Goal: Task Accomplishment & Management: Manage account settings

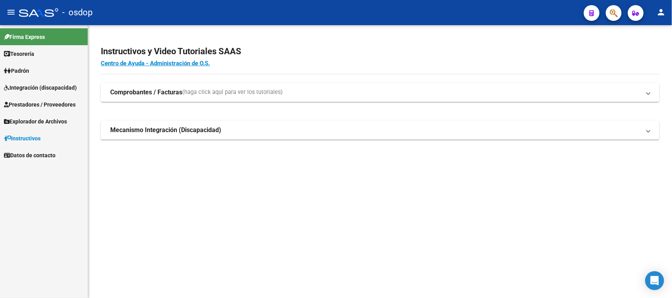
click at [54, 103] on span "Prestadores / Proveedores" at bounding box center [40, 104] width 72 height 9
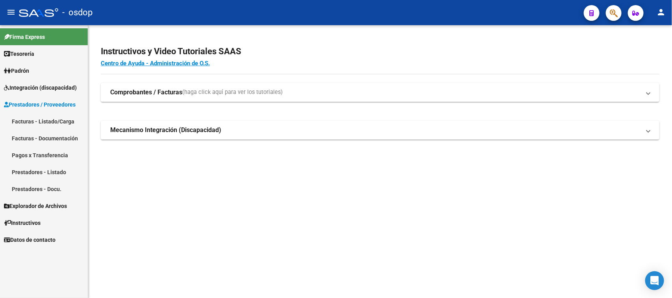
click at [48, 172] on link "Prestadores - Listado" at bounding box center [44, 172] width 88 height 17
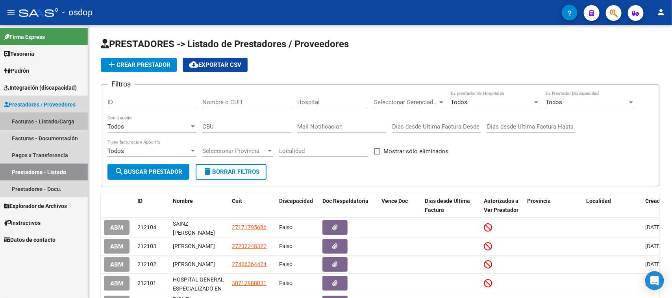
click at [68, 119] on link "Facturas - Listado/Carga" at bounding box center [44, 121] width 88 height 17
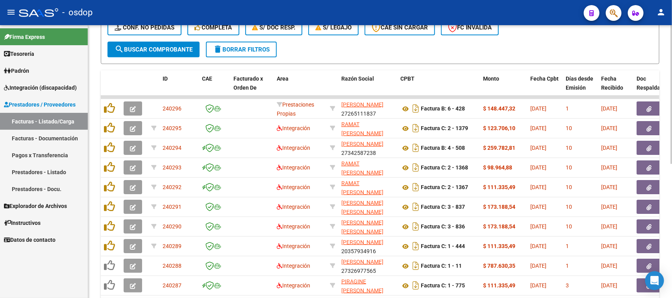
scroll to position [49, 0]
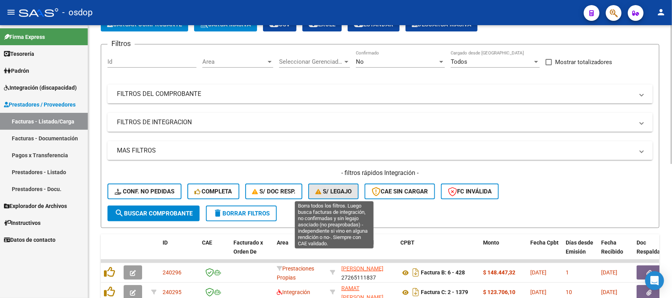
click at [343, 192] on span "S/ legajo" at bounding box center [333, 191] width 36 height 7
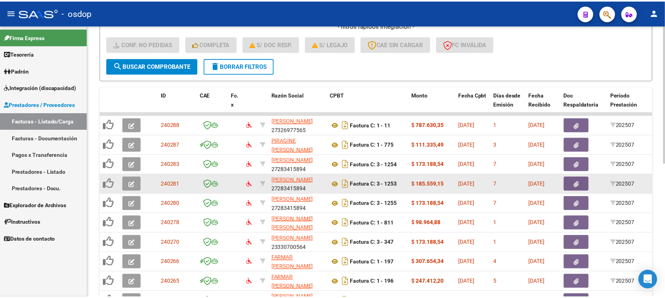
scroll to position [246, 0]
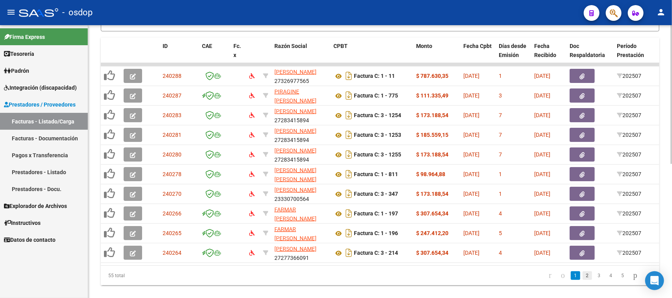
click at [583, 280] on link "2" at bounding box center [587, 276] width 9 height 9
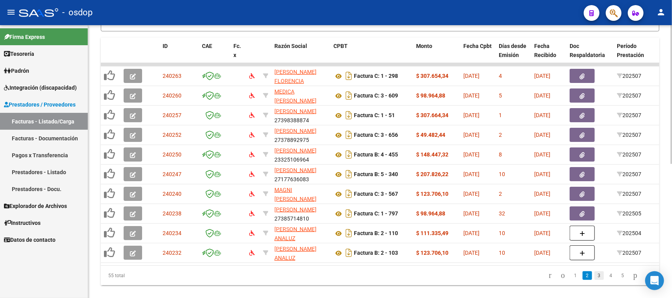
click at [595, 280] on link "3" at bounding box center [599, 276] width 9 height 9
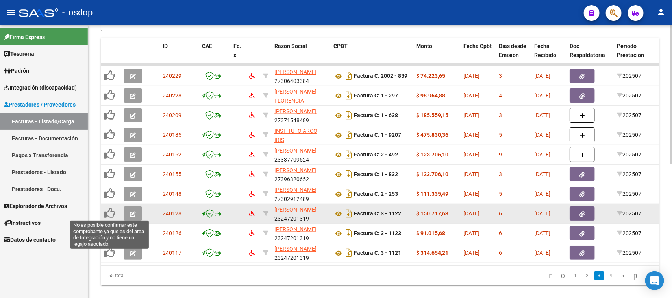
click at [107, 211] on icon at bounding box center [109, 213] width 11 height 11
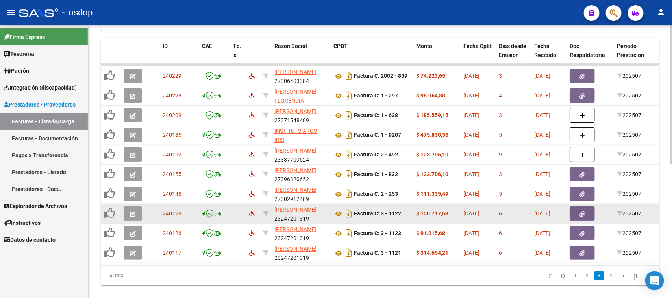
click at [131, 213] on icon "button" at bounding box center [133, 214] width 6 height 6
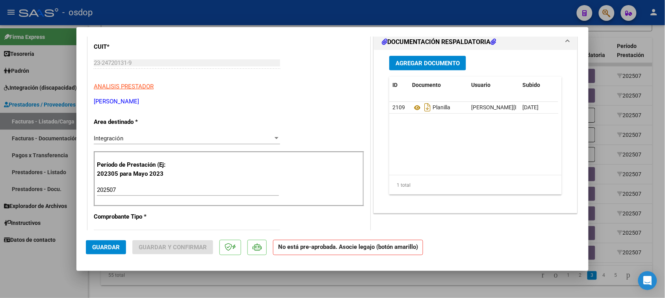
scroll to position [49, 0]
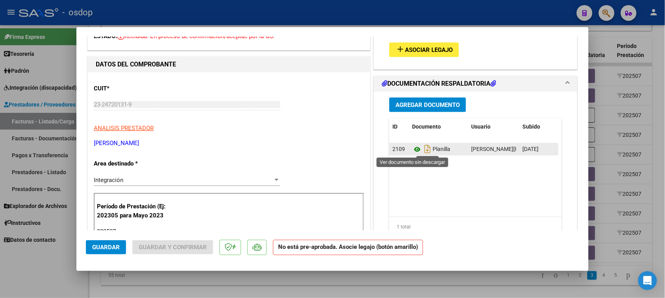
click at [415, 150] on icon at bounding box center [417, 149] width 10 height 9
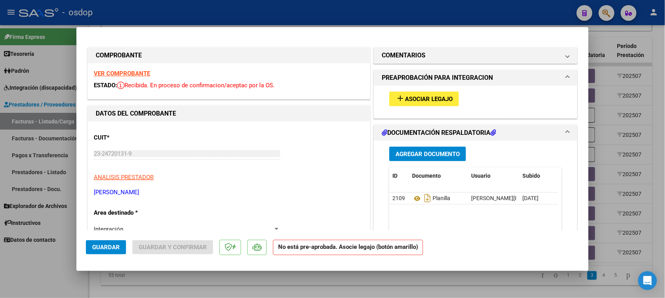
click at [434, 99] on span "Asociar Legajo" at bounding box center [429, 99] width 48 height 7
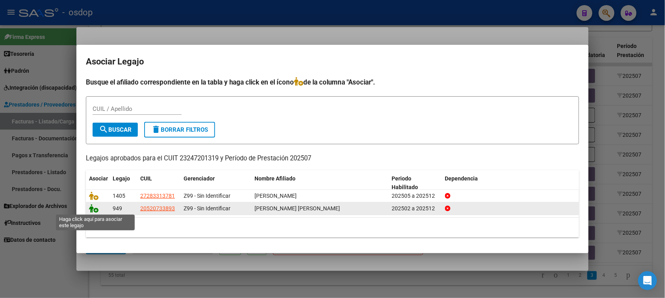
click at [93, 208] on icon at bounding box center [93, 208] width 9 height 9
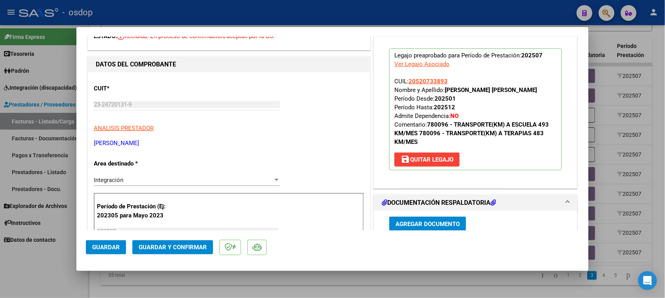
scroll to position [98, 0]
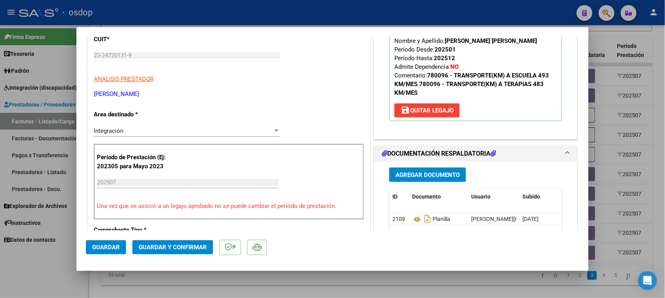
click at [107, 245] on span "Guardar" at bounding box center [106, 247] width 28 height 7
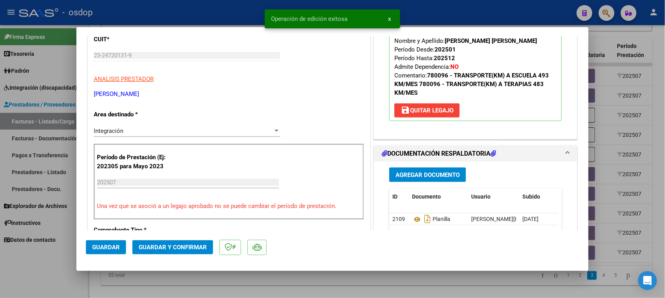
click at [439, 287] on div at bounding box center [332, 149] width 665 height 298
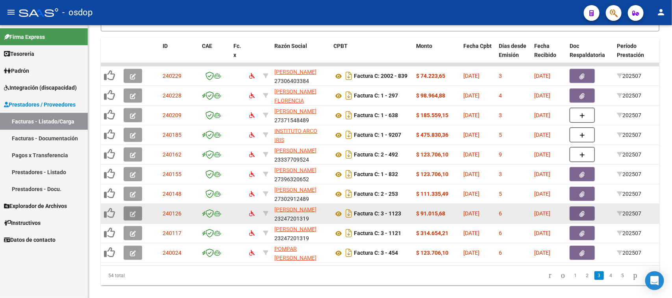
click at [134, 214] on icon "button" at bounding box center [133, 214] width 6 height 6
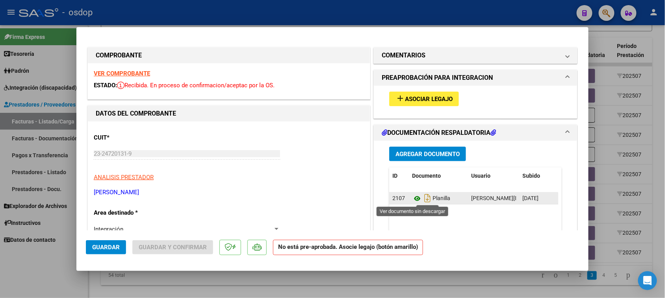
click at [414, 200] on icon at bounding box center [417, 198] width 10 height 9
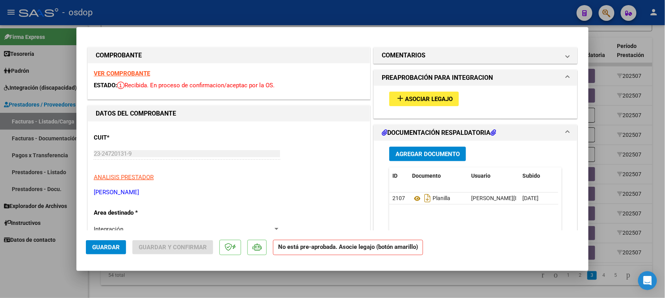
click at [407, 287] on div at bounding box center [332, 149] width 665 height 298
type input "$ 0,00"
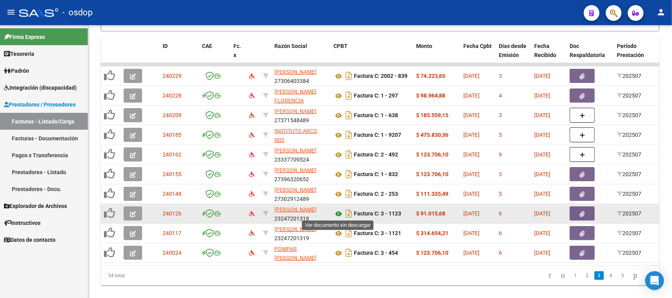
click at [337, 212] on icon at bounding box center [339, 213] width 10 height 9
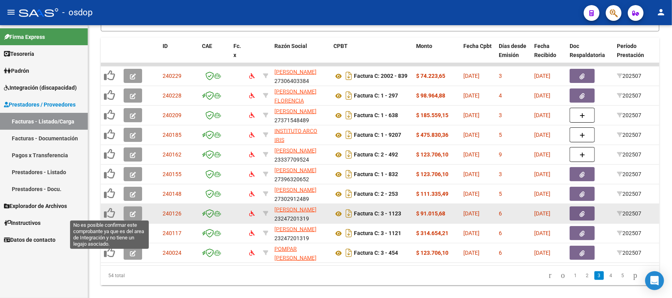
click at [110, 211] on icon at bounding box center [109, 213] width 11 height 11
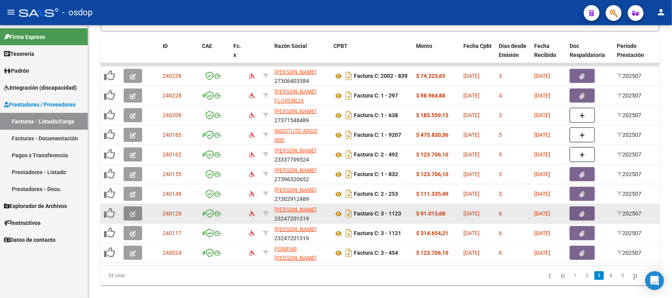
click at [136, 213] on button "button" at bounding box center [133, 214] width 19 height 14
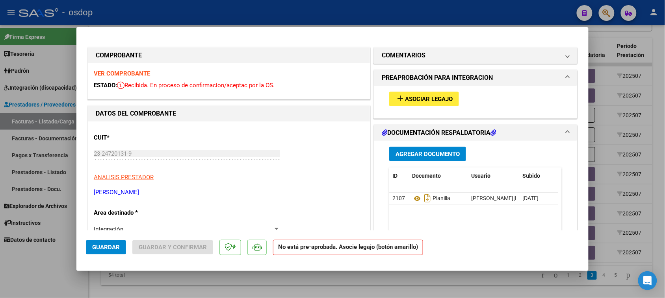
click at [425, 99] on span "Asociar Legajo" at bounding box center [429, 99] width 48 height 7
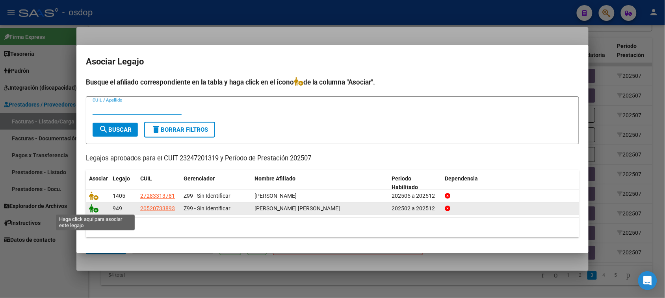
click at [96, 210] on icon at bounding box center [93, 208] width 9 height 9
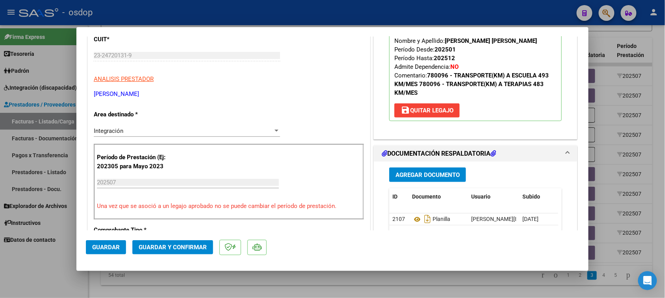
scroll to position [246, 0]
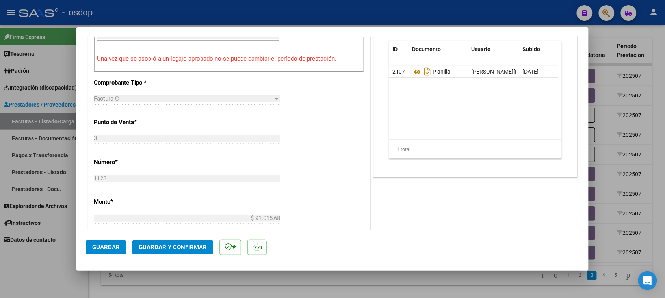
click at [102, 248] on span "Guardar" at bounding box center [106, 247] width 28 height 7
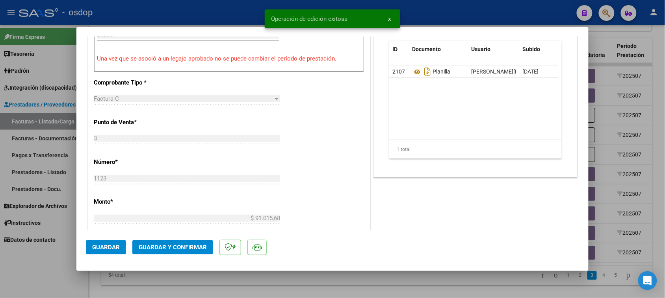
click at [228, 289] on div at bounding box center [332, 149] width 665 height 298
type input "$ 0,00"
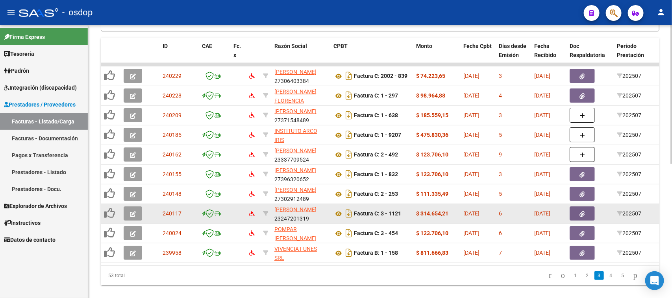
click at [135, 211] on icon "button" at bounding box center [133, 214] width 6 height 6
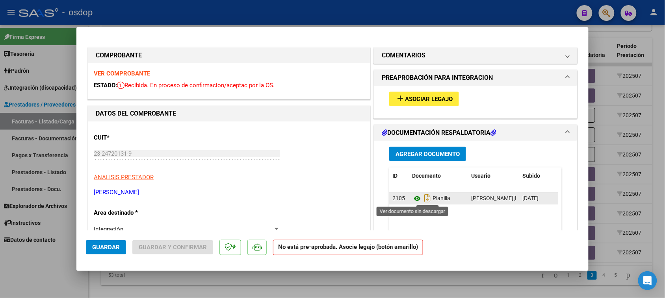
click at [412, 200] on icon at bounding box center [417, 198] width 10 height 9
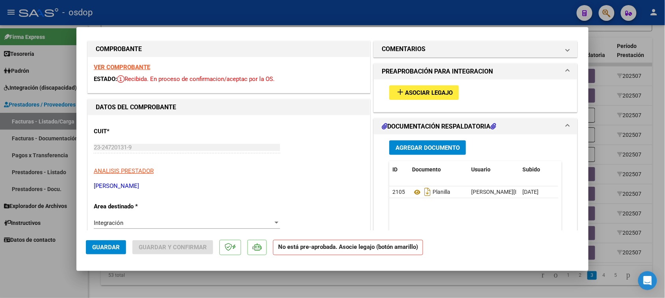
scroll to position [0, 0]
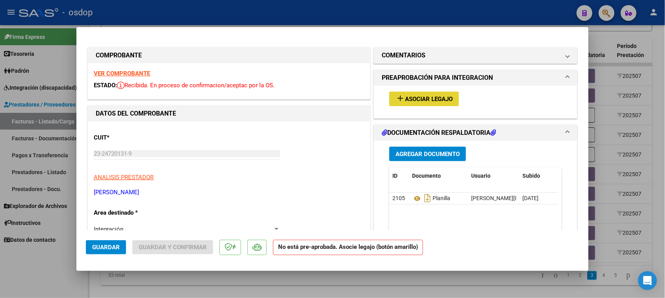
click at [427, 97] on span "Asociar Legajo" at bounding box center [429, 99] width 48 height 7
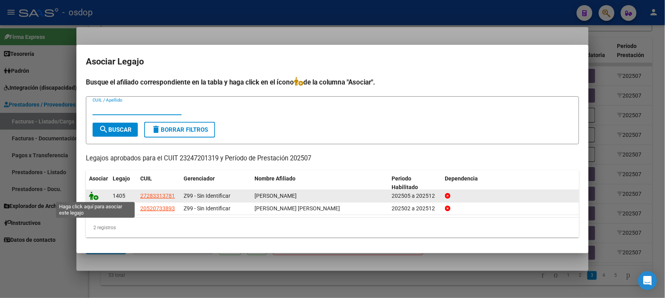
click at [94, 198] on icon at bounding box center [93, 196] width 9 height 9
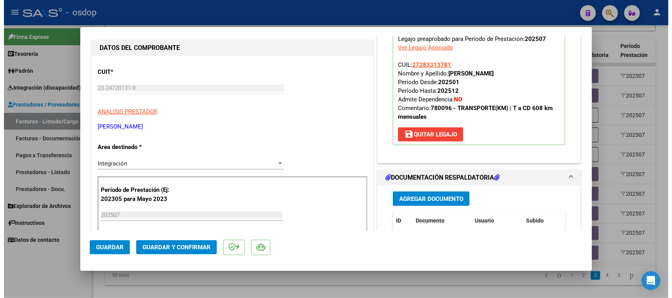
scroll to position [98, 0]
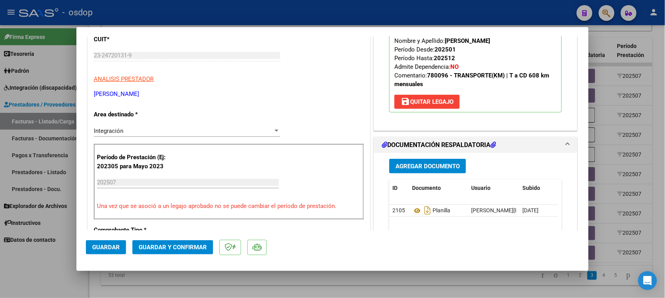
click at [107, 249] on span "Guardar" at bounding box center [106, 247] width 28 height 7
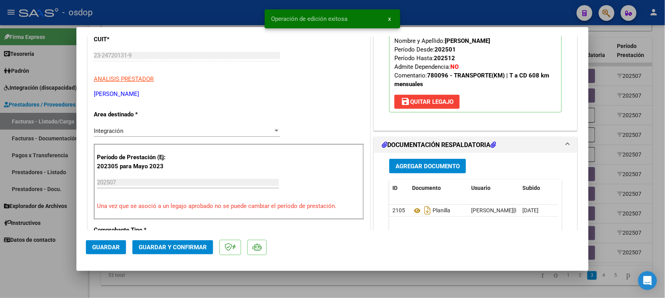
click at [328, 284] on div at bounding box center [332, 149] width 665 height 298
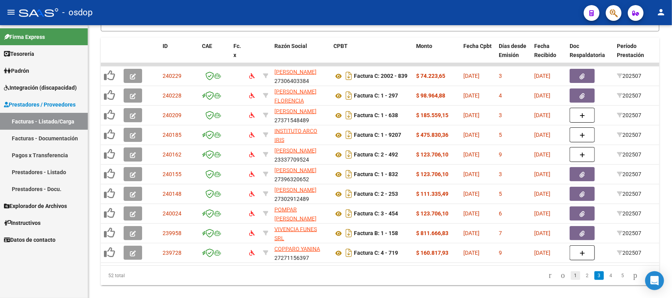
click at [571, 280] on link "1" at bounding box center [575, 276] width 9 height 9
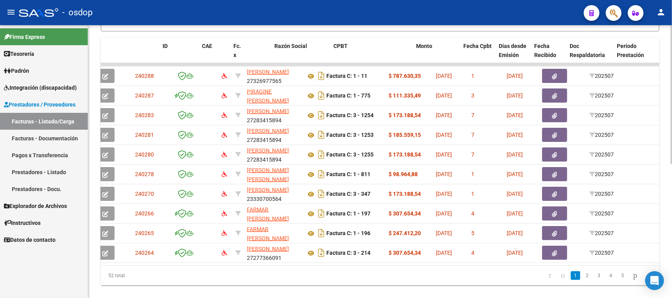
scroll to position [0, 0]
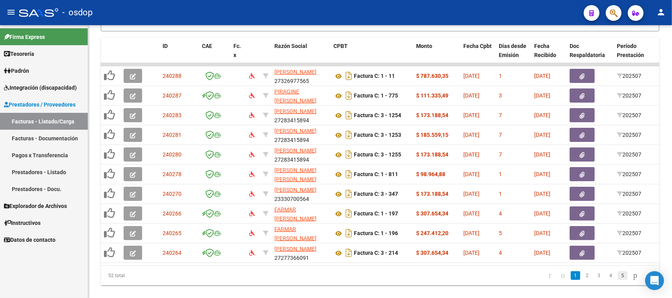
click at [618, 280] on link "5" at bounding box center [622, 276] width 9 height 9
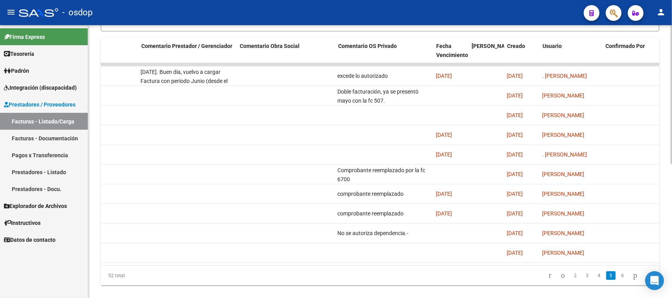
scroll to position [0, 612]
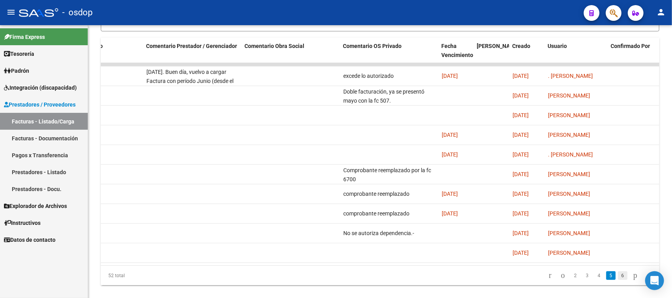
click at [618, 280] on link "6" at bounding box center [622, 276] width 9 height 9
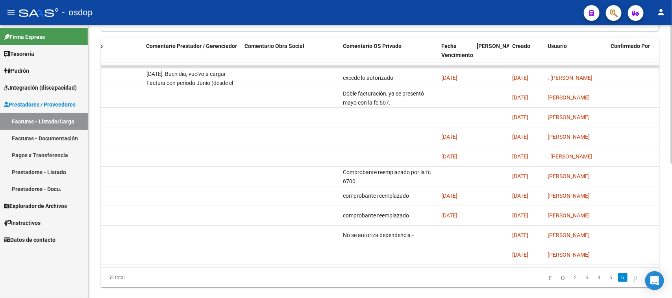
scroll to position [107, 0]
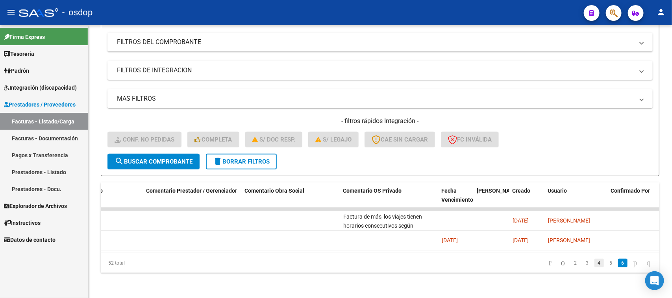
click at [595, 263] on link "4" at bounding box center [599, 263] width 9 height 9
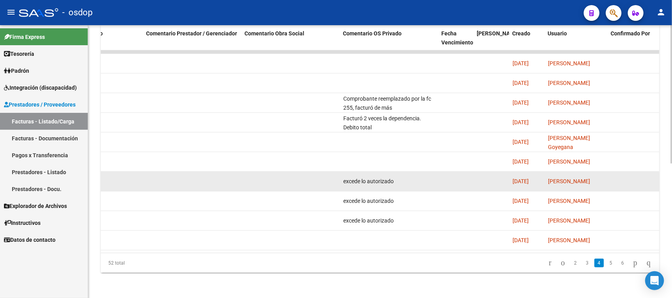
scroll to position [265, 0]
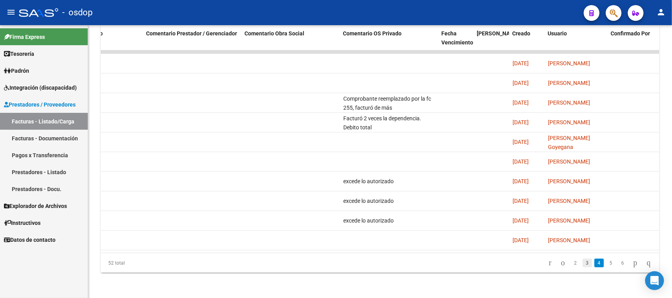
click at [583, 265] on link "3" at bounding box center [587, 263] width 9 height 9
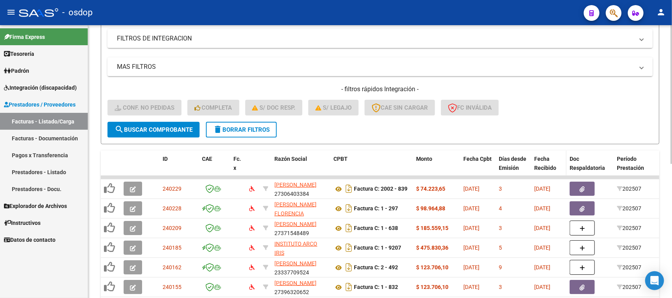
scroll to position [215, 0]
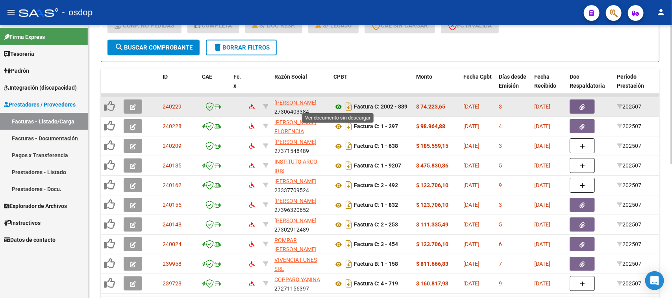
click at [339, 106] on icon at bounding box center [339, 106] width 10 height 9
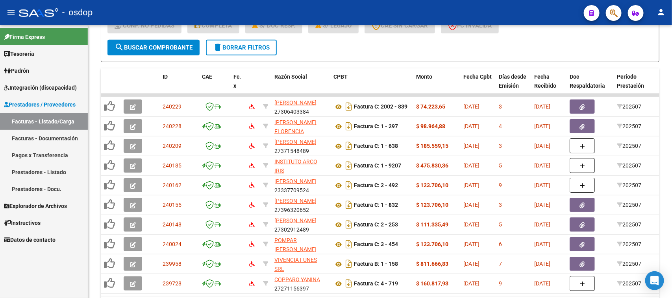
click at [37, 83] on span "Integración (discapacidad)" at bounding box center [40, 87] width 73 height 9
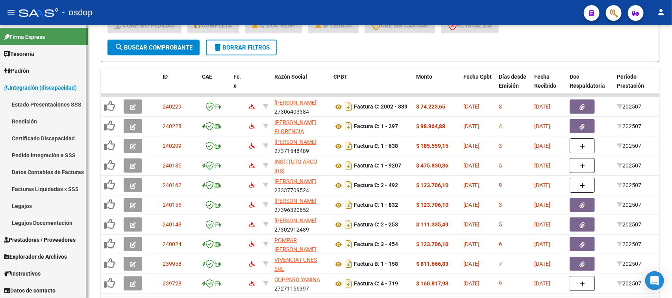
click at [38, 139] on link "Certificado Discapacidad" at bounding box center [44, 138] width 88 height 17
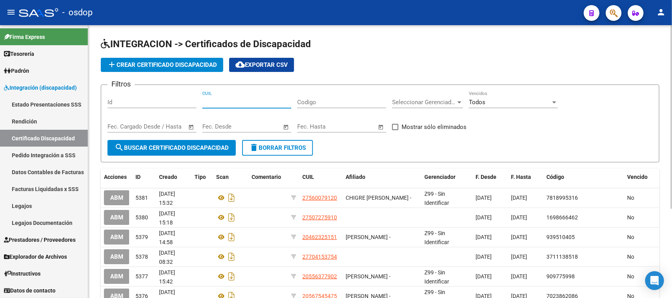
click at [219, 99] on input "CUIL" at bounding box center [246, 102] width 89 height 7
paste input "27-56007912-0"
type input "27-56007912-0"
click at [212, 149] on span "search Buscar Certificado Discapacidad" at bounding box center [172, 148] width 114 height 7
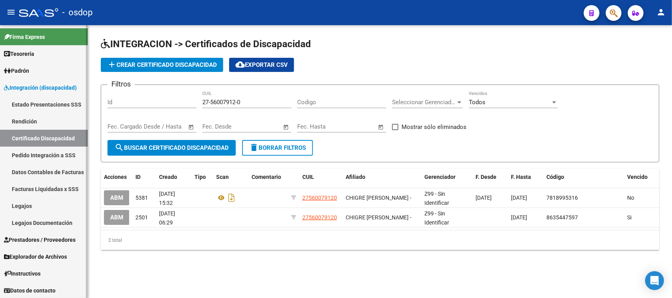
click at [30, 205] on link "Legajos" at bounding box center [44, 206] width 88 height 17
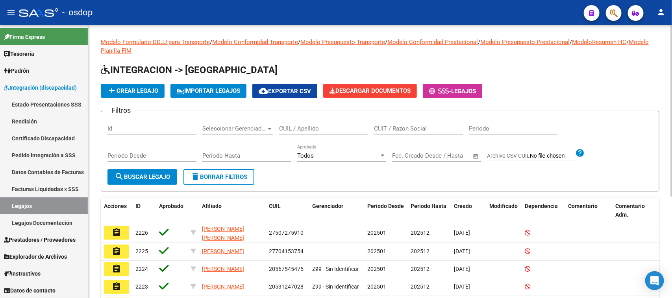
click at [302, 128] on input "CUIL / Apellido" at bounding box center [323, 128] width 89 height 7
paste input "27560079120"
type input "27560079120"
click at [135, 178] on span "search Buscar Legajo" at bounding box center [143, 177] width 56 height 7
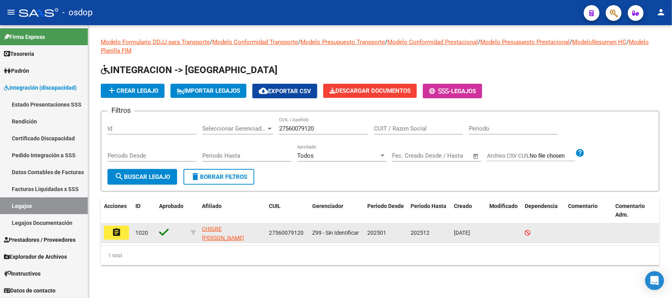
click at [117, 231] on mat-icon "assignment" at bounding box center [116, 232] width 9 height 9
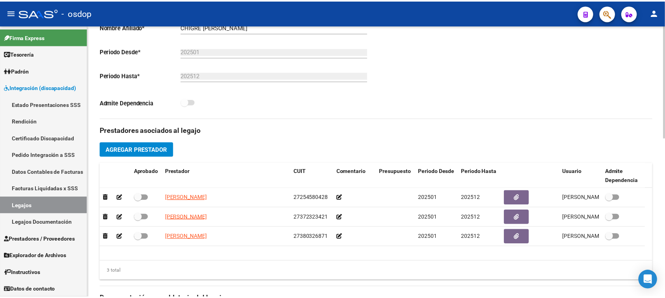
scroll to position [197, 0]
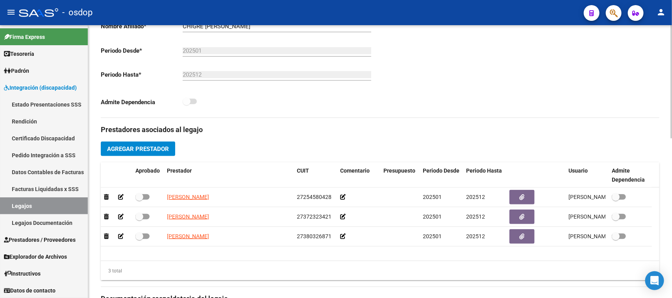
click at [145, 148] on span "Agregar Prestador" at bounding box center [138, 149] width 62 height 7
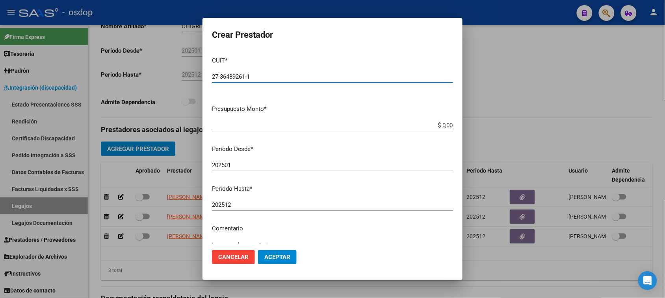
type input "27-36489261-1"
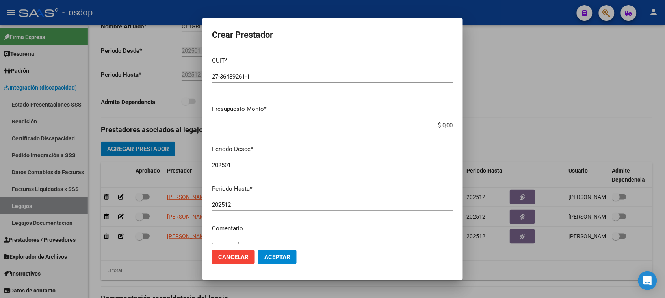
click at [440, 127] on input "$ 0,00" at bounding box center [332, 125] width 241 height 7
paste input "111.335,49"
type input "$ 111.335,49"
click at [241, 160] on div "202501 Ingresar el periodo" at bounding box center [332, 165] width 241 height 12
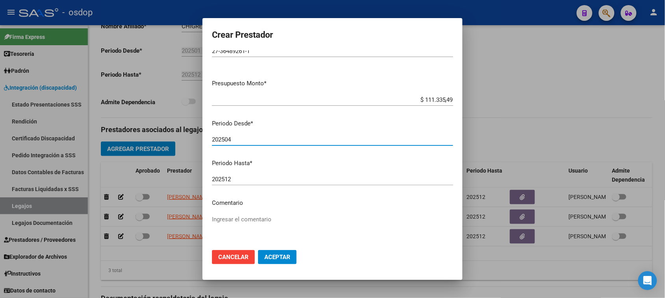
scroll to position [49, 0]
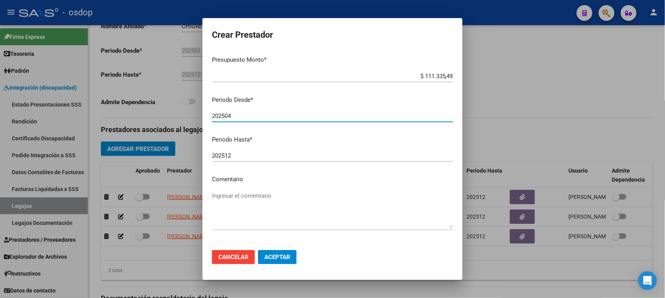
type input "202504"
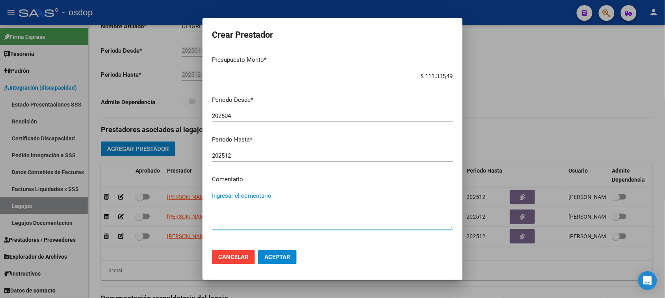
click at [274, 199] on textarea "Ingresar el comentario" at bounding box center [332, 210] width 241 height 37
click at [221, 198] on textarea "Ingresar el comentario" at bounding box center [332, 210] width 241 height 37
paste textarea "330101 - PSICOTERAPIAS INDIVIDUALES NIÑOS O ADULTOS"
type textarea "330101 - PSICOTERAPIAS INDIVIDUALES NIÑOS O ADULTOS | 2 ses/semanales"
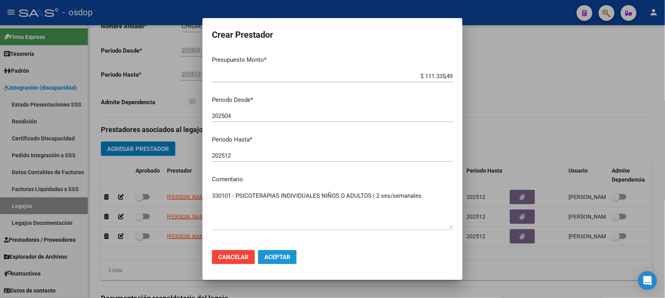
click at [287, 256] on span "Aceptar" at bounding box center [277, 257] width 26 height 7
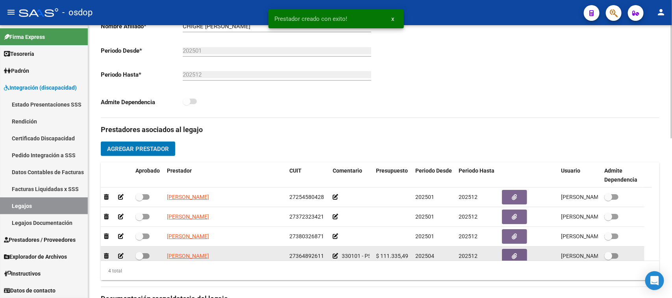
click at [146, 255] on span at bounding box center [142, 257] width 14 height 6
click at [139, 259] on input "checkbox" at bounding box center [139, 259] width 0 height 0
checkbox input "true"
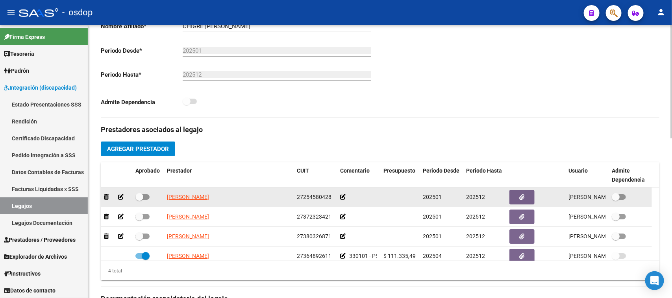
click at [119, 198] on icon at bounding box center [121, 198] width 6 height 6
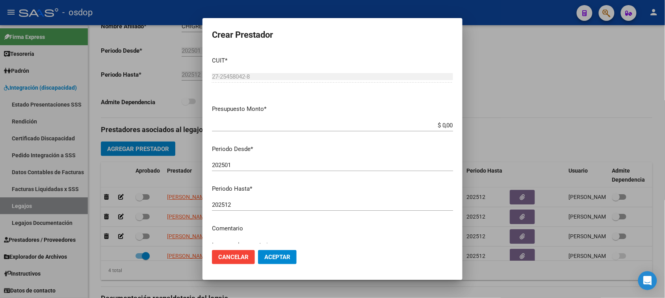
click at [438, 125] on input "$ 0,00" at bounding box center [332, 125] width 241 height 7
paste input "123.706,1"
type input "$ 123.706,10"
click at [274, 165] on input "202501" at bounding box center [332, 165] width 241 height 7
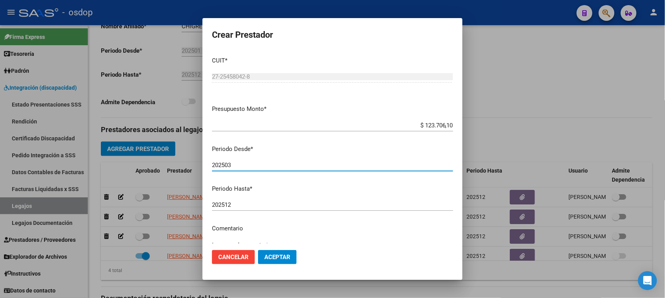
type input "202503"
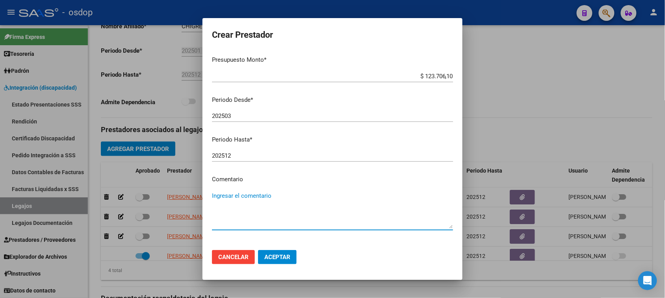
click at [269, 198] on textarea "Ingresar el comentario" at bounding box center [332, 210] width 241 height 37
click at [230, 195] on textarea "Ingresar el comentario" at bounding box center [332, 210] width 241 height 37
paste textarea "250104 - FONOAUDIOLOGIA"
click at [230, 195] on textarea "250104 - FONOAUDIOLOGIA" at bounding box center [332, 210] width 241 height 37
type textarea "250104 - FONOAUDIOLOGIA | 2 ses/semanales"
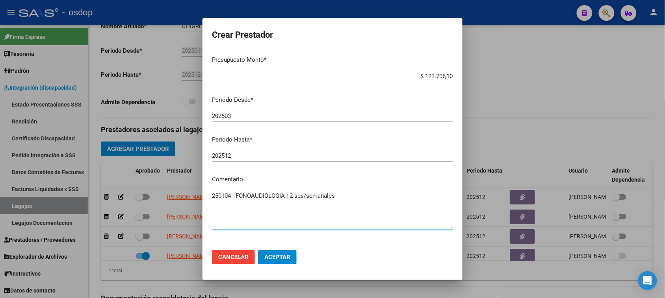
click at [280, 256] on span "Aceptar" at bounding box center [277, 257] width 26 height 7
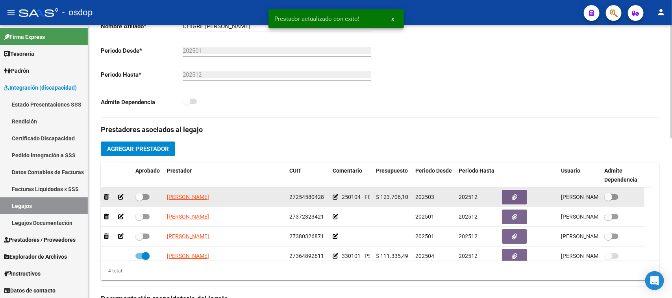
click at [147, 196] on span at bounding box center [142, 198] width 14 height 6
click at [139, 200] on input "checkbox" at bounding box center [139, 200] width 0 height 0
checkbox input "true"
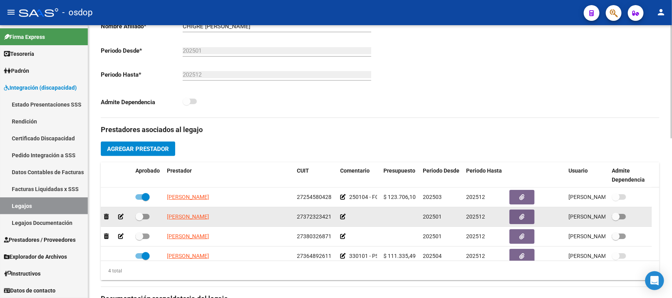
click at [122, 217] on icon at bounding box center [121, 217] width 6 height 6
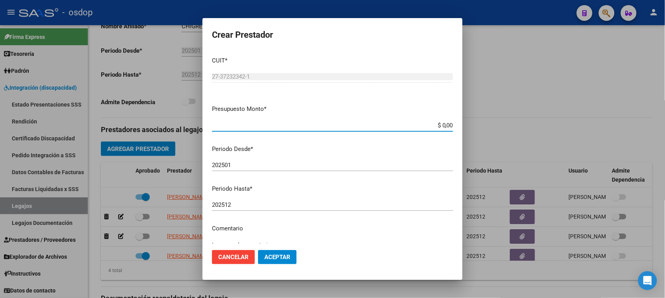
click at [440, 122] on input "$ 0,00" at bounding box center [332, 125] width 241 height 7
paste input "307.654,34"
type input "$ 307.654,34"
click at [285, 165] on input "202501" at bounding box center [332, 165] width 241 height 7
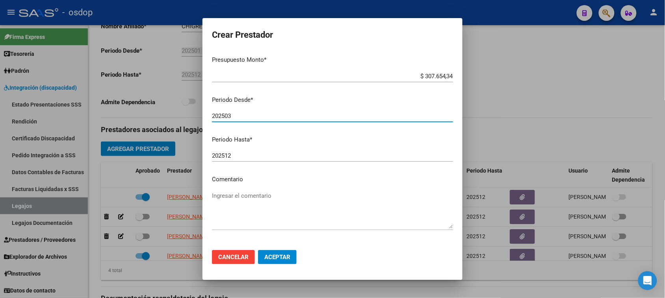
type input "202503"
click at [270, 189] on mat-dialog-content "CUIT * 27-37232342-1 Ingresar CUIT ARCA Padrón Presupuesto Monto * $ 307.654,34…" at bounding box center [332, 147] width 260 height 194
click at [294, 197] on textarea "Ingresar el comentario" at bounding box center [332, 210] width 241 height 37
click at [237, 194] on textarea "Ingresar el comentario" at bounding box center [332, 210] width 241 height 37
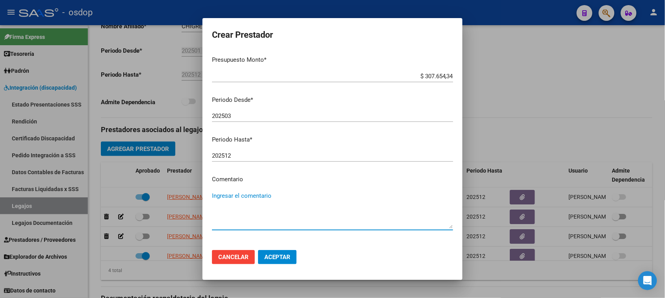
paste textarea "780087 - MÓDULO MAESTRO DE APOYO"
type textarea "780087 - MÓDULO MAESTRO DE APOYO"
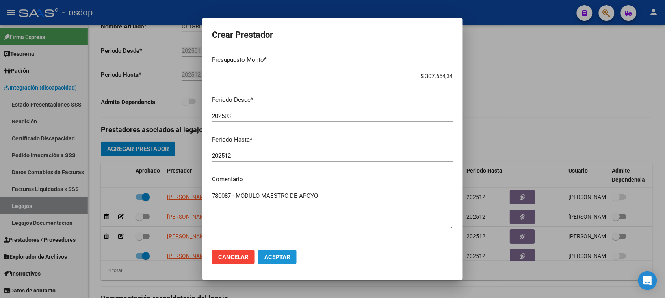
click at [289, 260] on span "Aceptar" at bounding box center [277, 257] width 26 height 7
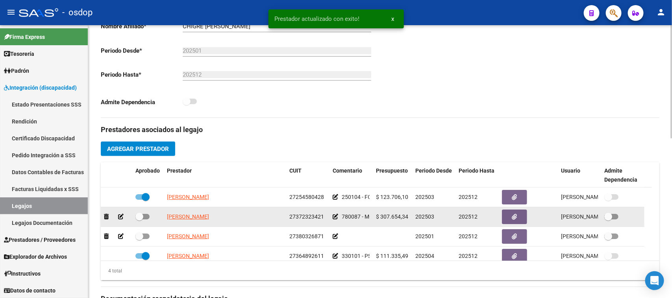
click at [144, 217] on span at bounding box center [142, 217] width 14 height 6
click at [139, 220] on input "checkbox" at bounding box center [139, 220] width 0 height 0
checkbox input "true"
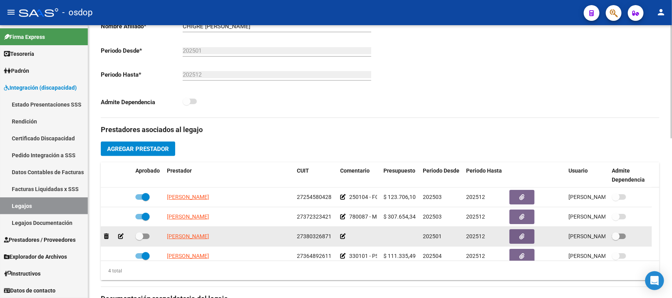
click at [121, 237] on icon at bounding box center [121, 237] width 6 height 6
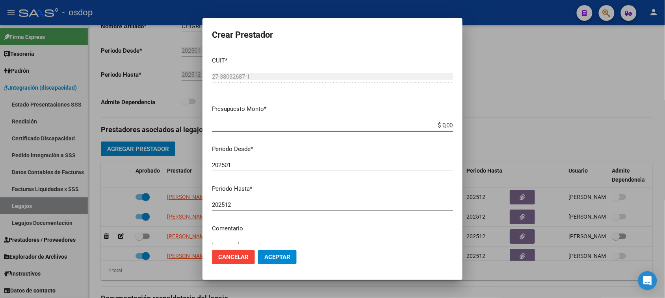
click at [439, 125] on input "$ 0,00" at bounding box center [332, 125] width 241 height 7
paste input "111.335,49"
type input "$ 111.335,49"
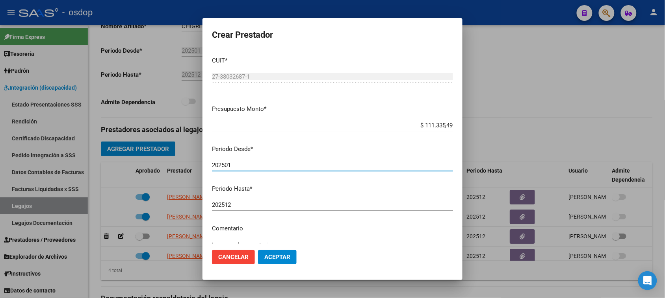
click at [252, 166] on input "202501" at bounding box center [332, 165] width 241 height 7
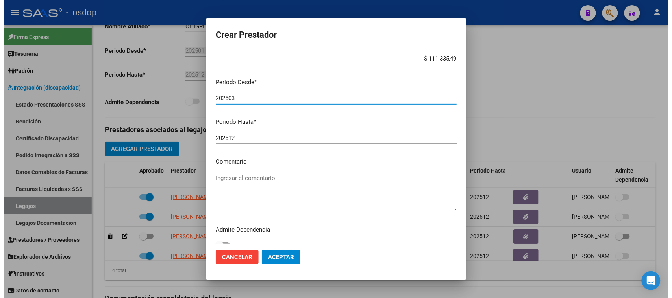
scroll to position [75, 0]
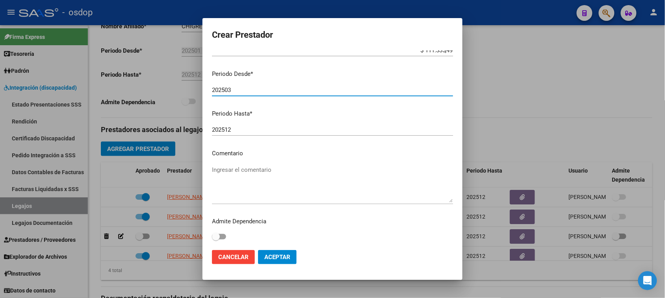
type input "202503"
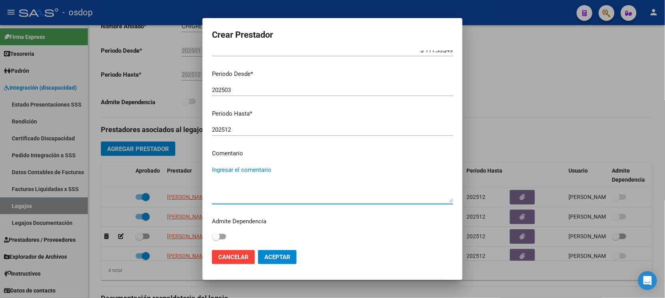
click at [242, 171] on textarea "Ingresar el comentario" at bounding box center [332, 184] width 241 height 37
paste textarea "775008 - PSICOMOTRICIDAD"
type textarea "775008 - PSICOMOTRICIDAD | 2 ses/semanales"
click at [274, 256] on span "Aceptar" at bounding box center [277, 257] width 26 height 7
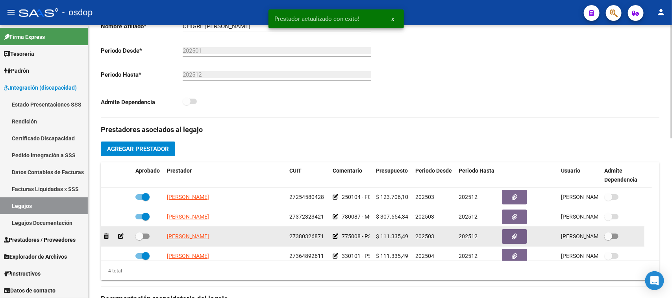
click at [143, 236] on span at bounding box center [142, 237] width 14 height 6
click at [139, 239] on input "checkbox" at bounding box center [139, 239] width 0 height 0
checkbox input "true"
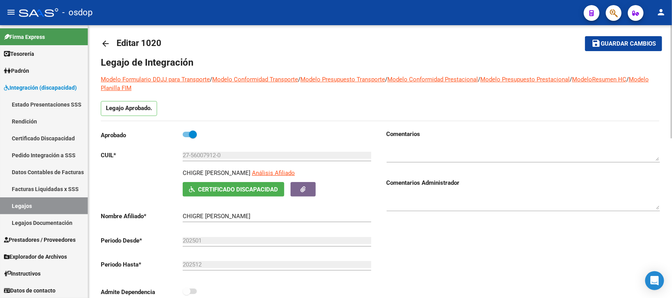
scroll to position [0, 0]
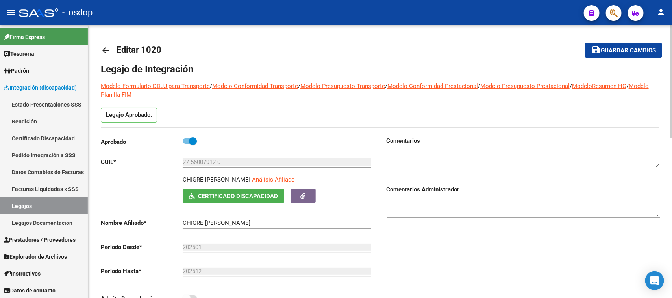
click at [619, 50] on span "Guardar cambios" at bounding box center [628, 50] width 55 height 7
click at [618, 56] on button "save Guardar cambios" at bounding box center [623, 50] width 77 height 15
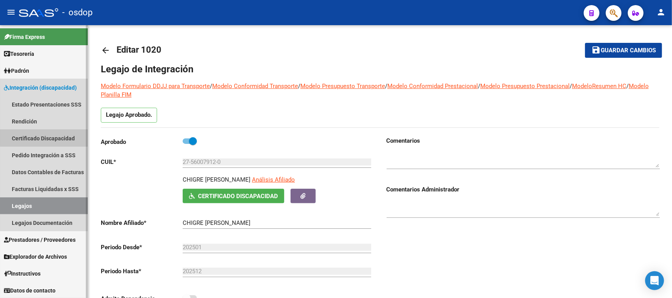
click at [46, 137] on link "Certificado Discapacidad" at bounding box center [44, 138] width 88 height 17
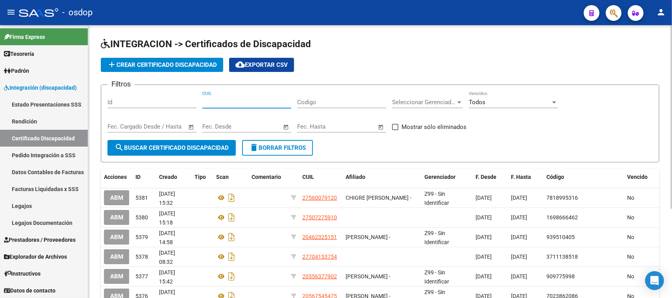
click at [235, 100] on input "CUIL" at bounding box center [246, 102] width 89 height 7
paste input "27-49109480-5"
type input "27-49109480-5"
click at [215, 146] on span "search Buscar Certificado Discapacidad" at bounding box center [172, 148] width 114 height 7
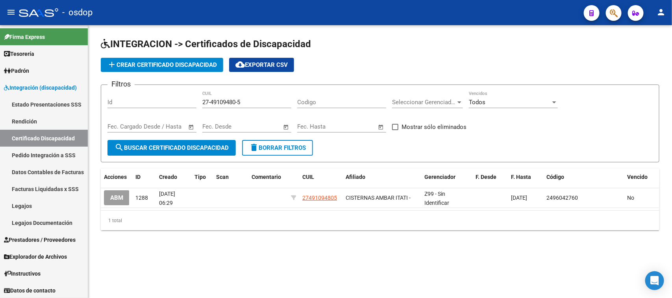
click at [313, 250] on div "INTEGRACION -> Certificados de Discapacidad add Crear Certificado Discapacidad …" at bounding box center [380, 140] width 584 height 231
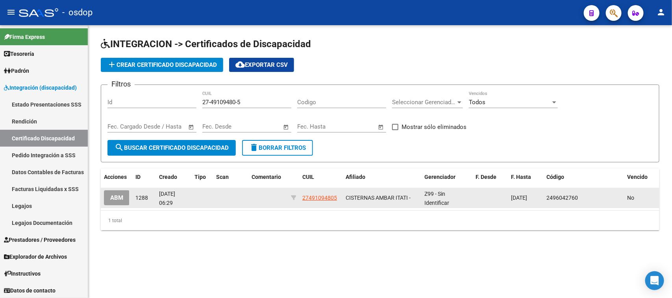
click at [119, 197] on span "ABM" at bounding box center [116, 198] width 13 height 7
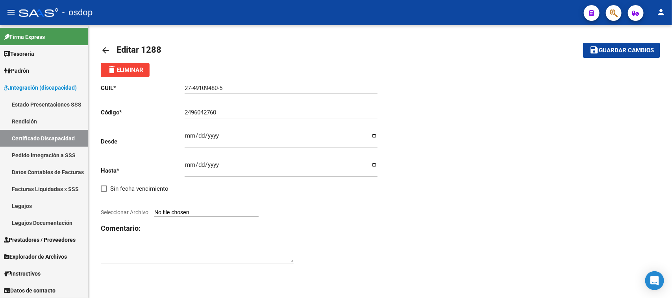
click at [185, 135] on input "Ingresar fec. Desde" at bounding box center [281, 139] width 193 height 13
type input "2024-01-05"
type input "2027-01-05"
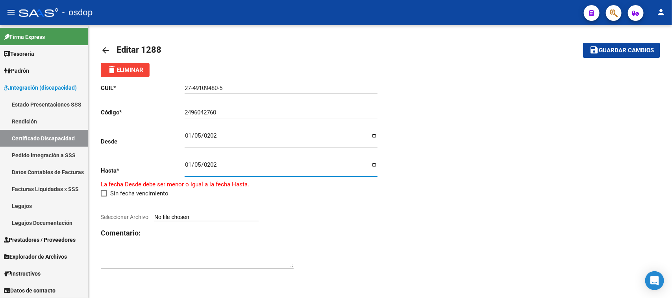
type input "2027-01-05"
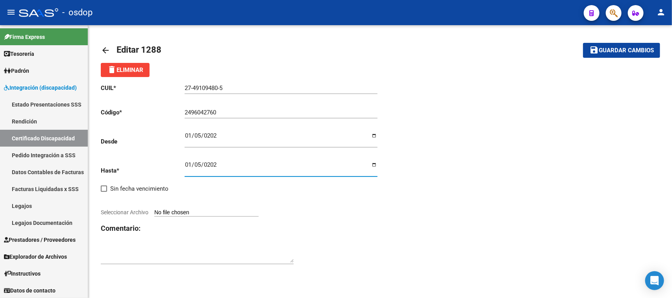
click at [201, 211] on input "Seleccionar Archivo" at bounding box center [206, 212] width 104 height 7
type input "C:\fakepath\27491094805.pdf"
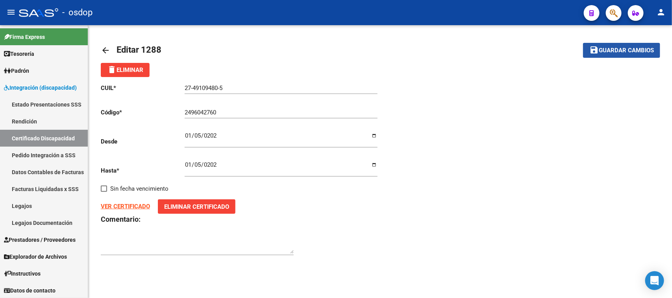
click at [641, 52] on span "Guardar cambios" at bounding box center [626, 50] width 55 height 7
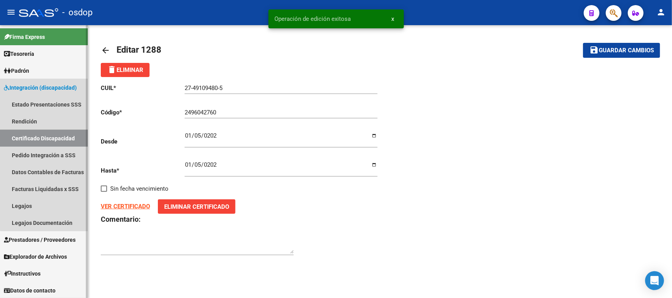
click at [46, 137] on link "Certificado Discapacidad" at bounding box center [44, 138] width 88 height 17
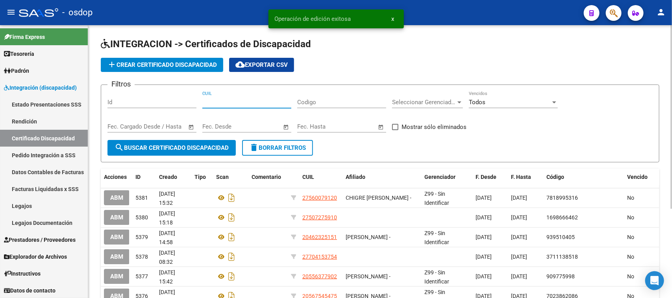
click at [243, 104] on input "CUIL" at bounding box center [246, 102] width 89 height 7
paste input "27-49109480-5"
type input "27-49109480-5"
click at [217, 145] on span "search Buscar Certificado Discapacidad" at bounding box center [172, 148] width 114 height 7
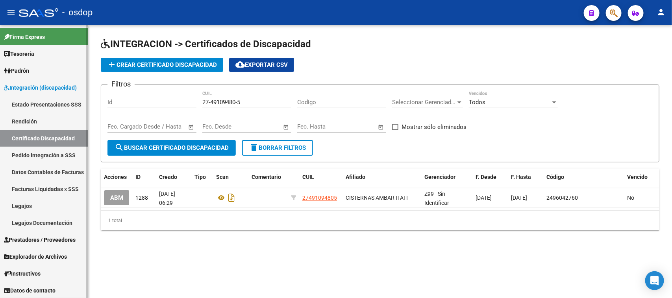
click at [26, 207] on link "Legajos" at bounding box center [44, 206] width 88 height 17
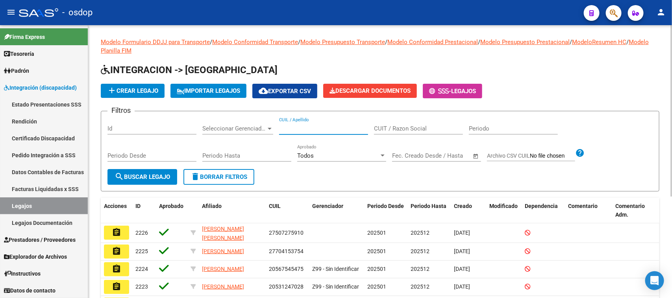
click at [306, 125] on input "CUIL / Apellido" at bounding box center [323, 128] width 89 height 7
paste input "27491094805"
type input "27491094805"
click at [146, 174] on span "search Buscar Legajo" at bounding box center [143, 177] width 56 height 7
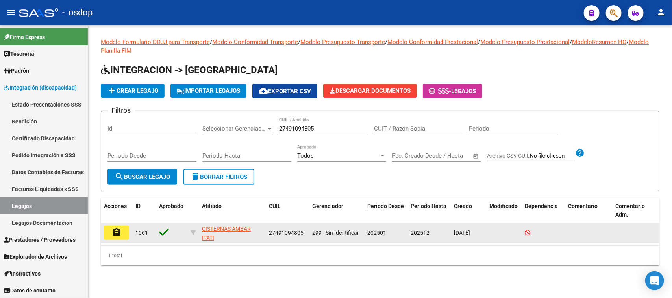
click at [119, 233] on mat-icon "assignment" at bounding box center [116, 232] width 9 height 9
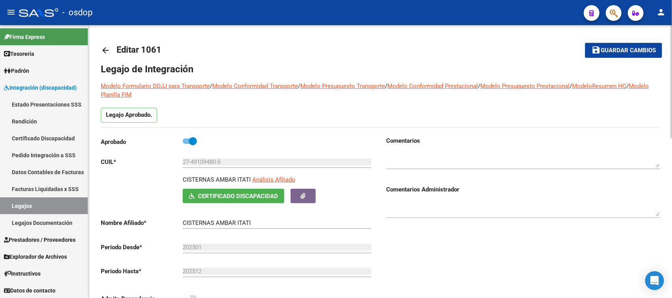
type input "CISTERNAS AMBAR ITAT­"
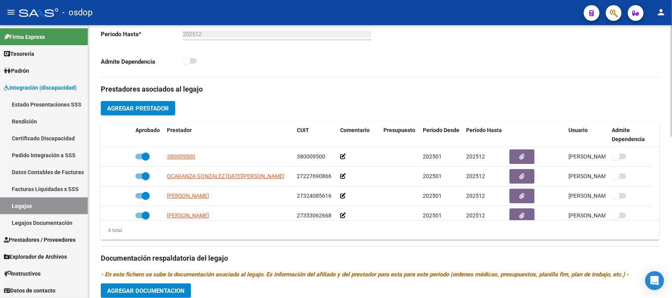
scroll to position [8, 0]
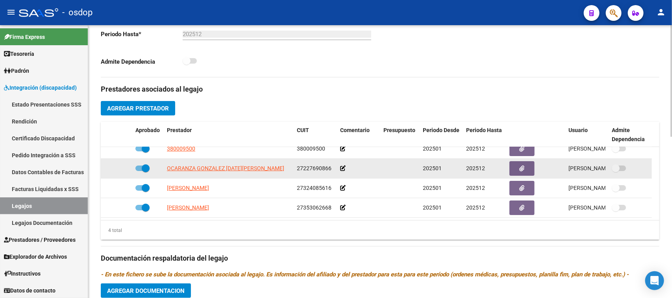
click at [139, 170] on span at bounding box center [142, 169] width 14 height 6
click at [139, 171] on input "checkbox" at bounding box center [139, 171] width 0 height 0
checkbox input "false"
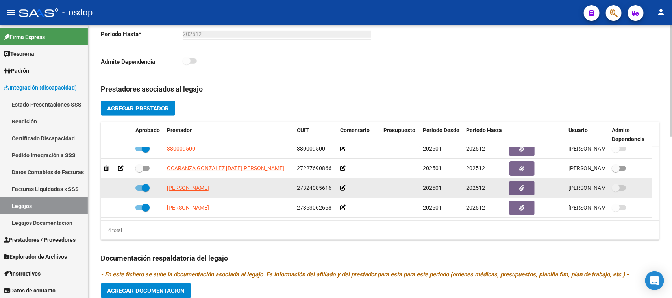
click at [140, 189] on span at bounding box center [142, 188] width 14 height 6
click at [139, 191] on input "checkbox" at bounding box center [139, 191] width 0 height 0
checkbox input "false"
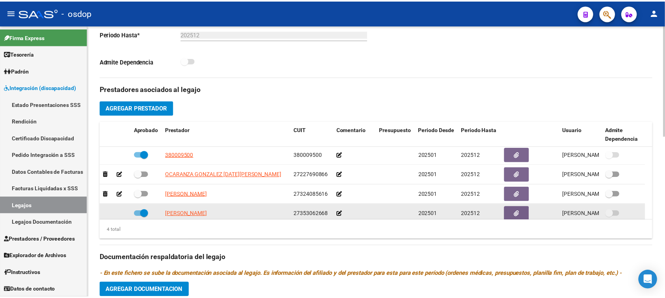
scroll to position [0, 0]
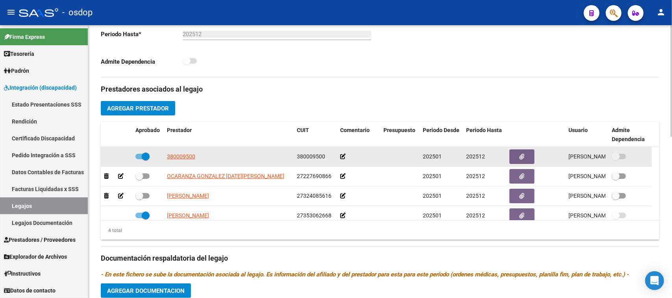
click at [139, 156] on span at bounding box center [142, 157] width 14 height 6
click at [139, 159] on input "checkbox" at bounding box center [139, 159] width 0 height 0
checkbox input "false"
click at [105, 158] on icon at bounding box center [106, 157] width 5 height 6
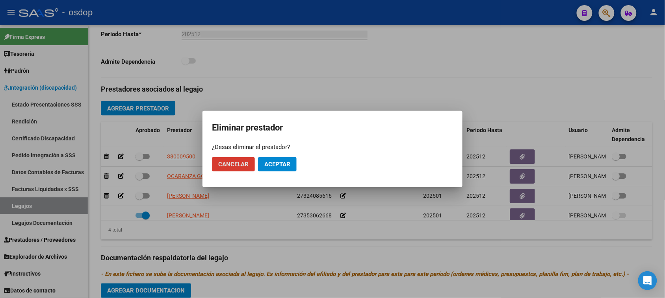
click at [269, 167] on span "Aceptar" at bounding box center [277, 164] width 26 height 7
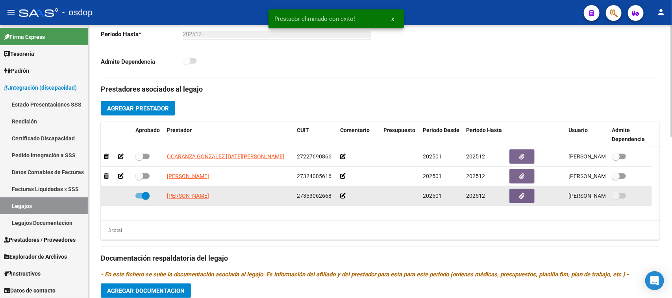
click at [139, 195] on span at bounding box center [142, 196] width 14 height 6
click at [139, 199] on input "checkbox" at bounding box center [139, 199] width 0 height 0
checkbox input "false"
click at [105, 196] on icon at bounding box center [106, 196] width 5 height 6
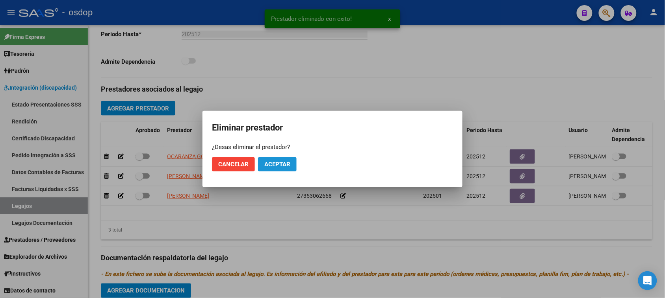
click at [282, 165] on span "Aceptar" at bounding box center [277, 164] width 26 height 7
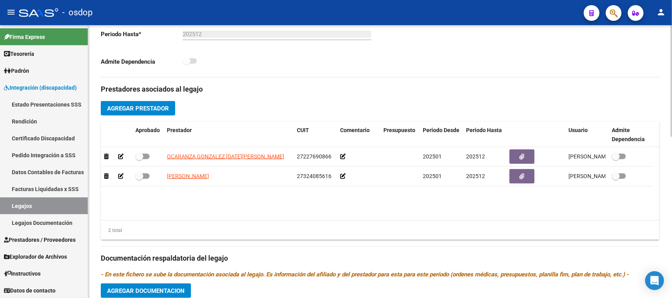
click at [139, 104] on button "Agregar Prestador" at bounding box center [138, 108] width 74 height 15
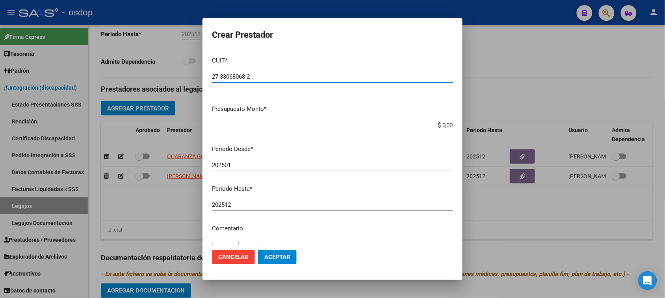
type input "27-33068068-2"
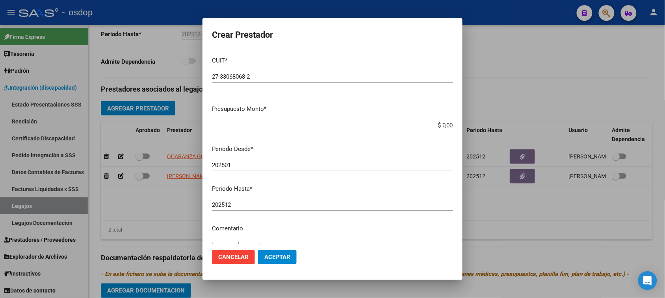
click at [438, 126] on input "$ 0,00" at bounding box center [332, 125] width 241 height 7
paste input "123.706,1"
type input "$ 123.706,10"
click at [280, 164] on input "202501" at bounding box center [332, 165] width 241 height 7
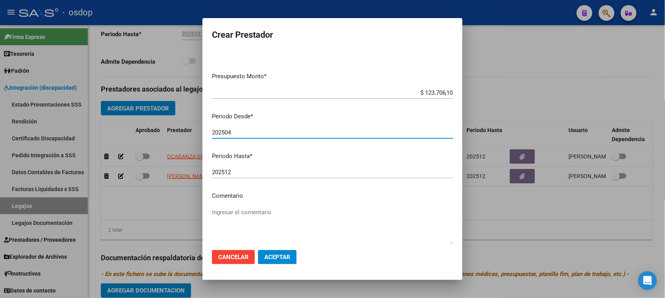
scroll to position [75, 0]
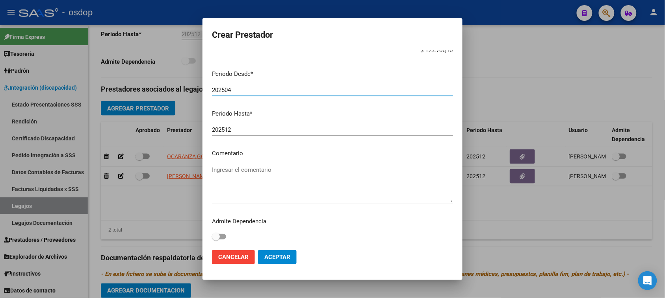
type input "202504"
click at [289, 170] on textarea "Ingresar el comentario" at bounding box center [332, 184] width 241 height 37
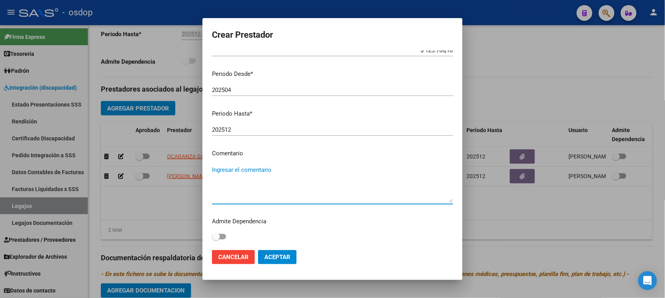
click at [262, 166] on textarea "Ingresar el comentario" at bounding box center [332, 184] width 241 height 37
paste textarea "330101 - PSICOTERAPIAS INDIVIDUALES NIÑOS O ADULTOS"
type textarea "330101 - PSICOTERAPIAS INDIVIDUALES NIÑOS O ADULTOS | 2 ses/semanales"
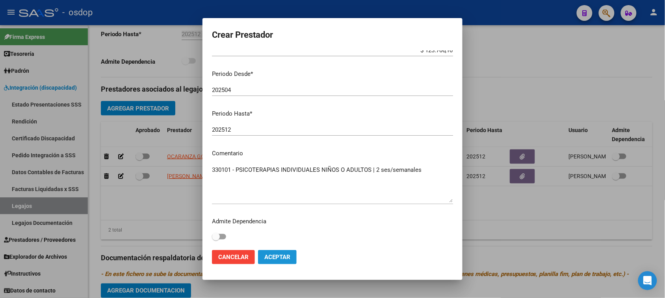
click at [280, 256] on span "Aceptar" at bounding box center [277, 257] width 26 height 7
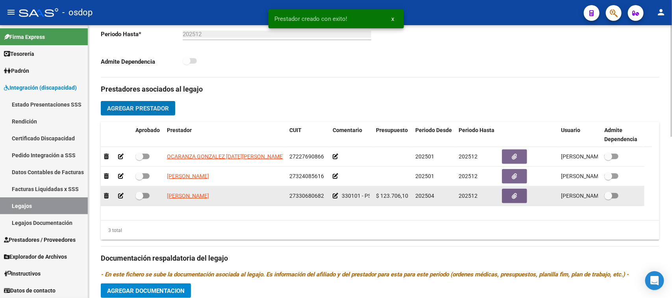
click at [148, 196] on span at bounding box center [142, 196] width 14 height 6
click at [139, 199] on input "checkbox" at bounding box center [139, 199] width 0 height 0
checkbox input "true"
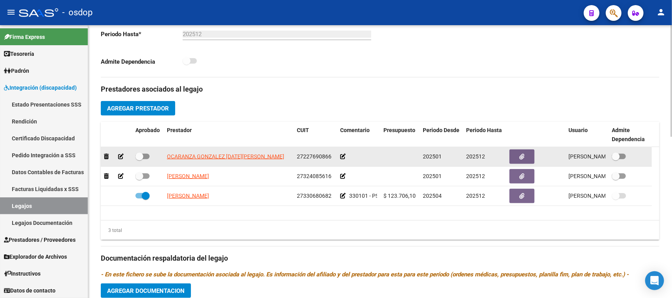
click at [119, 156] on icon at bounding box center [121, 157] width 6 height 6
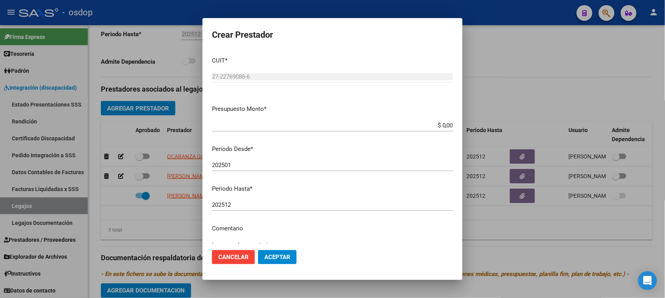
click at [435, 125] on input "$ 0,00" at bounding box center [332, 125] width 241 height 7
paste input "173.188,54"
type input "$ 173.188,54"
click at [256, 163] on input "202501" at bounding box center [332, 165] width 241 height 7
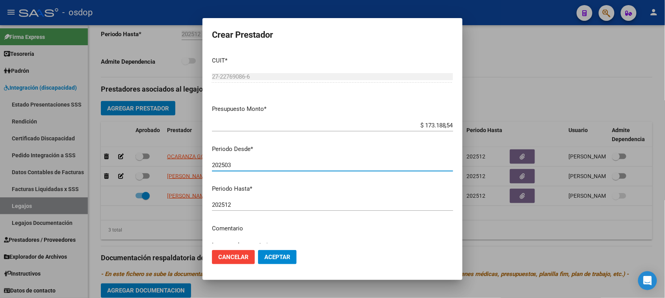
type input "202503"
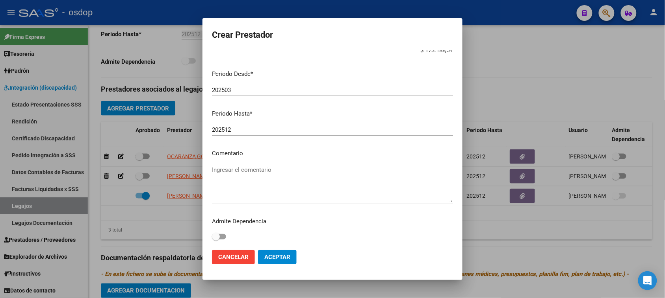
click at [258, 170] on textarea "Ingresar el comentario" at bounding box center [332, 184] width 241 height 37
click at [270, 170] on textarea "Ingresar el comentario" at bounding box center [332, 184] width 241 height 37
paste textarea "330105 - PSICOPEDAGOGIA"
type textarea "330105 - PSICOPEDAGOGIA | 3 ses/semanales"
click at [272, 256] on span "Aceptar" at bounding box center [277, 257] width 26 height 7
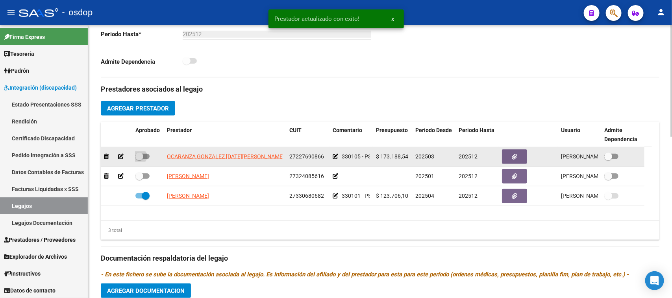
click at [148, 156] on span at bounding box center [142, 157] width 14 height 6
click at [139, 159] on input "checkbox" at bounding box center [139, 159] width 0 height 0
checkbox input "true"
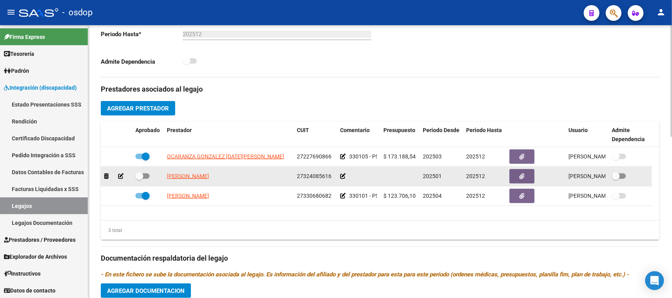
click at [119, 176] on icon at bounding box center [121, 177] width 6 height 6
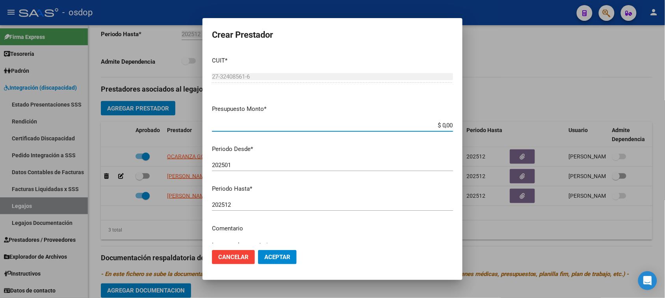
click at [438, 123] on input "$ 0,00" at bounding box center [332, 125] width 241 height 7
paste input "307.654,34"
type input "$ 307.654,34"
click at [251, 167] on input "202501" at bounding box center [332, 165] width 241 height 7
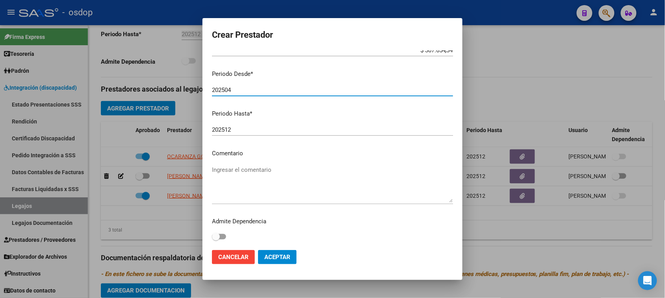
type input "202504"
click at [260, 164] on div "Ingresar el comentario" at bounding box center [332, 184] width 241 height 40
click at [233, 167] on textarea "Ingresar el comentario" at bounding box center [332, 184] width 241 height 37
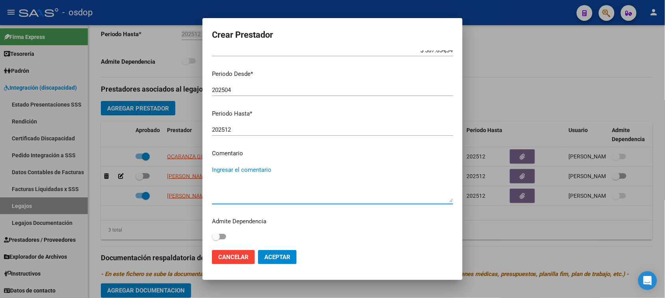
paste textarea "780087 - MÓDULO MAESTRO DE APOYO"
type textarea "780087 - MÓDULO MAESTRO DE APOYO"
click at [268, 257] on span "Aceptar" at bounding box center [277, 257] width 26 height 7
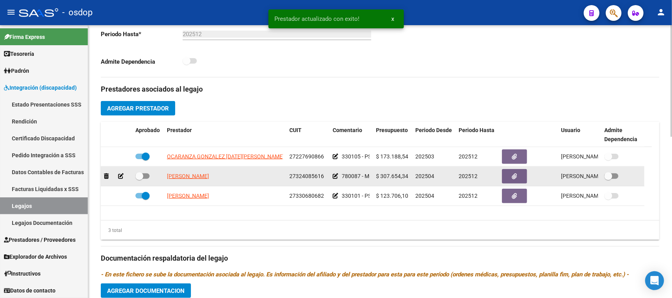
click at [147, 176] on span at bounding box center [142, 177] width 14 height 6
click at [139, 179] on input "checkbox" at bounding box center [139, 179] width 0 height 0
checkbox input "true"
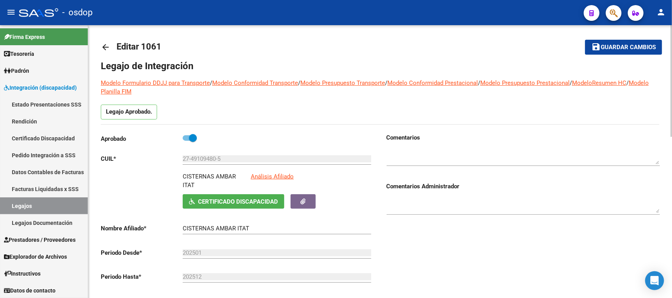
scroll to position [0, 0]
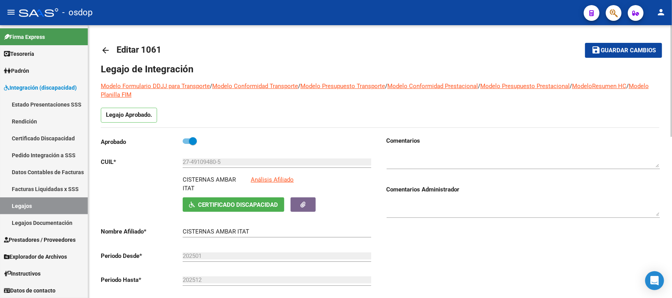
click at [627, 51] on span "Guardar cambios" at bounding box center [628, 50] width 55 height 7
click at [24, 122] on link "Rendición" at bounding box center [44, 121] width 88 height 17
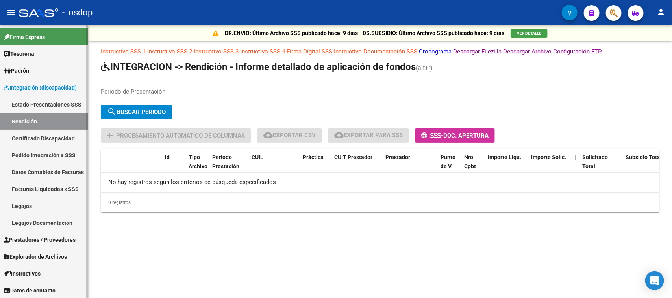
click at [34, 138] on link "Certificado Discapacidad" at bounding box center [44, 138] width 88 height 17
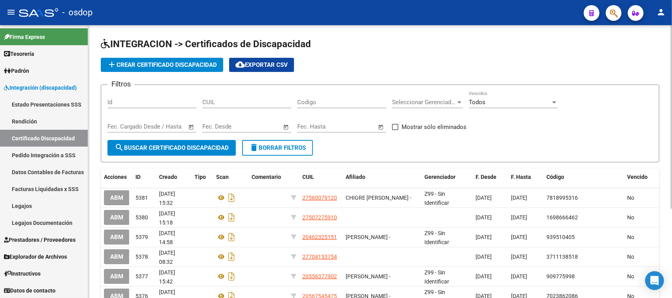
click at [228, 105] on input "CUIL" at bounding box center [246, 102] width 89 height 7
paste input "23-55061855-9"
type input "23-55061855-9"
click at [201, 150] on button "search Buscar Certificado Discapacidad" at bounding box center [172, 148] width 128 height 16
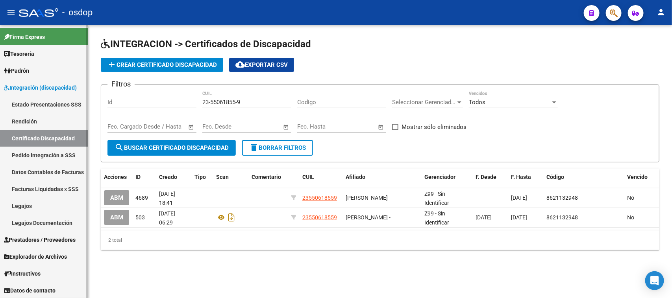
click at [20, 207] on link "Legajos" at bounding box center [44, 206] width 88 height 17
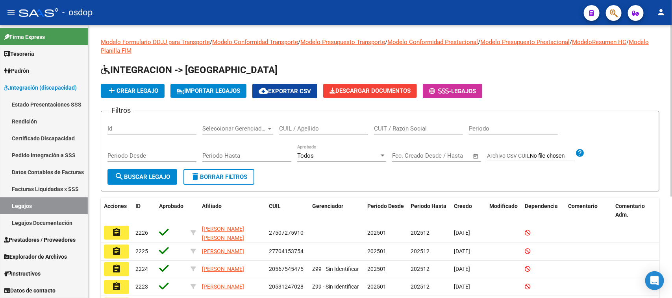
click at [292, 130] on input "CUIL / Apellido" at bounding box center [323, 128] width 89 height 7
paste input "23550618559"
type input "23550618559"
click at [141, 183] on button "search Buscar Legajo" at bounding box center [143, 177] width 70 height 16
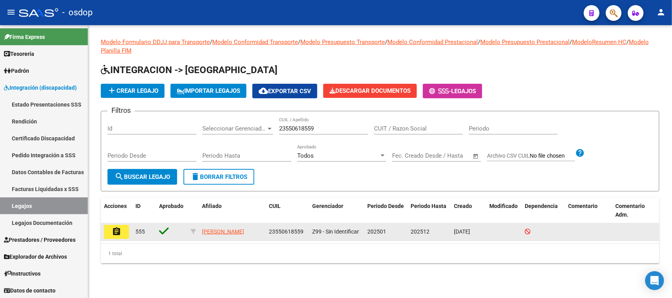
click at [112, 232] on mat-icon "assignment" at bounding box center [116, 231] width 9 height 9
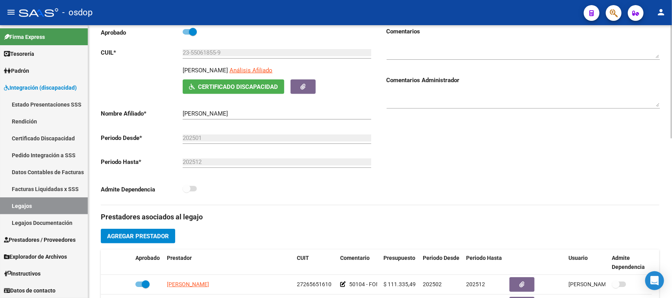
scroll to position [246, 0]
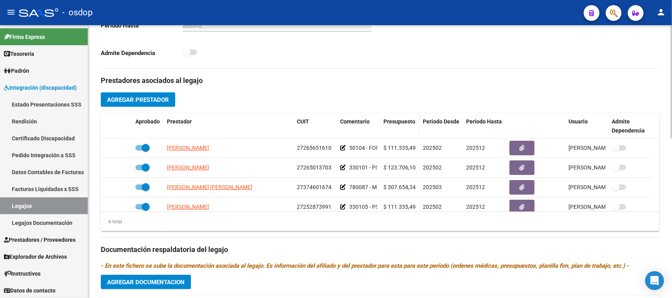
click at [380, 121] on datatable-header-cell "Presupuesto" at bounding box center [399, 126] width 39 height 26
drag, startPoint x: 379, startPoint y: 122, endPoint x: 441, endPoint y: 122, distance: 62.2
click at [441, 122] on div "Aprobado Prestador CUIT Comentario Presupuesto Periodo Desde Periodo Hasta Usua…" at bounding box center [376, 126] width 551 height 26
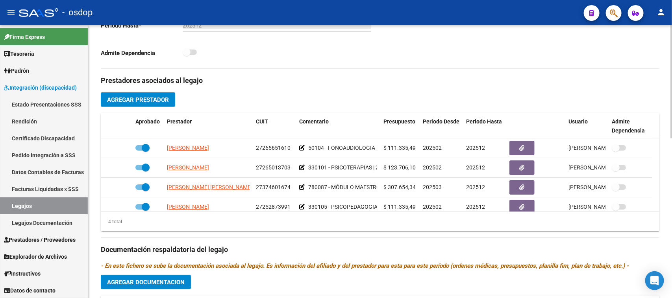
scroll to position [8, 0]
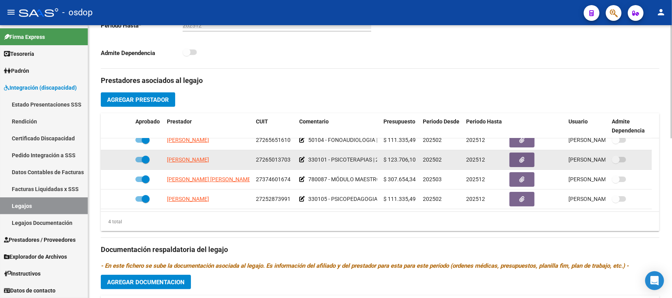
click at [138, 158] on span at bounding box center [142, 160] width 14 height 6
click at [139, 163] on input "checkbox" at bounding box center [139, 163] width 0 height 0
checkbox input "false"
click at [120, 158] on icon at bounding box center [121, 160] width 6 height 6
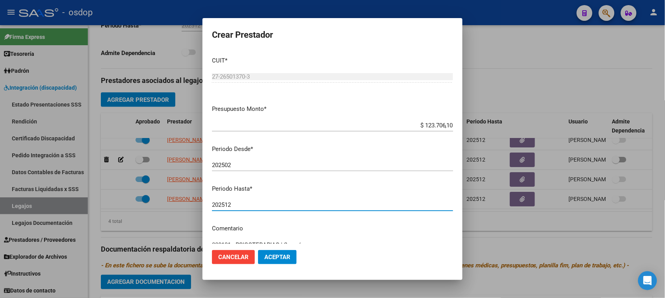
click at [252, 204] on input "202512" at bounding box center [332, 205] width 241 height 7
type input "202502"
click at [277, 259] on span "Aceptar" at bounding box center [277, 257] width 26 height 7
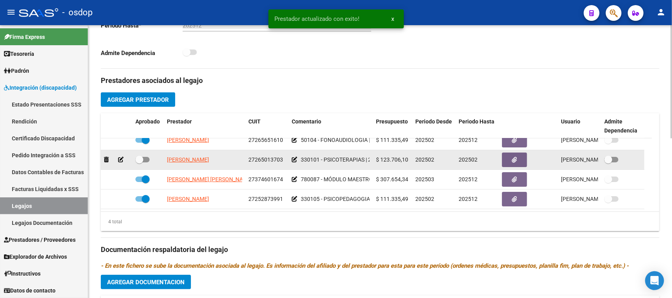
click at [145, 160] on span at bounding box center [142, 160] width 14 height 6
click at [139, 163] on input "checkbox" at bounding box center [139, 163] width 0 height 0
checkbox input "true"
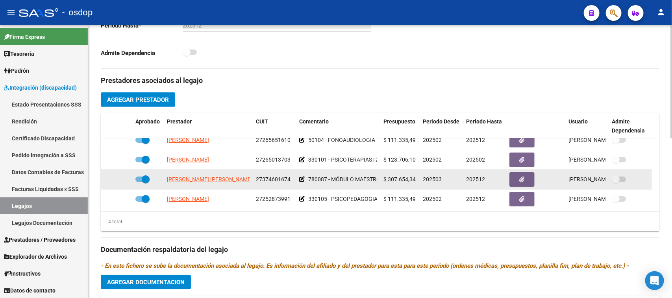
click at [139, 180] on span at bounding box center [142, 180] width 14 height 6
click at [139, 182] on input "checkbox" at bounding box center [139, 182] width 0 height 0
checkbox input "false"
click at [119, 180] on icon at bounding box center [121, 180] width 6 height 6
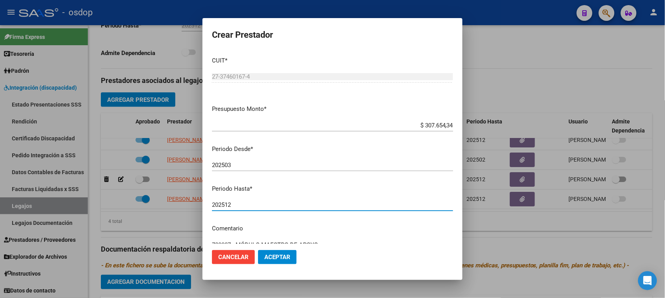
click at [233, 204] on input "202512" at bounding box center [332, 205] width 241 height 7
type input "202503"
click at [280, 259] on span "Aceptar" at bounding box center [277, 257] width 26 height 7
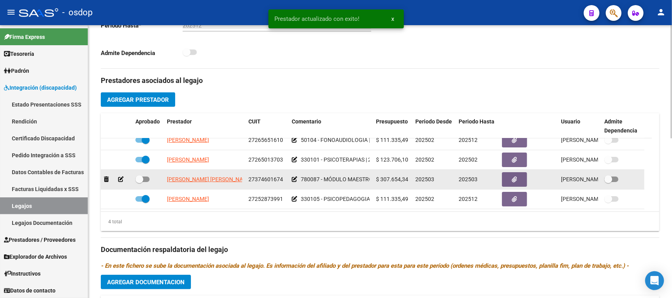
click at [147, 180] on span at bounding box center [142, 180] width 14 height 6
click at [139, 182] on input "checkbox" at bounding box center [139, 182] width 0 height 0
checkbox input "true"
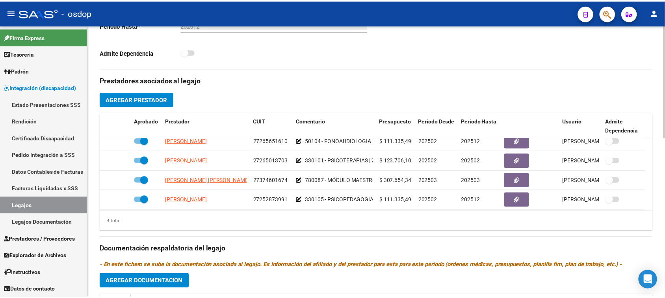
scroll to position [0, 0]
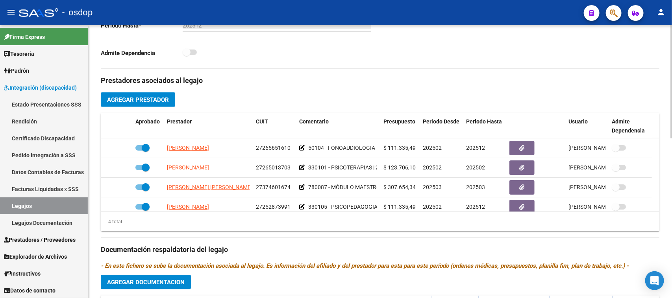
click at [157, 101] on span "Agregar Prestador" at bounding box center [138, 99] width 62 height 7
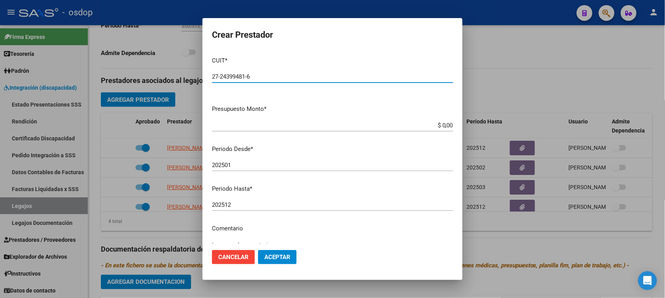
type input "27-24399481-6"
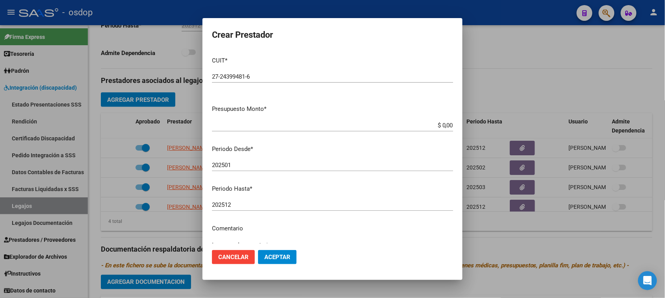
click at [437, 123] on input "$ 0,00" at bounding box center [332, 125] width 241 height 7
paste input "307.654,34"
type input "$ 307.654,34"
click at [263, 164] on input "202501" at bounding box center [332, 165] width 241 height 7
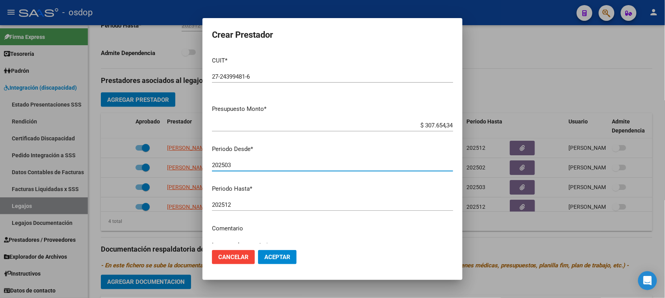
type input "202503"
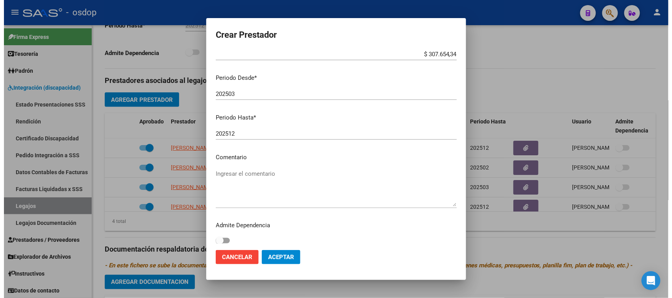
scroll to position [75, 0]
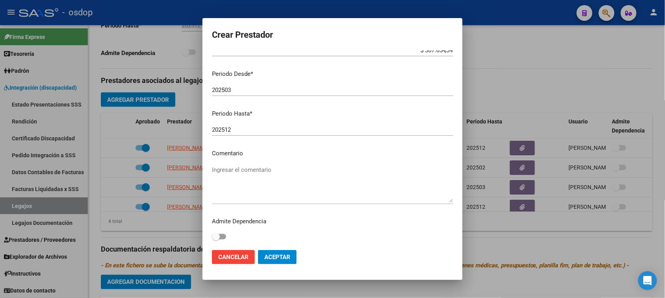
click at [257, 166] on textarea "Ingresar el comentario" at bounding box center [332, 184] width 241 height 37
paste textarea "780087 - MÓDULO MAESTRO DE APOYO"
type textarea "780087 - MÓDULO MAESTRO DE APOYO"
click at [291, 256] on button "Aceptar" at bounding box center [277, 257] width 39 height 14
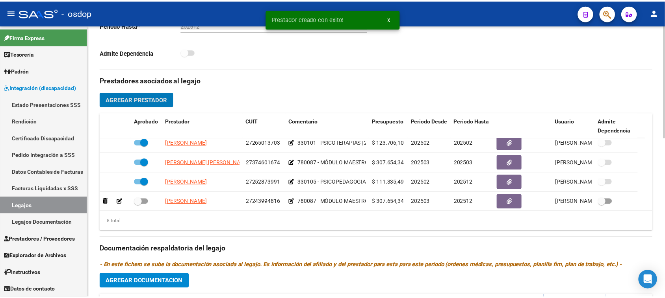
scroll to position [28, 0]
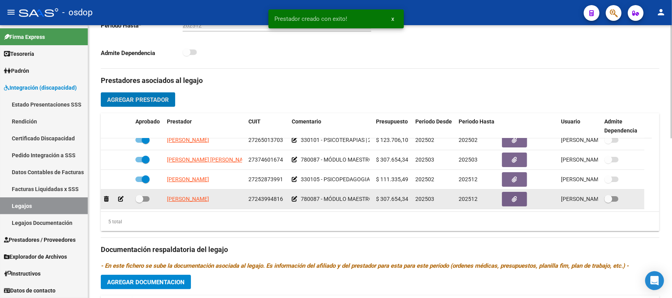
click at [146, 198] on span at bounding box center [142, 200] width 14 height 6
click at [139, 202] on input "checkbox" at bounding box center [139, 202] width 0 height 0
checkbox input "true"
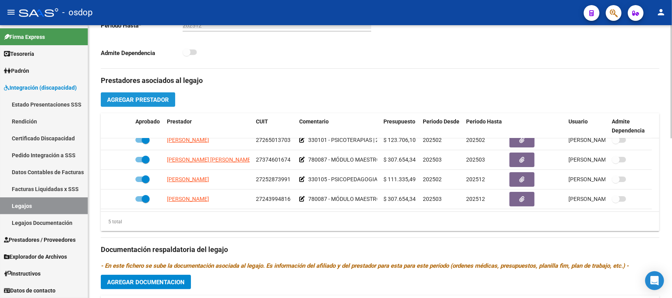
click at [131, 100] on span "Agregar Prestador" at bounding box center [138, 99] width 62 height 7
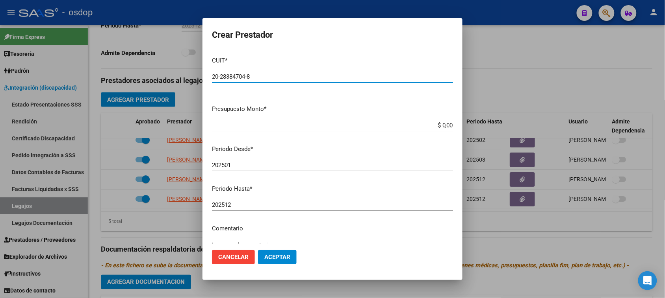
type input "20-28384704-8"
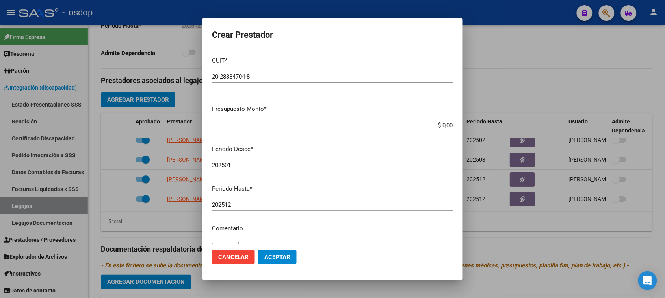
click at [438, 125] on input "$ 0,00" at bounding box center [332, 125] width 241 height 7
paste input "123.706,1"
type input "$ 123.706,10"
click at [254, 165] on input "202501" at bounding box center [332, 165] width 241 height 7
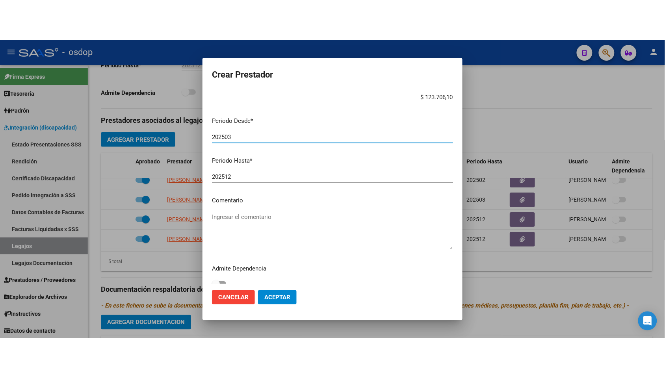
scroll to position [75, 0]
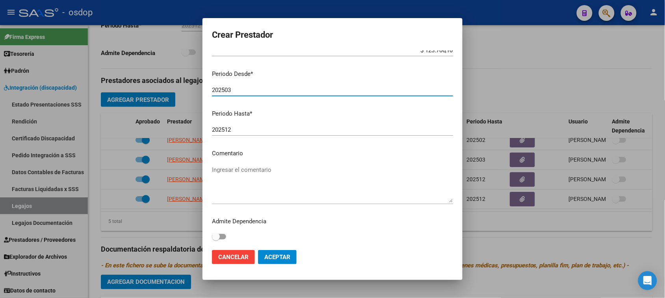
type input "202503"
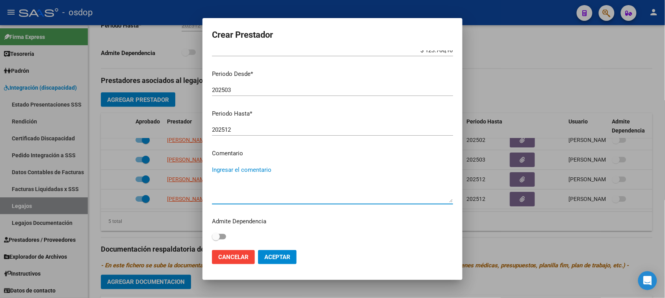
click at [280, 168] on textarea "Ingresar el comentario" at bounding box center [332, 184] width 241 height 37
click at [335, 176] on textarea "Ingresar el comentario" at bounding box center [332, 184] width 241 height 37
paste textarea "775001 - MUSICOTERAPIA"
type textarea "775001 - MUSICOTERAPIA 2"
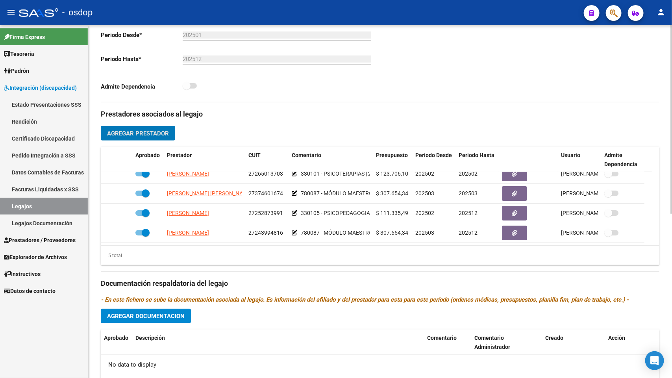
scroll to position [209, 0]
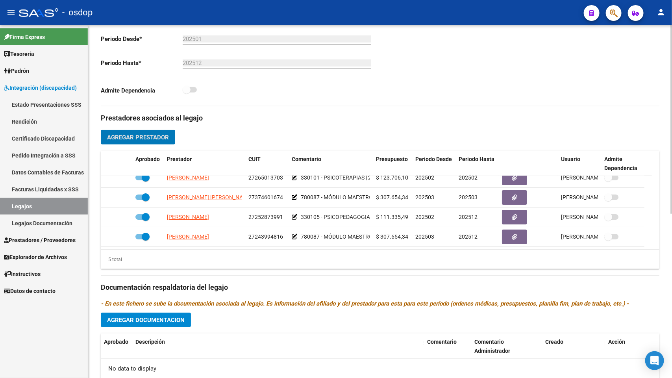
click at [152, 140] on span "Agregar Prestador" at bounding box center [138, 137] width 62 height 7
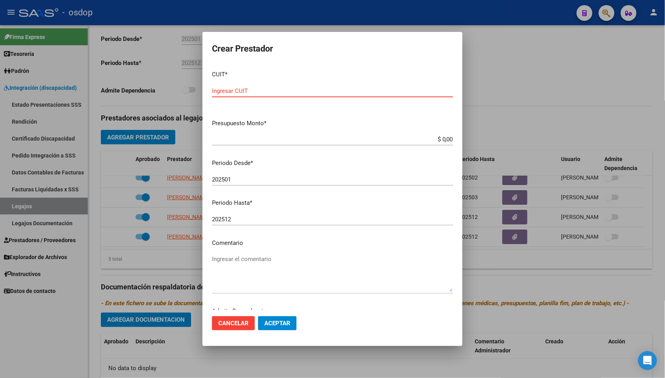
click at [273, 91] on input "Ingresar CUIT" at bounding box center [332, 90] width 241 height 7
type input "20-28384704-8"
click at [438, 140] on input "$ 0,00" at bounding box center [332, 139] width 241 height 7
paste input "123.706,1"
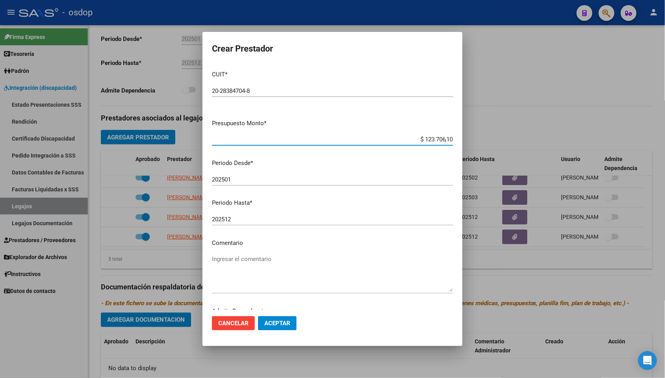
type input "$ 123.706,10"
click at [244, 179] on input "202501" at bounding box center [332, 179] width 241 height 7
type input "202503"
click at [250, 254] on div "Ingresar el comentario" at bounding box center [332, 273] width 241 height 40
paste textarea "775001 - MUSICOTERAPIA"
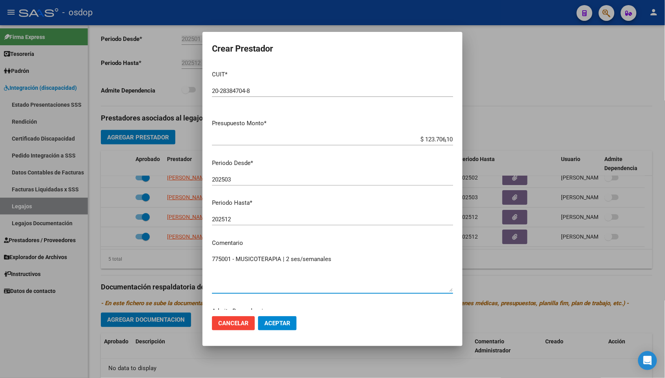
type textarea "775001 - MUSICOTERAPIA | 2 ses/semanales"
click at [282, 298] on span "Aceptar" at bounding box center [277, 323] width 26 height 7
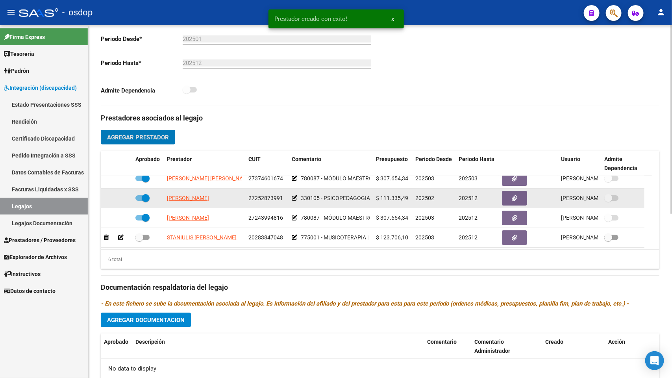
scroll to position [48, 0]
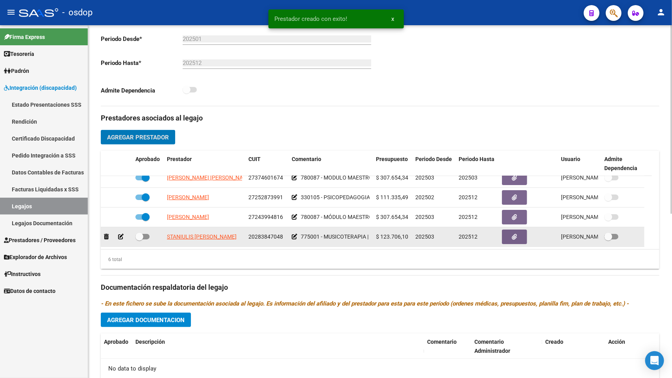
click at [146, 236] on span at bounding box center [142, 237] width 14 height 6
click at [139, 239] on input "checkbox" at bounding box center [139, 239] width 0 height 0
checkbox input "true"
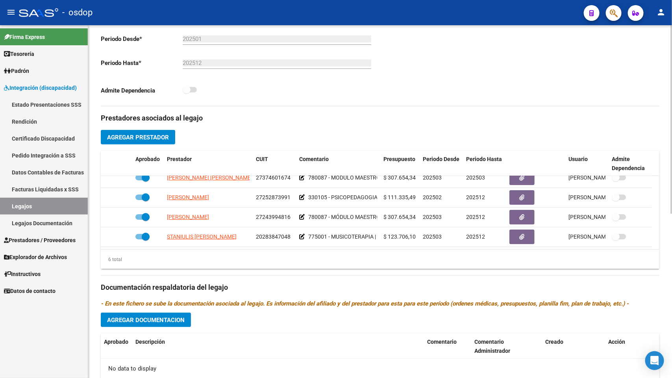
click at [148, 140] on span "Agregar Prestador" at bounding box center [138, 137] width 62 height 7
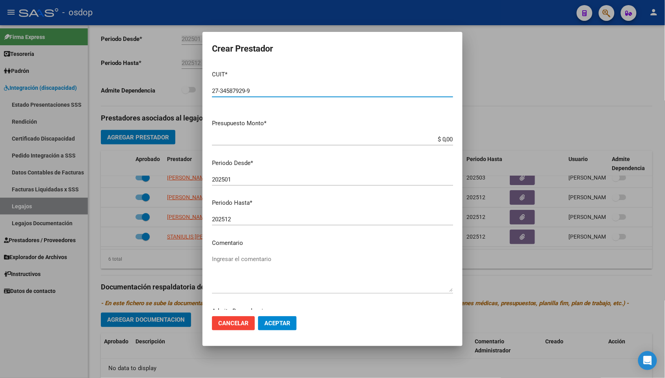
type input "27-34587929-9"
click at [439, 140] on input "$ 0,00" at bounding box center [332, 139] width 241 height 7
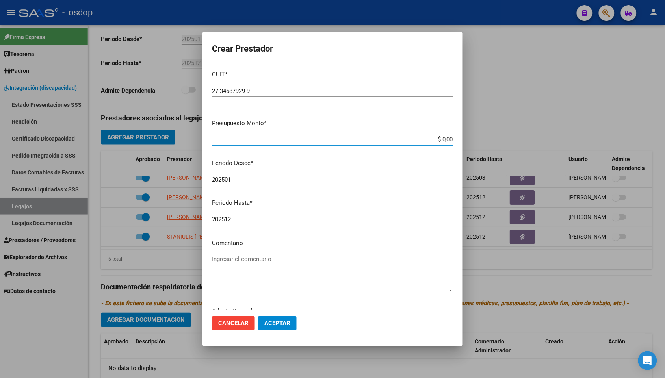
click at [439, 140] on input "$ 0,00" at bounding box center [332, 139] width 241 height 7
paste input "123.706,1"
type input "$ 123.706,10"
click at [254, 174] on div "202501 Ingresar el periodo" at bounding box center [332, 180] width 241 height 12
type input "202503"
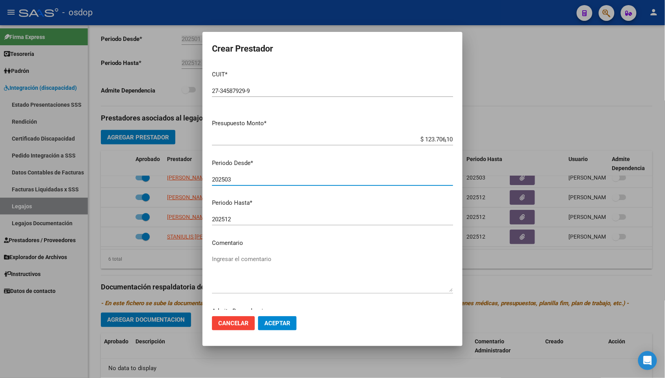
click at [247, 258] on textarea "Ingresar el comentario" at bounding box center [332, 273] width 241 height 37
click at [246, 259] on textarea "Ingresar el comentario" at bounding box center [332, 273] width 241 height 37
paste textarea "330101 - PSICOTERAPIAS INDIVIDUALES NIÑOS O ADULTOS"
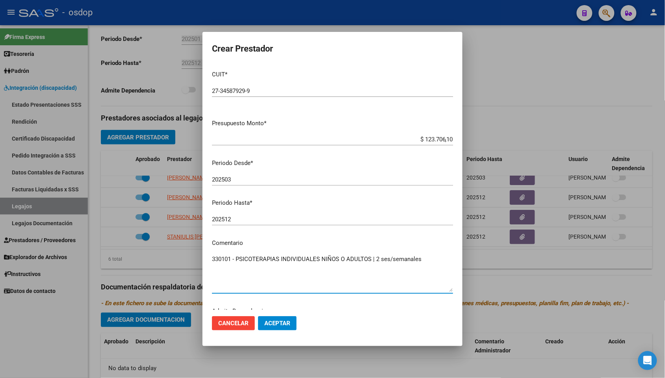
type textarea "330101 - PSICOTERAPIAS INDIVIDUALES NIÑOS O ADULTOS | 2 ses/semanales"
click at [274, 298] on button "Aceptar" at bounding box center [277, 323] width 39 height 14
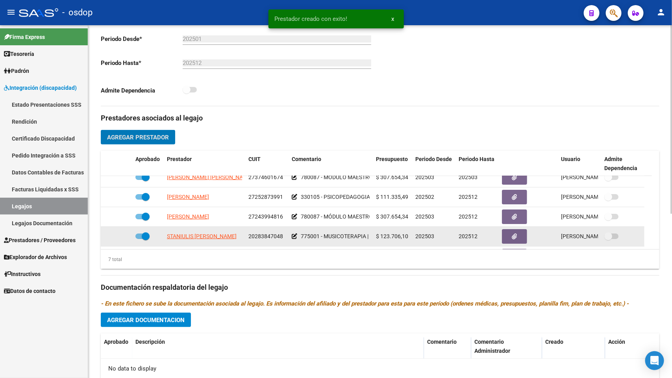
scroll to position [67, 0]
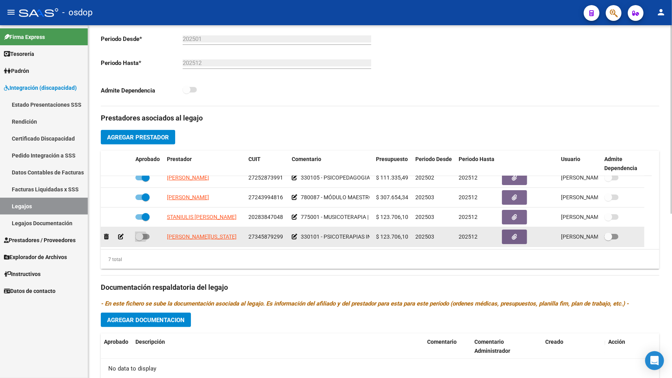
click at [146, 234] on span at bounding box center [142, 237] width 14 height 6
click at [139, 239] on input "checkbox" at bounding box center [139, 239] width 0 height 0
checkbox input "true"
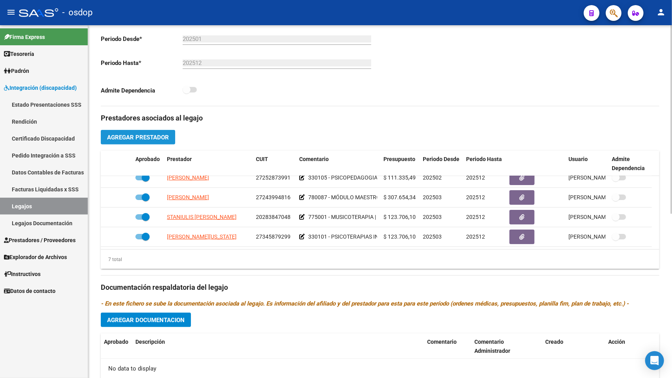
click at [151, 139] on span "Agregar Prestador" at bounding box center [138, 137] width 62 height 7
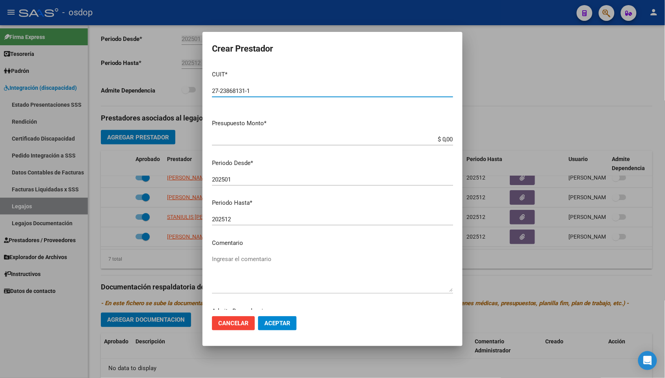
type input "27-23868131-1"
click at [436, 139] on input "$ 0,00" at bounding box center [332, 139] width 241 height 7
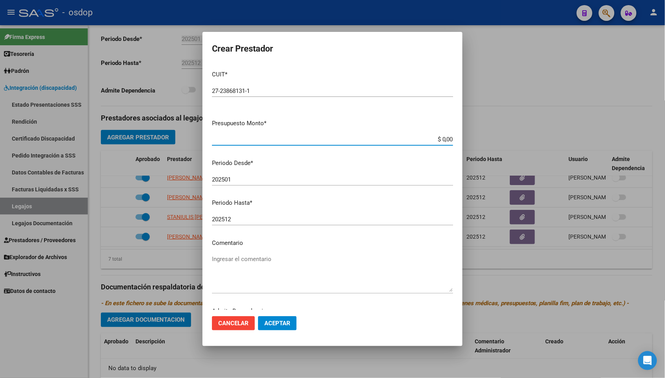
paste input "123.706,1"
type input "$ 123.706,10"
click at [261, 182] on input "202501" at bounding box center [332, 179] width 241 height 7
type input "202503"
click at [284, 263] on textarea "Ingresar el comentario" at bounding box center [332, 273] width 241 height 37
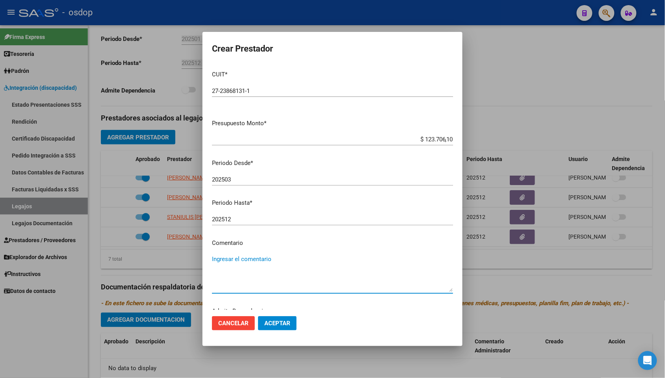
paste textarea "775008 - PSICOMOTRICIDAD"
type textarea "775008 - PSICOMOTRICIDAD | 2 ses/semanales"
click at [274, 298] on span "Aceptar" at bounding box center [277, 323] width 26 height 7
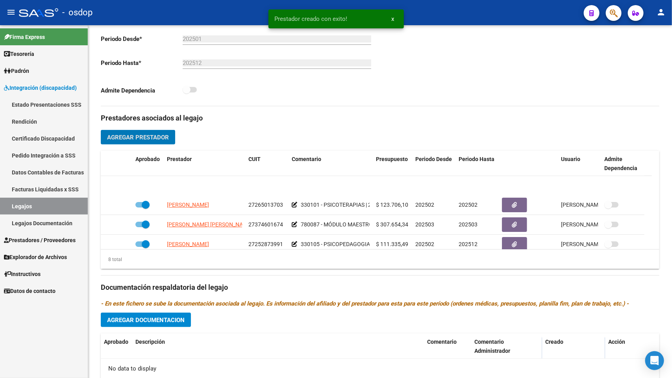
scroll to position [0, 0]
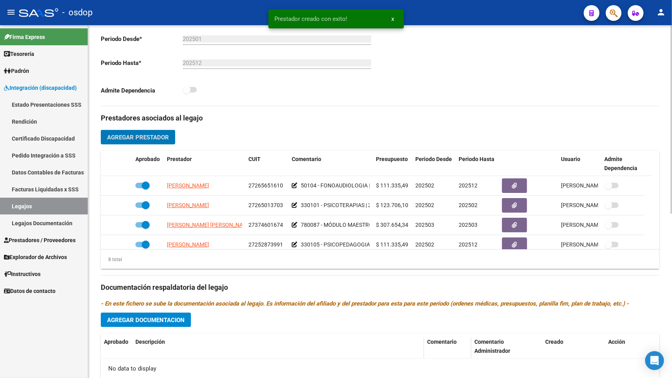
click at [471, 107] on div "Prestadores asociados al legajo Agregar Prestador Aprobado Prestador CUIT Comen…" at bounding box center [380, 282] width 559 height 352
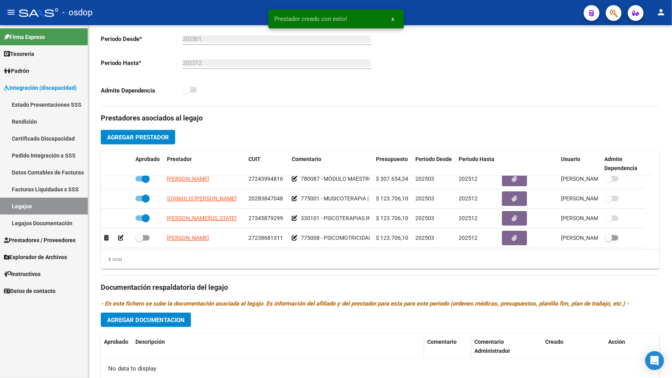
scroll to position [87, 0]
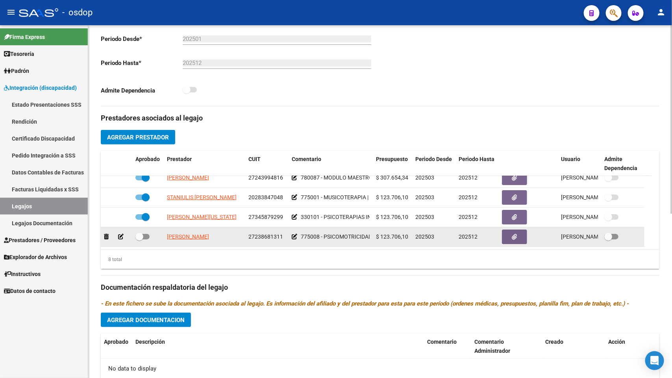
click at [146, 234] on span at bounding box center [142, 237] width 14 height 6
click at [139, 239] on input "checkbox" at bounding box center [139, 239] width 0 height 0
checkbox input "true"
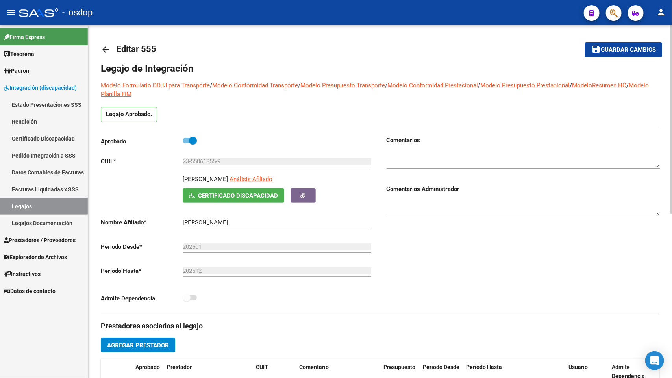
scroll to position [0, 0]
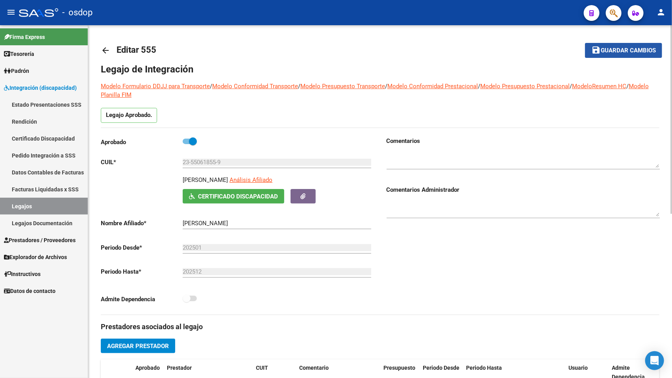
click at [627, 50] on span "Guardar cambios" at bounding box center [628, 50] width 55 height 7
click at [42, 139] on link "Certificado Discapacidad" at bounding box center [44, 138] width 88 height 17
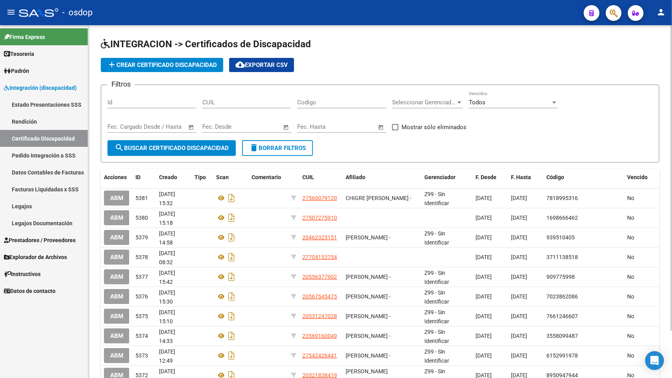
click at [247, 101] on input "CUIL" at bounding box center [246, 102] width 89 height 7
paste input "20-56755588-8"
type input "20-56755588-8"
click at [195, 145] on span "search Buscar Certificado Discapacidad" at bounding box center [172, 148] width 114 height 7
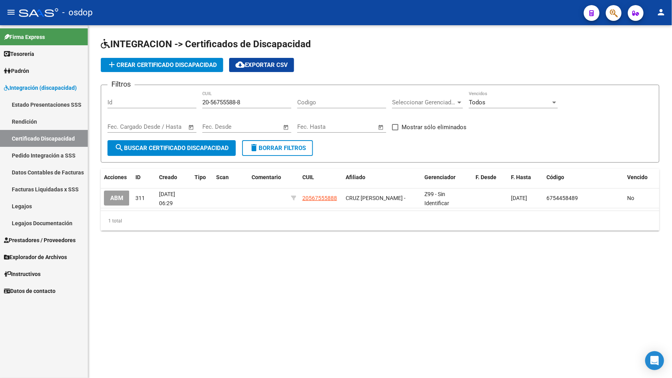
click at [111, 200] on button "ABM" at bounding box center [117, 198] width 26 height 15
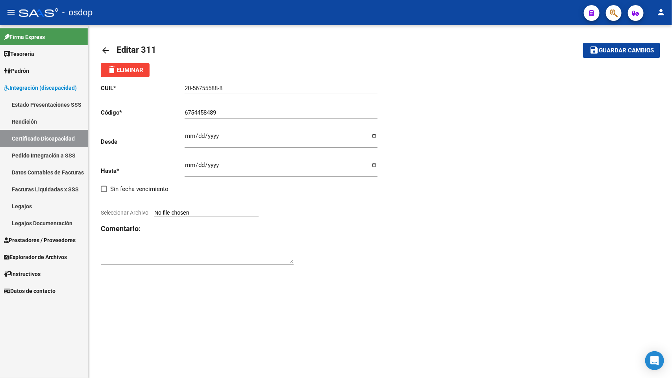
click at [188, 135] on input "Ingresar fec. Desde" at bounding box center [281, 139] width 193 height 13
type input "2024-01-09"
click at [221, 211] on input "Seleccionar Archivo" at bounding box center [206, 212] width 104 height 7
type input "C:\fakepath\20567555888.pdf"
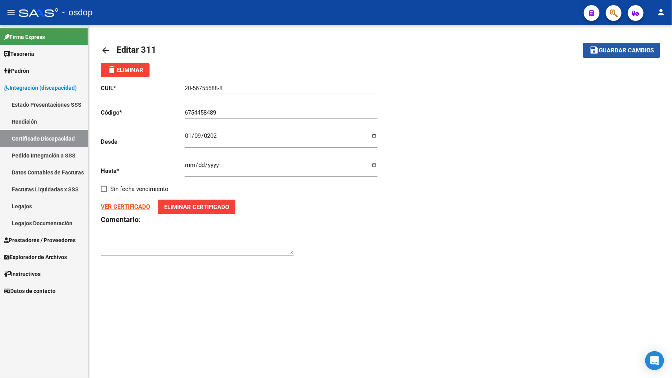
click at [640, 52] on span "Guardar cambios" at bounding box center [626, 50] width 55 height 7
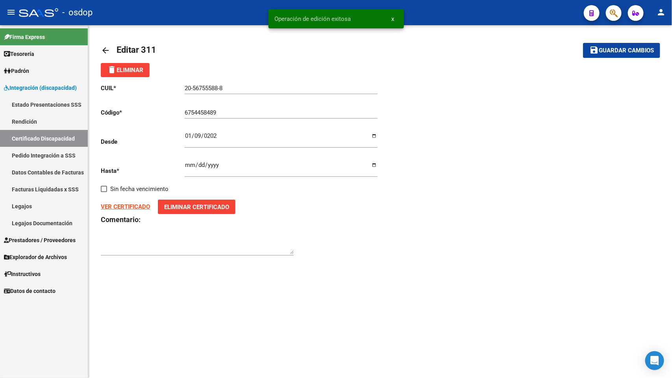
click at [61, 142] on link "Certificado Discapacidad" at bounding box center [44, 138] width 88 height 17
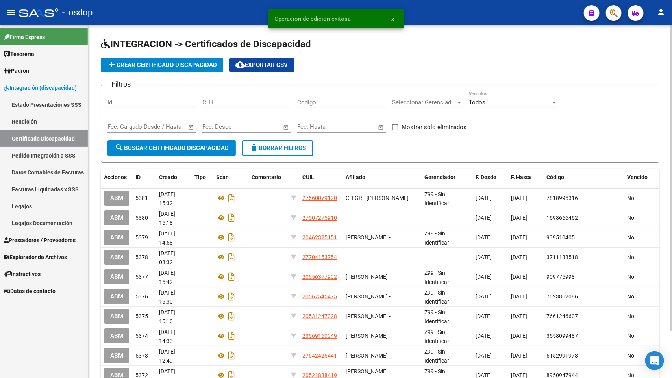
click at [240, 107] on div "CUIL" at bounding box center [246, 99] width 89 height 17
paste input "20-56755588-8"
type input "20-56755588-8"
click at [201, 145] on span "search Buscar Certificado Discapacidad" at bounding box center [172, 148] width 114 height 7
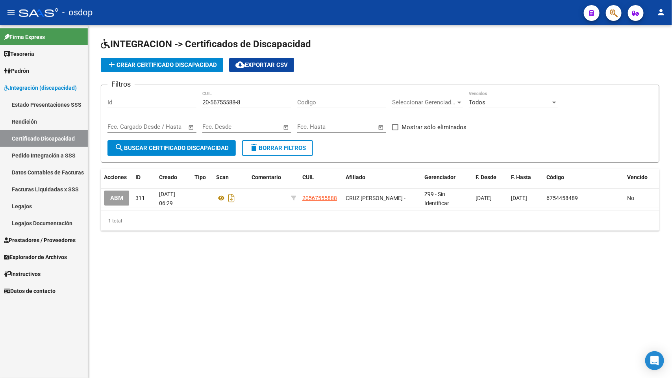
click at [24, 204] on link "Legajos" at bounding box center [44, 206] width 88 height 17
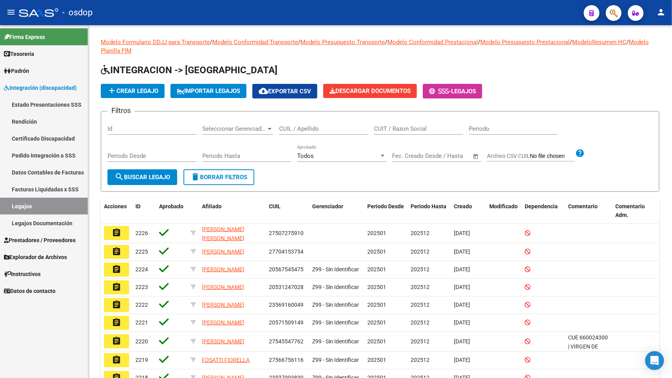
click at [293, 131] on input "CUIL / Apellido" at bounding box center [323, 128] width 89 height 7
paste input "20567555888"
type input "20567555888"
click at [148, 179] on span "search Buscar Legajo" at bounding box center [143, 177] width 56 height 7
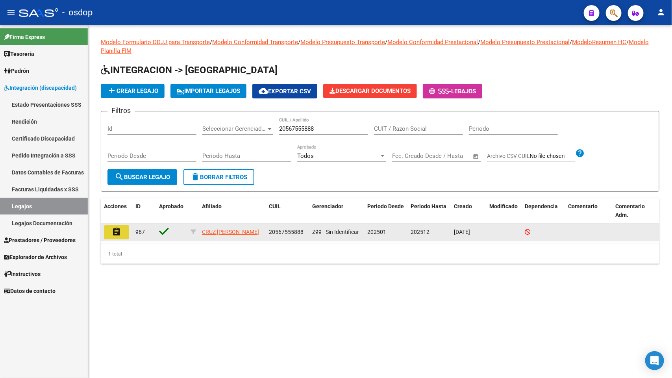
drag, startPoint x: 117, startPoint y: 236, endPoint x: 310, endPoint y: 173, distance: 203.0
click at [117, 236] on button "assignment" at bounding box center [116, 232] width 25 height 14
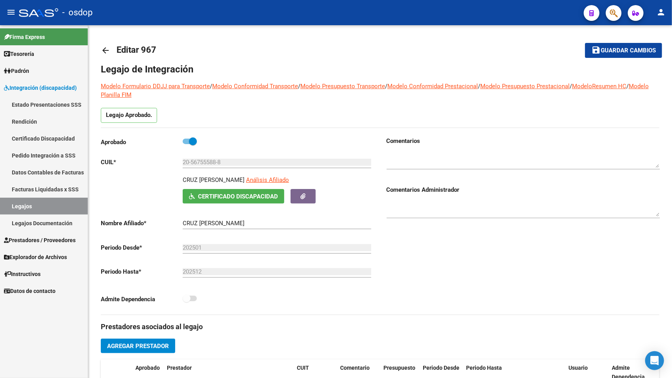
type input "CRUZ GABRIEL VALENTIN"
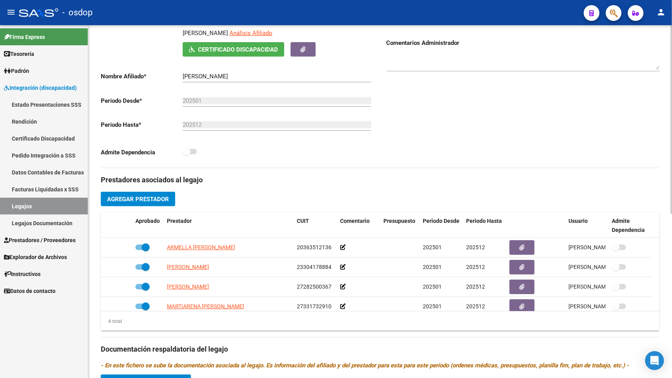
scroll to position [148, 0]
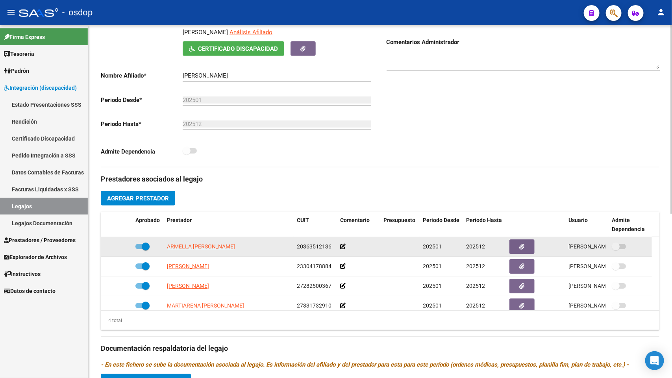
click at [142, 248] on span at bounding box center [146, 247] width 8 height 8
click at [139, 249] on input "checkbox" at bounding box center [139, 249] width 0 height 0
checkbox input "false"
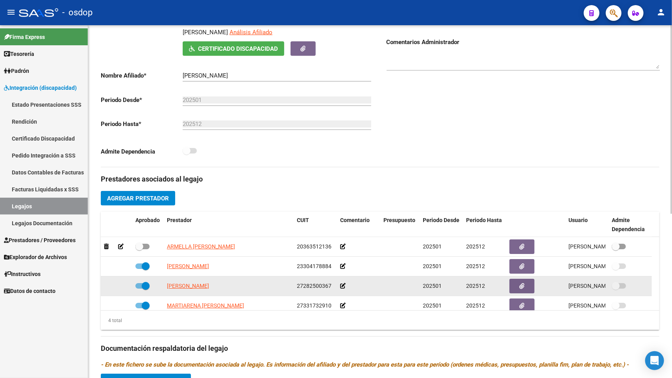
scroll to position [8, 0]
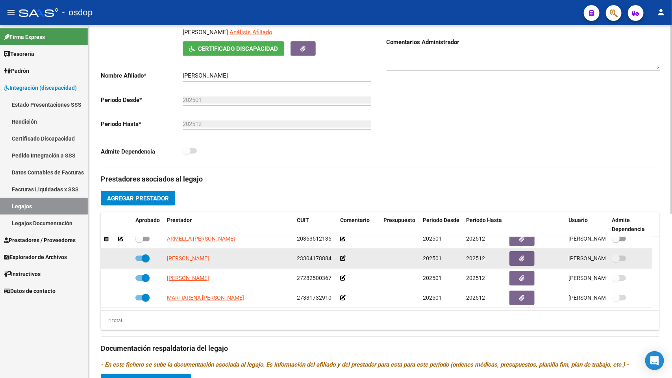
click at [138, 258] on span at bounding box center [142, 259] width 14 height 6
click at [139, 261] on input "checkbox" at bounding box center [139, 261] width 0 height 0
checkbox input "false"
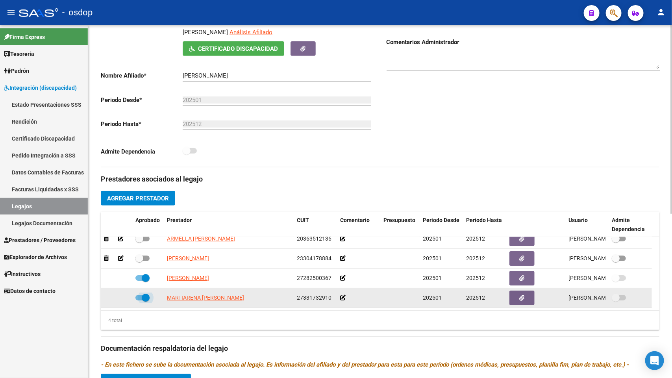
click at [139, 298] on span at bounding box center [142, 298] width 14 height 6
click at [139, 298] on input "checkbox" at bounding box center [139, 300] width 0 height 0
checkbox input "false"
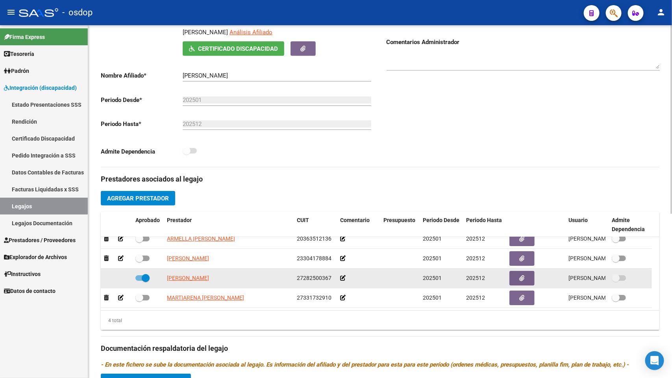
click at [139, 276] on span at bounding box center [142, 278] width 14 height 6
click at [139, 281] on input "checkbox" at bounding box center [139, 281] width 0 height 0
checkbox input "false"
click at [108, 278] on icon at bounding box center [106, 278] width 5 height 6
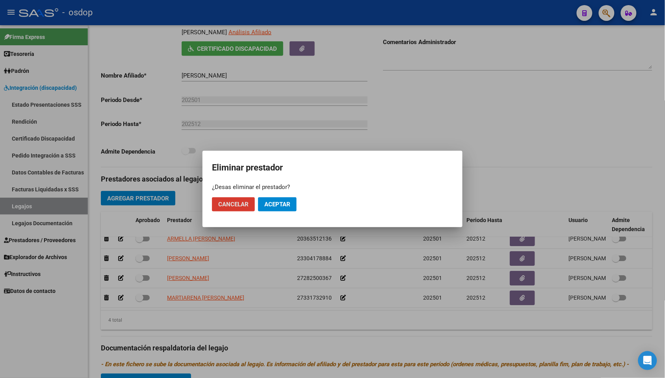
click at [266, 204] on span "Aceptar" at bounding box center [277, 204] width 26 height 7
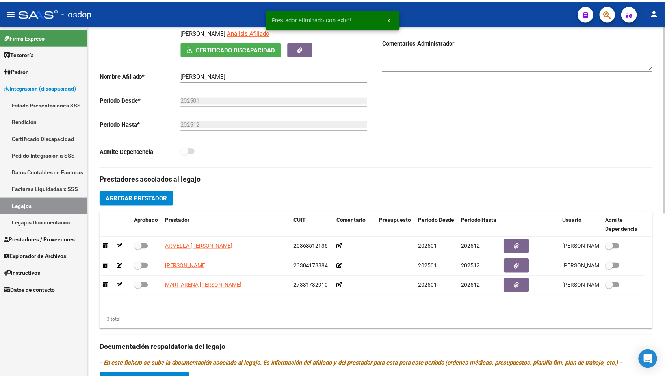
scroll to position [0, 0]
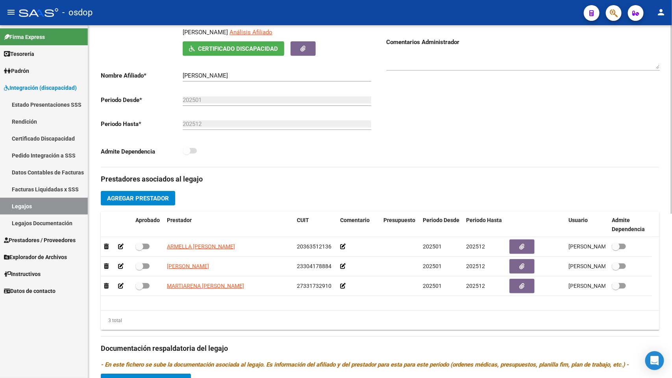
click at [151, 195] on span "Agregar Prestador" at bounding box center [138, 198] width 62 height 7
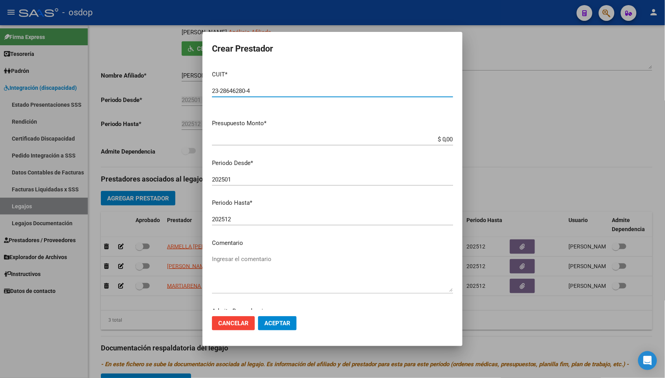
type input "23-28646280-4"
click at [440, 139] on input "$ 0,00" at bounding box center [332, 139] width 241 height 7
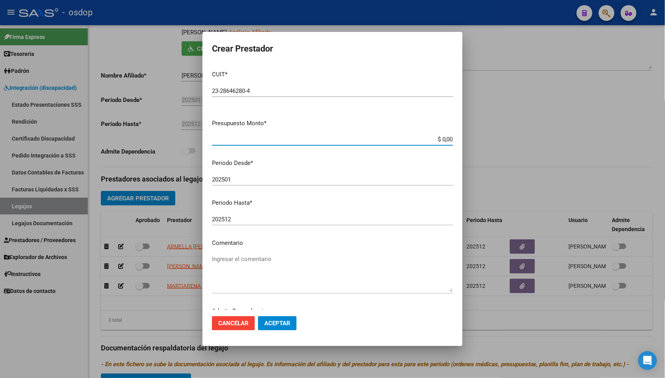
click at [440, 139] on input "$ 0,00" at bounding box center [332, 139] width 241 height 7
paste input "111.335,49"
type input "$ 111.335,49"
click at [245, 179] on input "202501" at bounding box center [332, 179] width 241 height 7
type input "202504"
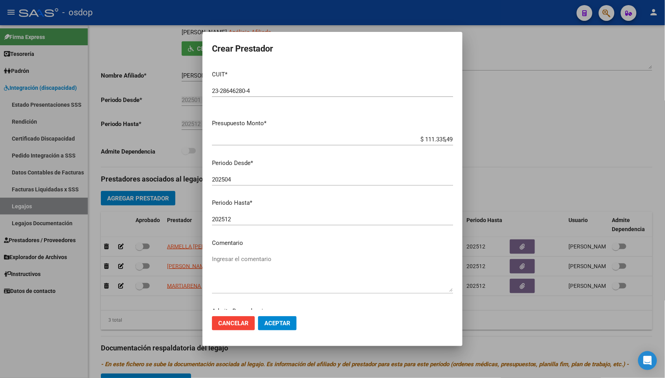
click at [254, 257] on textarea "Ingresar el comentario" at bounding box center [332, 273] width 241 height 37
paste textarea "330105 - PSICOPEDAGOGIA"
type textarea "330105 - PSICOPEDAGOGIA | 2 ses/semanales"
click at [281, 298] on span "Aceptar" at bounding box center [277, 323] width 26 height 7
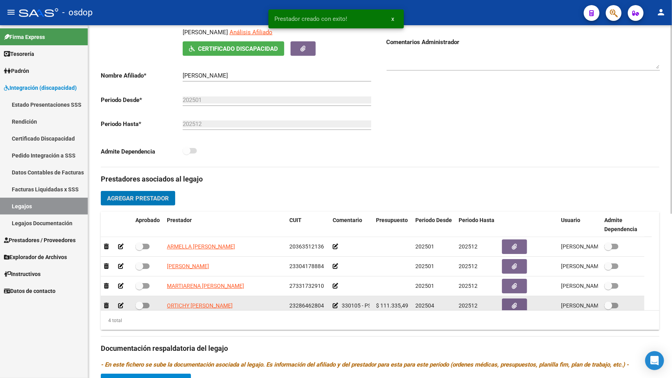
click at [146, 298] on span at bounding box center [142, 306] width 14 height 6
click at [139, 298] on input "checkbox" at bounding box center [139, 308] width 0 height 0
checkbox input "true"
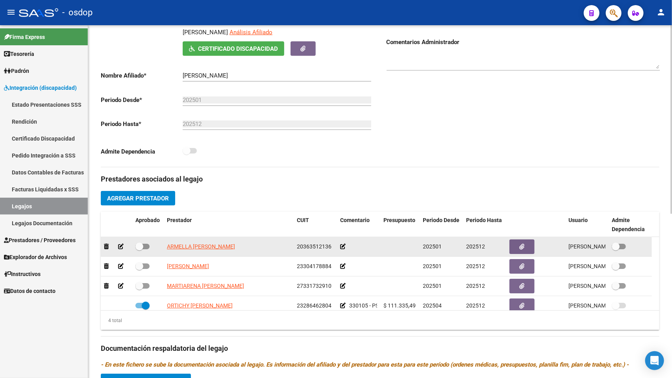
click at [119, 245] on icon at bounding box center [121, 247] width 6 height 6
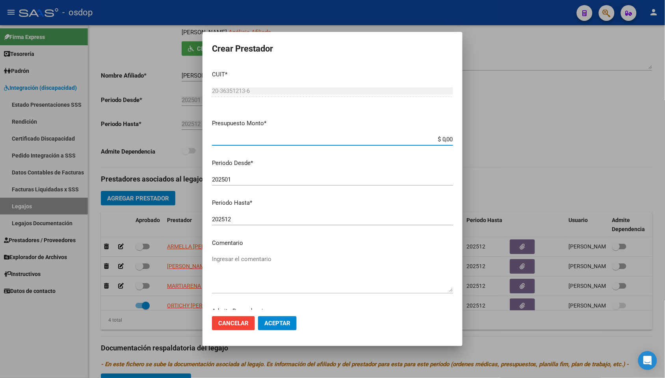
click at [442, 141] on input "$ 0,00" at bounding box center [332, 139] width 241 height 7
paste input "111.335,49"
type input "$ 111.335,49"
click at [248, 179] on input "202501" at bounding box center [332, 179] width 241 height 7
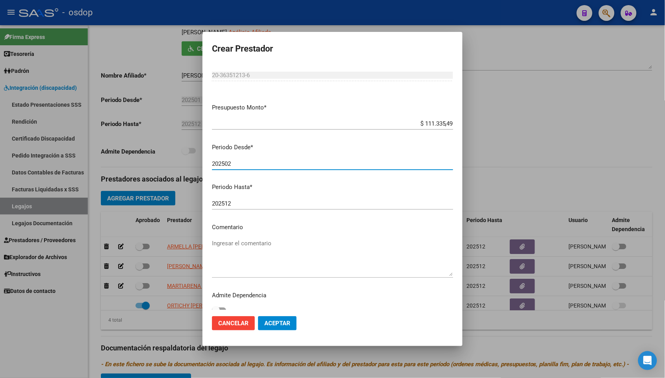
scroll to position [24, 0]
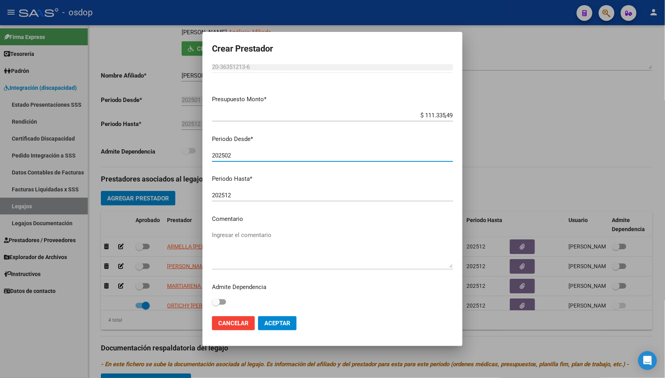
type input "202502"
click at [254, 234] on textarea "Ingresar el comentario" at bounding box center [332, 249] width 241 height 37
paste textarea "250103 - TERAPIA OCUPACIONAL"
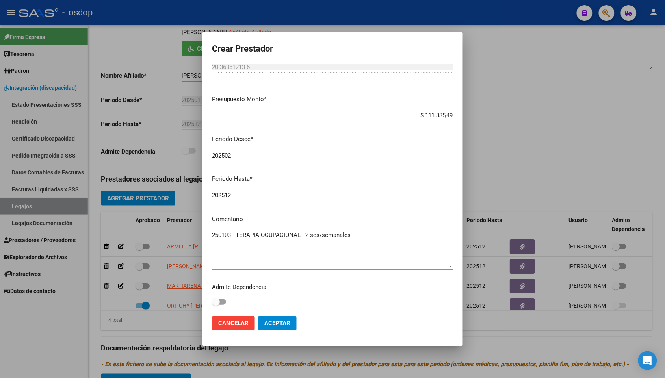
type textarea "250103 - TERAPIA OCUPACIONAL | 2 ses/semanales"
click at [285, 298] on span "Aceptar" at bounding box center [277, 323] width 26 height 7
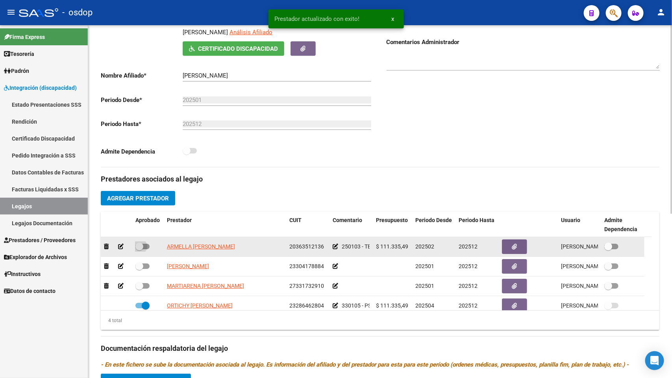
click at [146, 245] on span at bounding box center [142, 247] width 14 height 6
click at [139, 249] on input "checkbox" at bounding box center [139, 249] width 0 height 0
checkbox input "true"
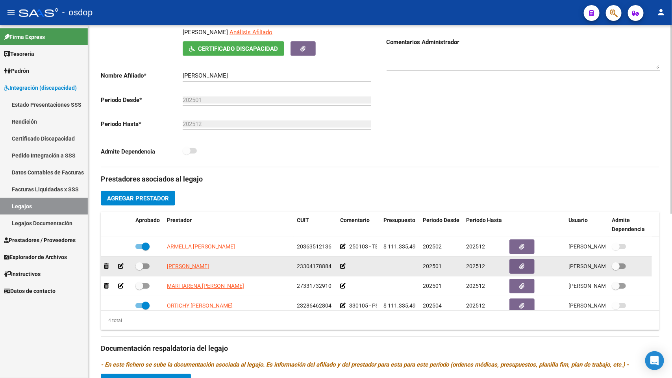
click at [121, 266] on icon at bounding box center [121, 266] width 6 height 6
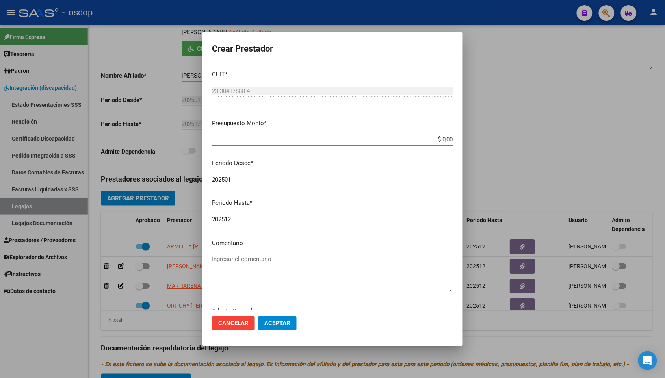
click at [441, 138] on input "$ 0,00" at bounding box center [332, 139] width 241 height 7
paste input "307.654,34"
type input "$ 307.654,34"
click at [251, 179] on input "202501" at bounding box center [332, 179] width 241 height 7
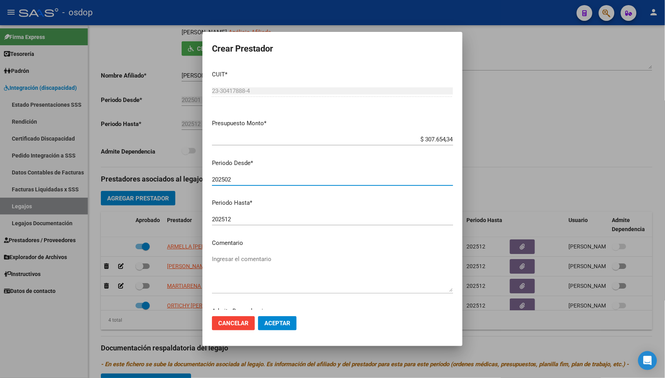
type input "202502"
click at [226, 258] on textarea "Ingresar el comentario" at bounding box center [332, 273] width 241 height 37
paste textarea "780087 - MÓDULO MAESTRO DE APOYO"
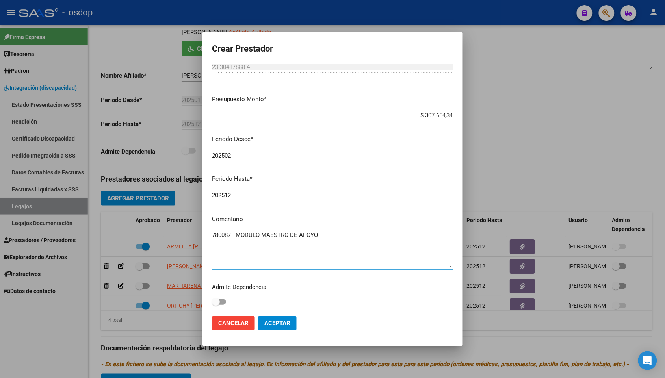
type textarea "780087 - MÓDULO MAESTRO DE APOYO"
click at [272, 298] on span "Aceptar" at bounding box center [277, 323] width 26 height 7
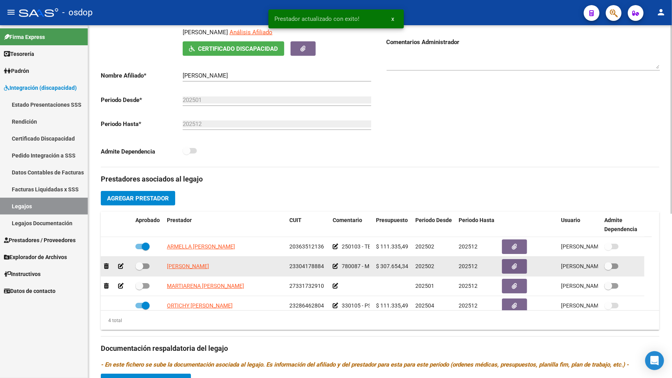
click at [145, 267] on span at bounding box center [142, 266] width 14 height 6
click at [139, 269] on input "checkbox" at bounding box center [139, 269] width 0 height 0
checkbox input "true"
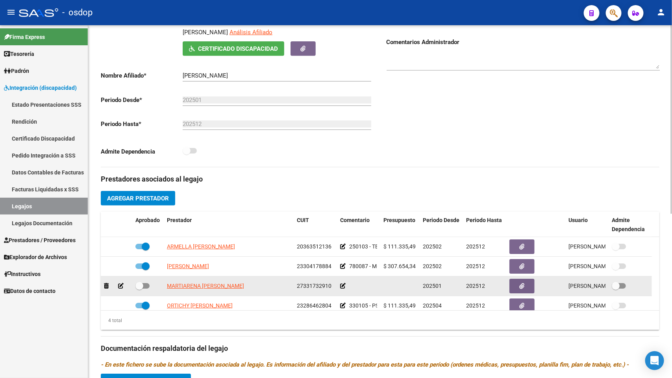
click at [120, 286] on icon at bounding box center [121, 286] width 6 height 6
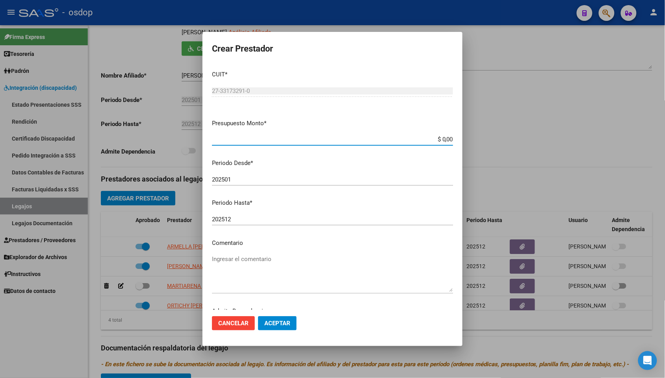
click at [436, 141] on input "$ 0,00" at bounding box center [332, 139] width 241 height 7
paste input "123.706,1"
type input "$ 123.706,10"
click at [235, 178] on input "202501" at bounding box center [332, 179] width 241 height 7
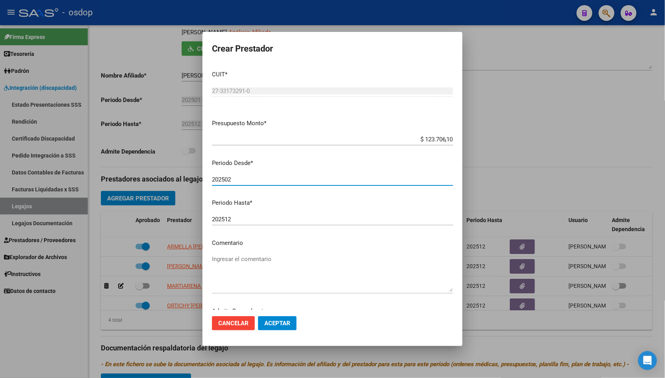
type input "202502"
click at [250, 260] on textarea "Ingresar el comentario" at bounding box center [332, 273] width 241 height 37
paste textarea "330101 - PSICOTERAPIAS INDIVIDUALES NIÑOS O ADULTOS"
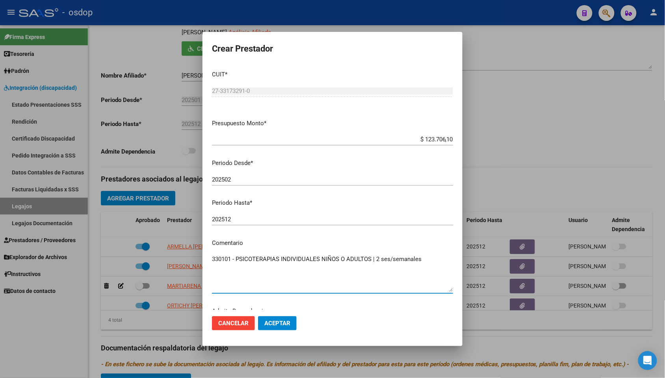
type textarea "330101 - PSICOTERAPIAS INDIVIDUALES NIÑOS O ADULTOS | 2 ses/semanales"
click at [296, 298] on button "Aceptar" at bounding box center [277, 323] width 39 height 14
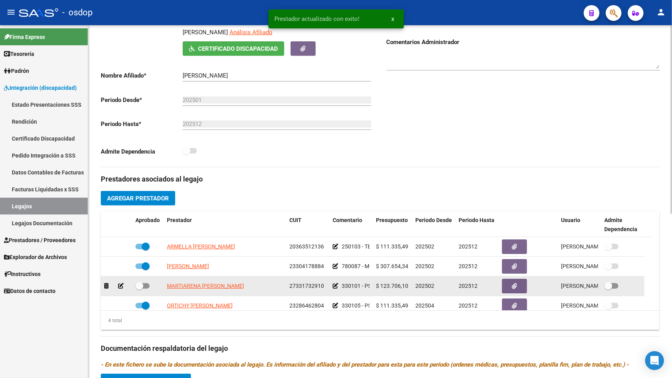
click at [146, 283] on span at bounding box center [142, 286] width 14 height 6
click at [139, 289] on input "checkbox" at bounding box center [139, 289] width 0 height 0
checkbox input "true"
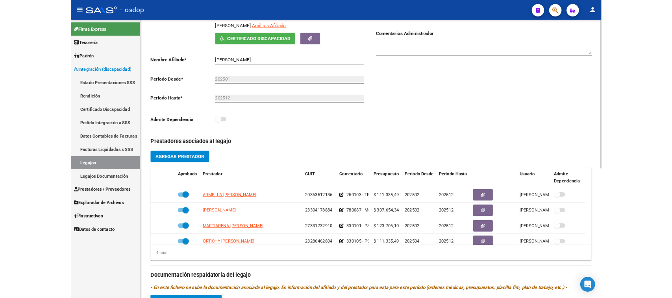
scroll to position [0, 0]
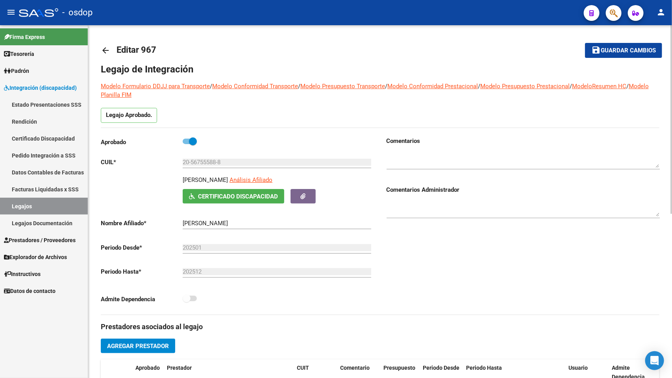
click at [627, 54] on button "save Guardar cambios" at bounding box center [623, 50] width 77 height 15
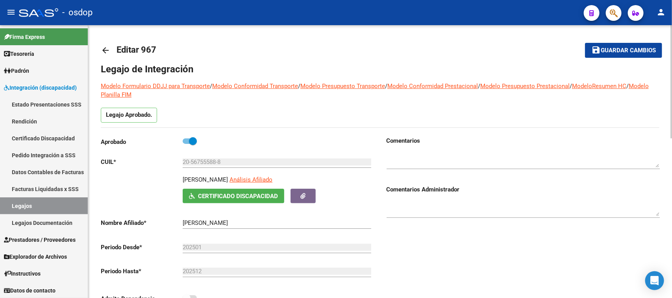
click at [621, 45] on button "save Guardar cambios" at bounding box center [623, 50] width 77 height 15
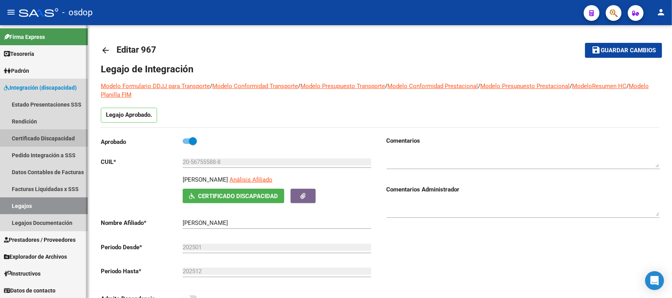
click at [41, 137] on link "Certificado Discapacidad" at bounding box center [44, 138] width 88 height 17
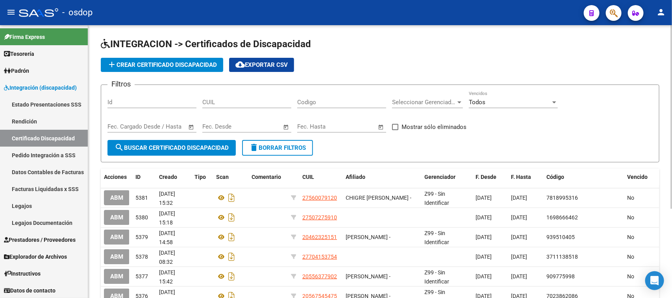
click at [231, 101] on input "CUIL" at bounding box center [246, 102] width 89 height 7
paste input "20-56234472-2"
type input "20-56234472-2"
click at [194, 150] on span "search Buscar Certificado Discapacidad" at bounding box center [172, 148] width 114 height 7
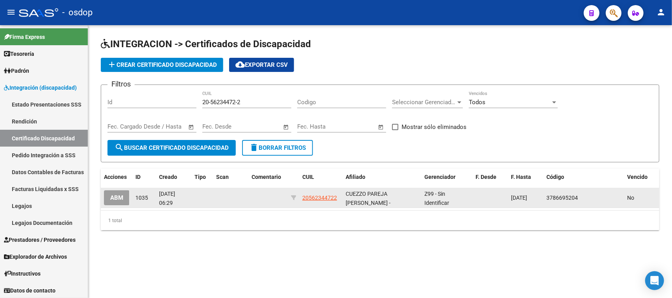
click at [121, 197] on span "ABM" at bounding box center [116, 198] width 13 height 7
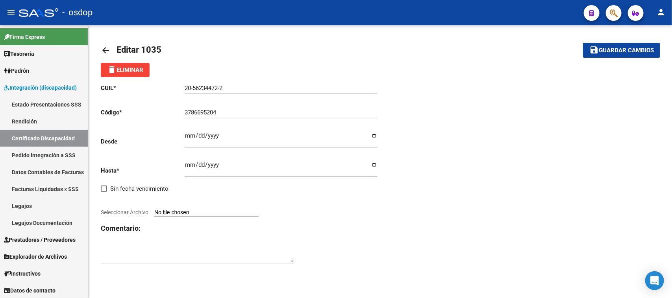
click at [188, 137] on input "Ingresar fec. Desde" at bounding box center [281, 139] width 193 height 13
type input "2023-11-07"
click at [215, 209] on input "Seleccionar Archivo" at bounding box center [206, 212] width 104 height 7
type input "C:\fakepath\20562344722.pdf"
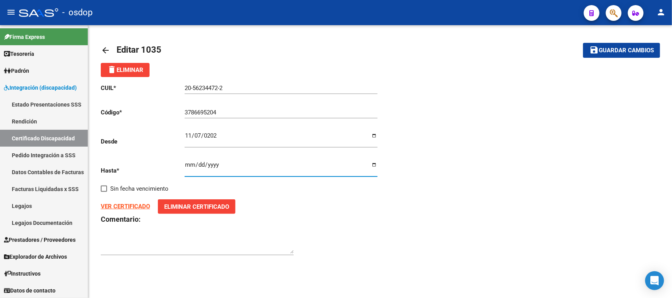
click at [186, 164] on input "2028-09-27" at bounding box center [281, 168] width 193 height 13
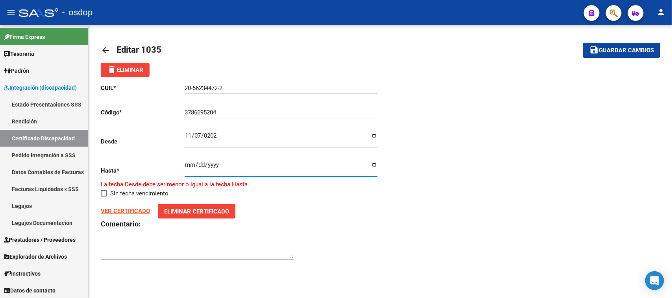
type input "2028-09-07"
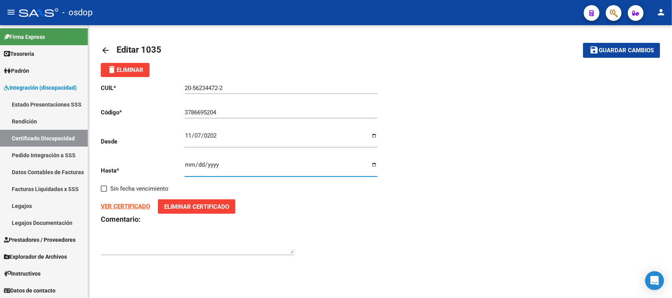
click at [362, 215] on h3 "Comentario:" at bounding box center [241, 219] width 280 height 11
click at [613, 47] on span "Guardar cambios" at bounding box center [626, 50] width 55 height 7
click at [613, 51] on span "Guardar cambios" at bounding box center [626, 50] width 55 height 7
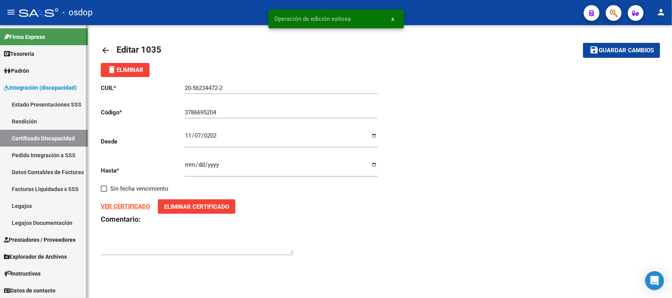
click at [43, 139] on link "Certificado Discapacidad" at bounding box center [44, 138] width 88 height 17
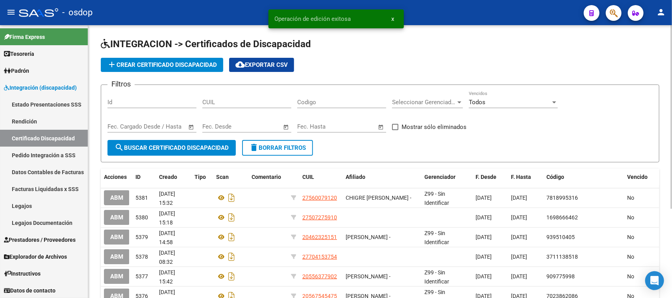
click at [263, 103] on input "CUIL" at bounding box center [246, 102] width 89 height 7
paste input "20-56234472-2"
type input "20-56234472-2"
click at [206, 148] on span "search Buscar Certificado Discapacidad" at bounding box center [172, 148] width 114 height 7
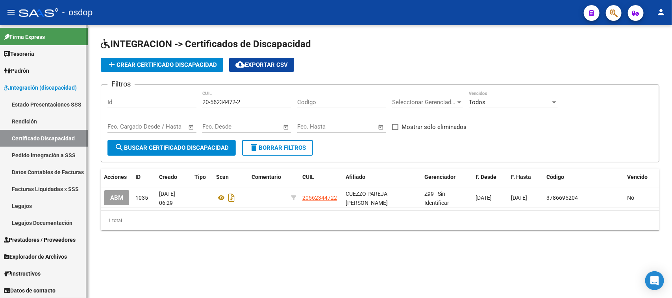
click at [34, 203] on link "Legajos" at bounding box center [44, 206] width 88 height 17
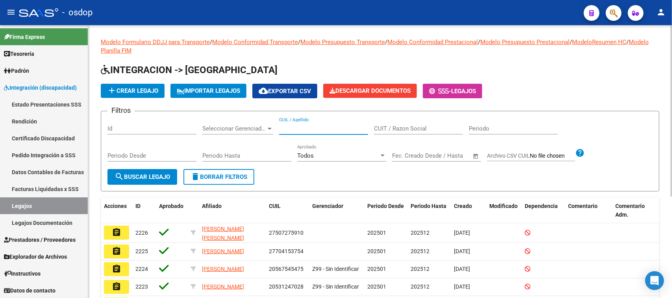
click at [296, 131] on input "CUIL / Apellido" at bounding box center [323, 128] width 89 height 7
paste input "20562344722"
type input "20562344722"
click at [141, 175] on span "search Buscar Legajo" at bounding box center [143, 177] width 56 height 7
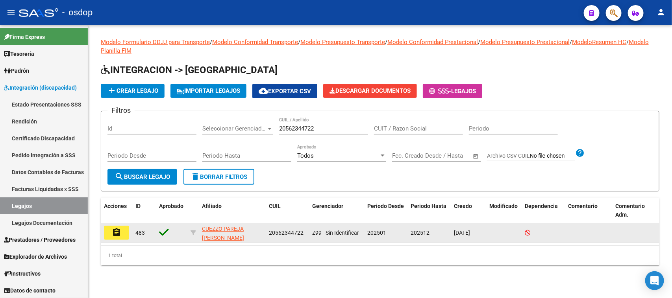
click at [119, 230] on mat-icon "assignment" at bounding box center [116, 232] width 9 height 9
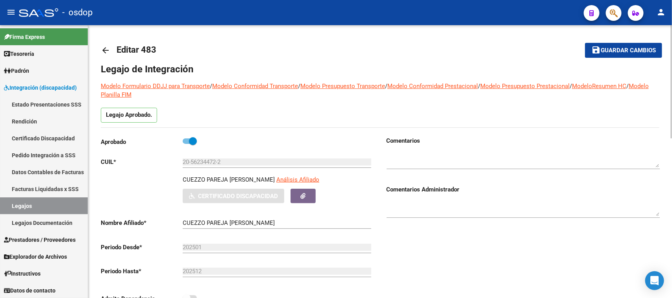
type input "CUEZZO PAREJA TIZIANO"
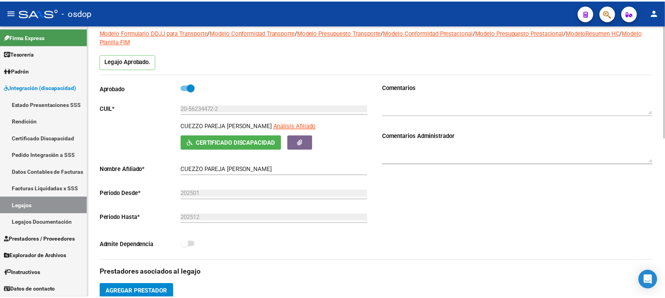
scroll to position [197, 0]
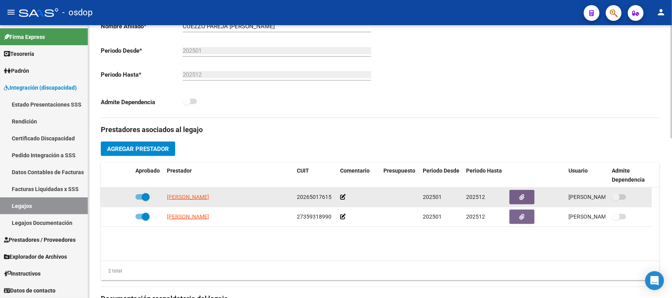
drag, startPoint x: 137, startPoint y: 198, endPoint x: 137, endPoint y: 205, distance: 7.1
click at [137, 198] on span at bounding box center [142, 198] width 14 height 6
click at [139, 200] on input "checkbox" at bounding box center [139, 200] width 0 height 0
checkbox input "false"
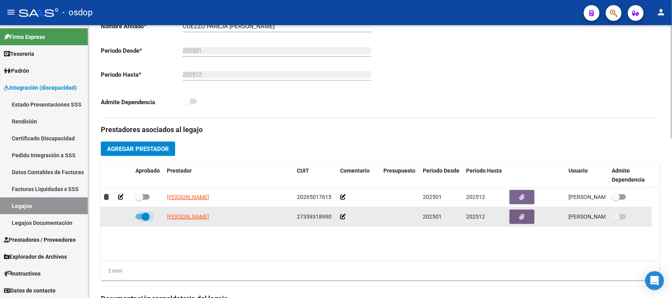
click at [137, 217] on span at bounding box center [142, 217] width 14 height 6
click at [139, 220] on input "checkbox" at bounding box center [139, 220] width 0 height 0
checkbox input "false"
click at [120, 217] on icon at bounding box center [121, 217] width 6 height 6
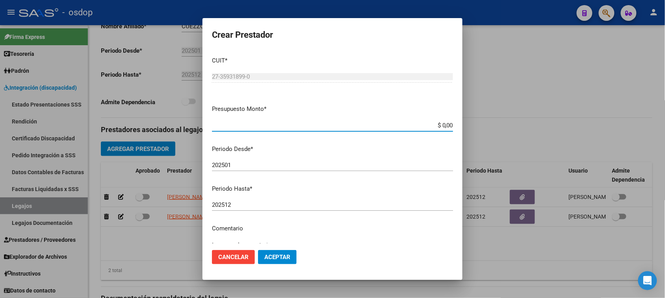
click at [440, 125] on input "$ 0,00" at bounding box center [332, 125] width 241 height 7
paste input "111.335,49"
type input "$ 111.335,49"
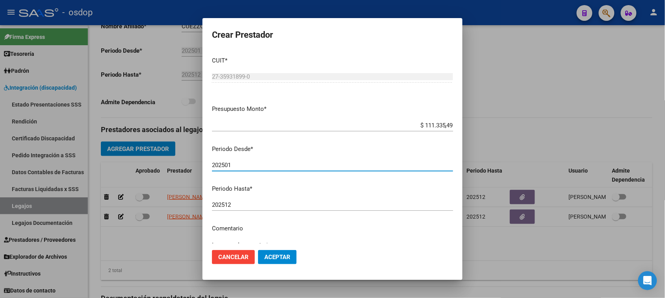
click at [228, 166] on input "202501" at bounding box center [332, 165] width 241 height 7
click at [245, 166] on input "202501" at bounding box center [332, 165] width 241 height 7
type input "202504"
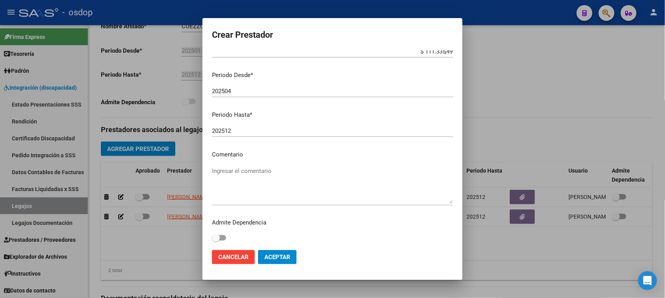
scroll to position [75, 0]
click at [243, 169] on textarea "Ingresar el comentario" at bounding box center [332, 184] width 241 height 37
click at [258, 170] on textarea "Ingresar el comentario" at bounding box center [332, 184] width 241 height 37
paste textarea "250104 - FONOAUDIOLOGIA"
type textarea "250104 - FONOAUDIOLOGIA | 2 ses/semanales"
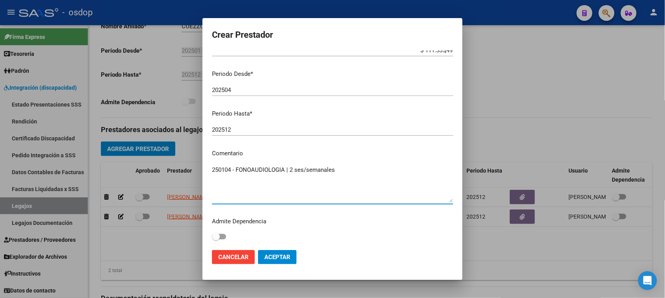
click at [283, 258] on span "Aceptar" at bounding box center [277, 257] width 26 height 7
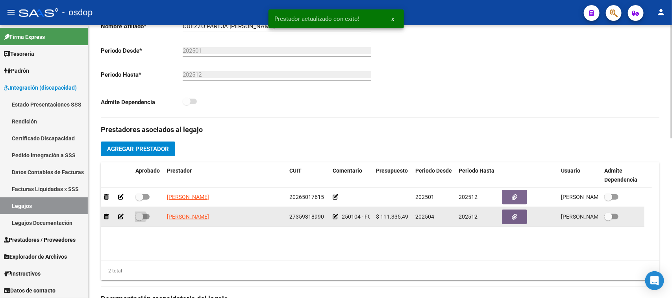
click at [148, 215] on span at bounding box center [142, 217] width 14 height 6
click at [139, 220] on input "checkbox" at bounding box center [139, 220] width 0 height 0
checkbox input "true"
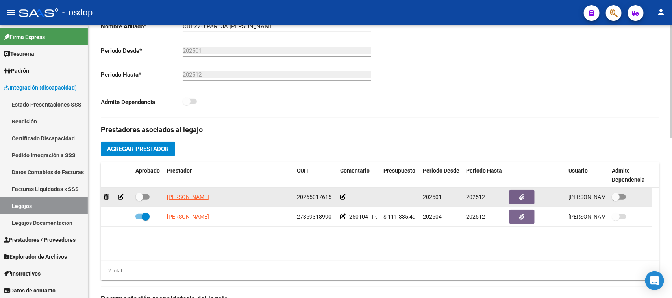
click at [120, 196] on icon at bounding box center [121, 198] width 6 height 6
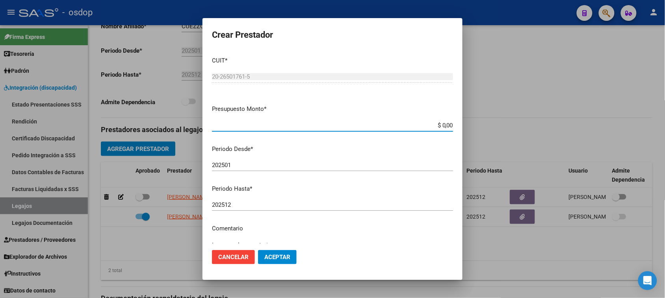
click at [443, 125] on input "$ 0,00" at bounding box center [332, 125] width 241 height 7
paste input "307.654,34"
type input "$ 307.654,34"
click at [282, 162] on input "202501" at bounding box center [332, 165] width 241 height 7
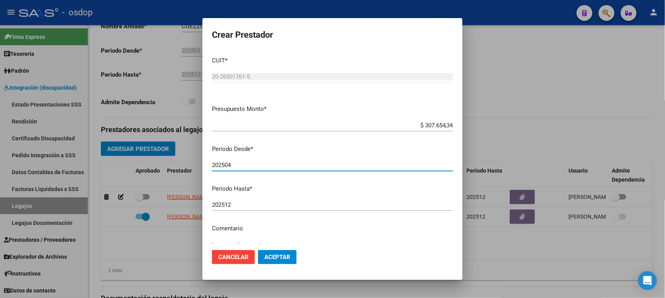
type input "202504"
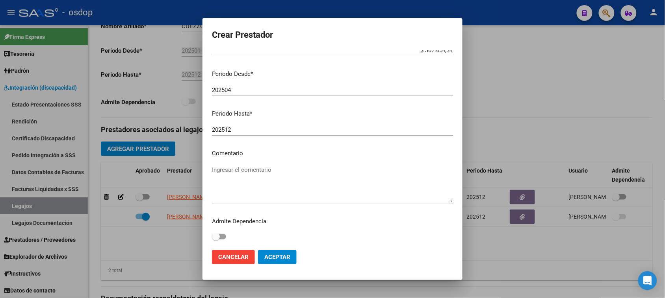
click at [264, 169] on textarea "Ingresar el comentario" at bounding box center [332, 184] width 241 height 37
click at [262, 170] on textarea "Ingresar el comentario" at bounding box center [332, 184] width 241 height 37
paste textarea "780087 - MÓDULO MAESTRO DE APOYO"
type textarea "780087 - MÓDULO MAESTRO DE APOYO"
click at [289, 259] on span "Aceptar" at bounding box center [277, 257] width 26 height 7
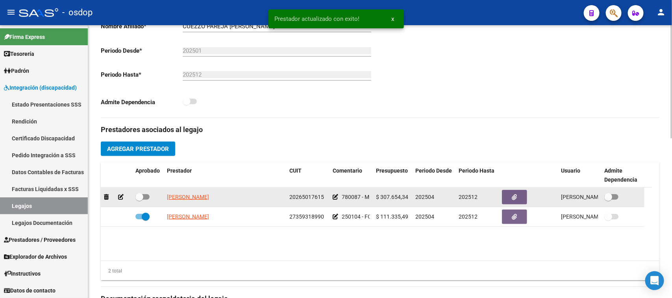
click at [146, 197] on span at bounding box center [142, 198] width 14 height 6
click at [139, 200] on input "checkbox" at bounding box center [139, 200] width 0 height 0
checkbox input "true"
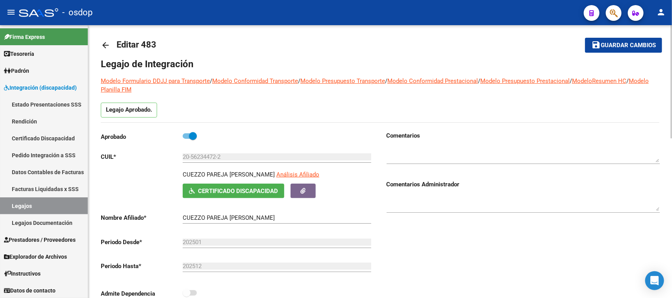
scroll to position [0, 0]
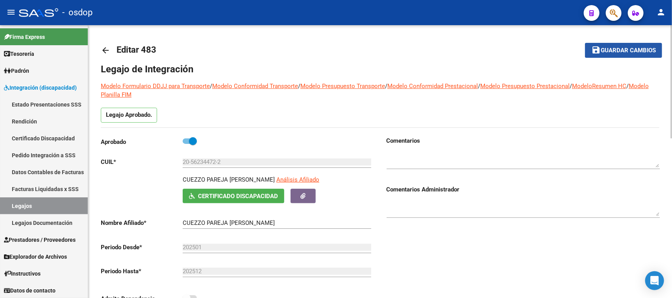
click at [625, 50] on span "Guardar cambios" at bounding box center [628, 50] width 55 height 7
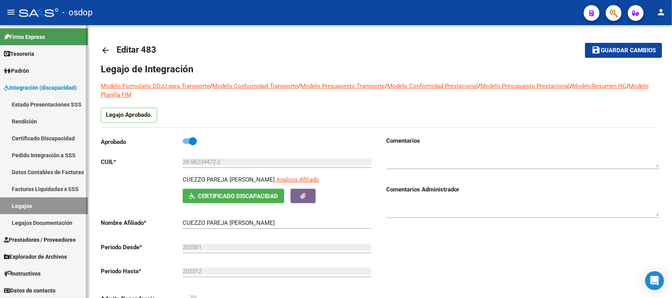
click at [46, 139] on link "Certificado Discapacidad" at bounding box center [44, 138] width 88 height 17
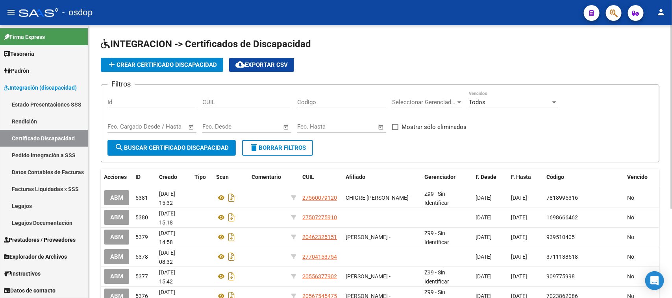
click at [249, 106] on div "CUIL" at bounding box center [246, 99] width 89 height 17
paste input "27-53629930-6"
type input "27-53629930-6"
click at [191, 143] on button "search Buscar Certificado Discapacidad" at bounding box center [172, 148] width 128 height 16
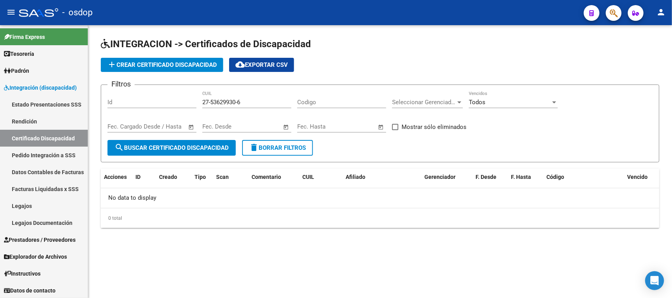
click at [192, 146] on span "search Buscar Certificado Discapacidad" at bounding box center [172, 148] width 114 height 7
click at [159, 67] on span "add Crear Certificado Discapacidad" at bounding box center [162, 64] width 110 height 7
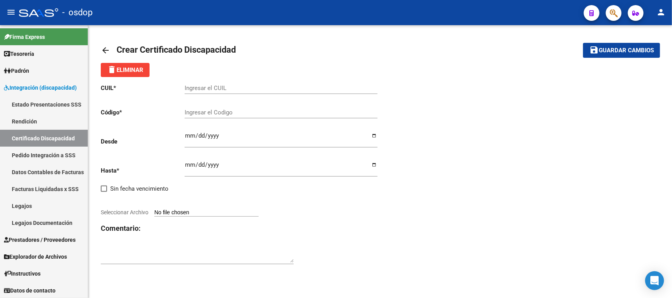
click at [219, 83] on div "Ingresar el CUIL" at bounding box center [281, 85] width 193 height 17
paste input "27-53629930-6"
type input "27-53629930-6"
click at [215, 113] on input "Ingresar el Codigo" at bounding box center [281, 112] width 193 height 7
type input "5399014451"
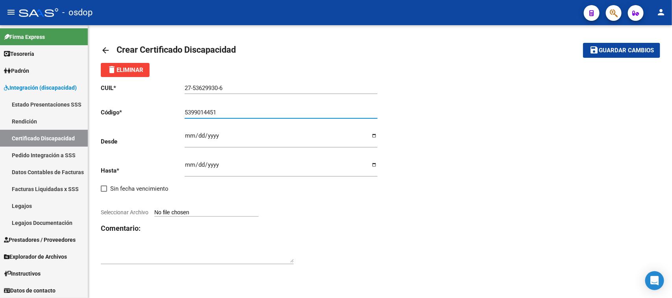
click at [189, 138] on input "Ingresar fec. Desde" at bounding box center [281, 139] width 193 height 13
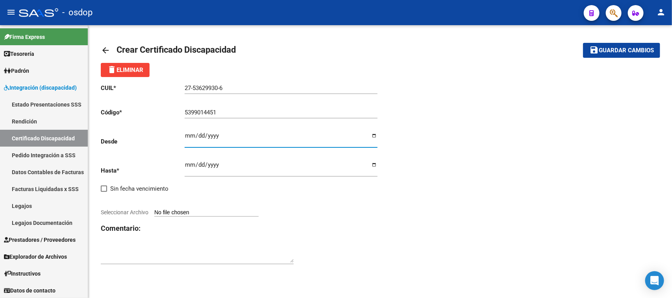
click at [188, 166] on input "Ingresar fec. Hasta" at bounding box center [281, 168] width 193 height 13
click at [188, 135] on input "2024-11-04" at bounding box center [281, 139] width 193 height 13
type input "2024-10-23"
click at [192, 165] on input "Ingresar fec. Hasta" at bounding box center [281, 168] width 193 height 13
type input "2029-10-23"
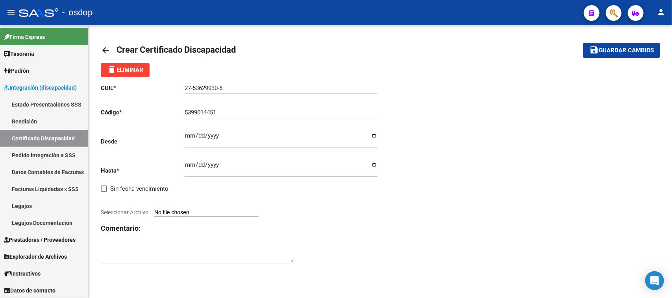
click at [208, 211] on input "Seleccionar Archivo" at bounding box center [206, 212] width 104 height 7
type input "C:\fakepath\27536299306.pdf"
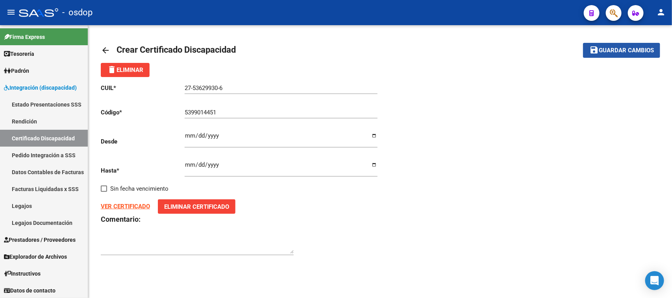
click at [614, 54] on button "save Guardar cambios" at bounding box center [621, 50] width 77 height 15
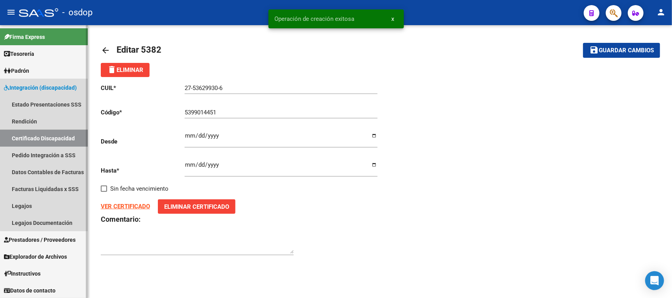
click at [44, 137] on link "Certificado Discapacidad" at bounding box center [44, 138] width 88 height 17
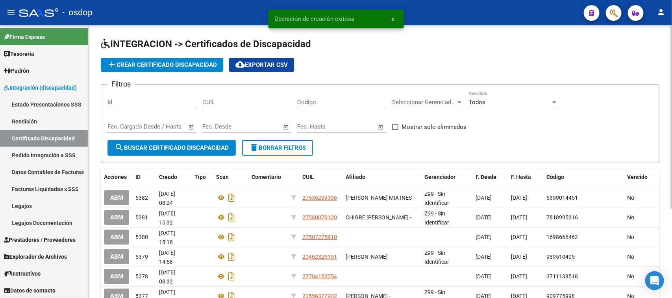
click at [225, 99] on input "CUIL" at bounding box center [246, 102] width 89 height 7
paste input "27-53629930-6"
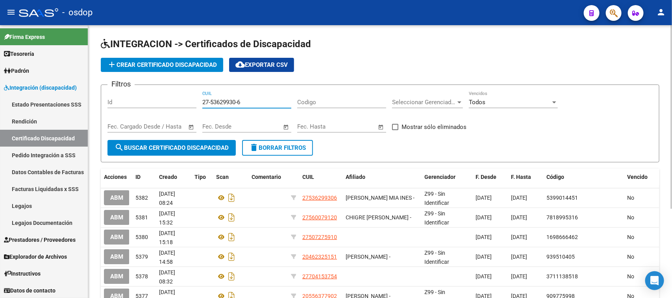
type input "27-53629930-6"
click at [208, 148] on span "search Buscar Certificado Discapacidad" at bounding box center [172, 148] width 114 height 7
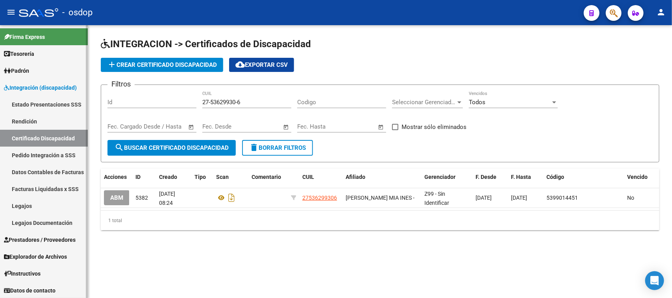
click at [32, 207] on link "Legajos" at bounding box center [44, 206] width 88 height 17
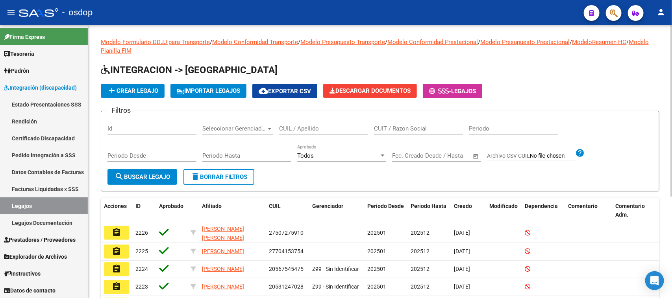
click at [298, 127] on input "CUIL / Apellido" at bounding box center [323, 128] width 89 height 7
paste input "27536299306"
type input "27536299306"
click at [151, 175] on span "search Buscar Legajo" at bounding box center [143, 177] width 56 height 7
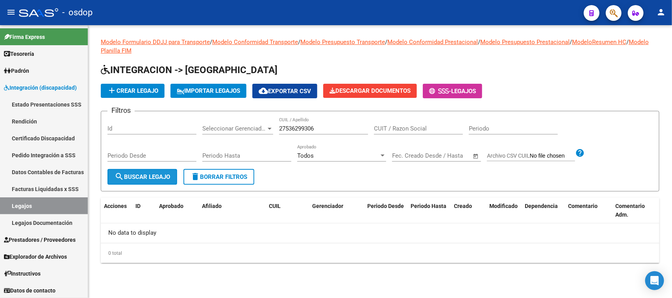
click at [151, 175] on span "search Buscar Legajo" at bounding box center [143, 177] width 56 height 7
click at [141, 92] on span "add Crear Legajo" at bounding box center [132, 90] width 51 height 7
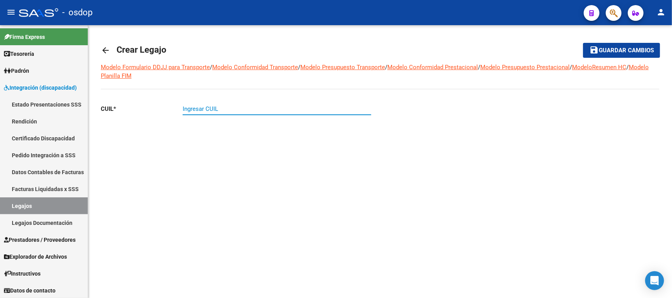
click at [250, 109] on input "Ingresar CUIL" at bounding box center [277, 109] width 189 height 7
paste input "27-53629930-6"
type input "27-53629930-6"
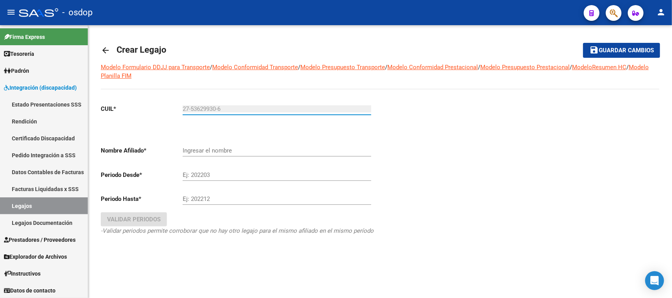
type input "[PERSON_NAME] [PERSON_NAME]"
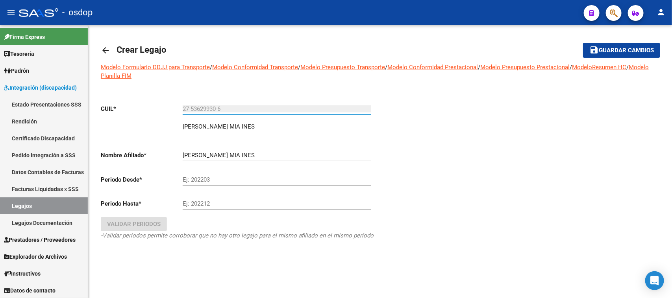
type input "27-53629930-6"
click at [201, 179] on input "Ej: 202203" at bounding box center [277, 179] width 189 height 7
type input "202501"
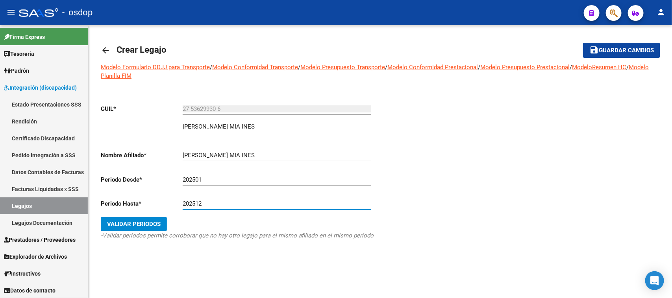
type input "202512"
click at [133, 226] on span "Validar Periodos" at bounding box center [134, 224] width 54 height 7
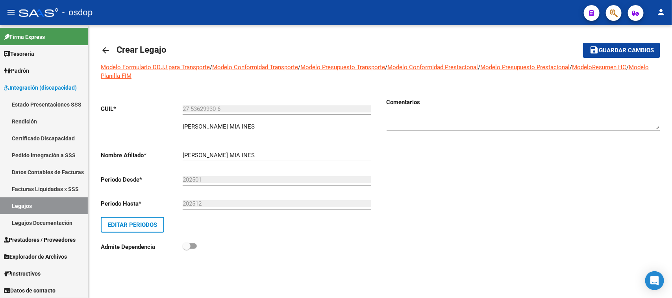
click at [631, 54] on button "save Guardar cambios" at bounding box center [621, 50] width 77 height 15
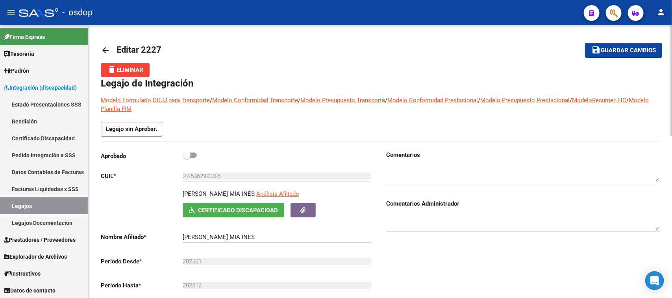
click at [195, 156] on span at bounding box center [190, 156] width 14 height 6
click at [187, 158] on input "checkbox" at bounding box center [186, 158] width 0 height 0
checkbox input "true"
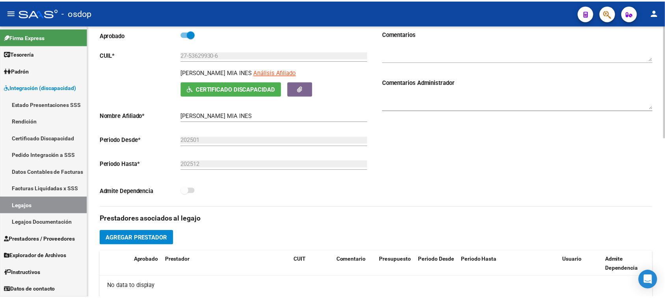
scroll to position [148, 0]
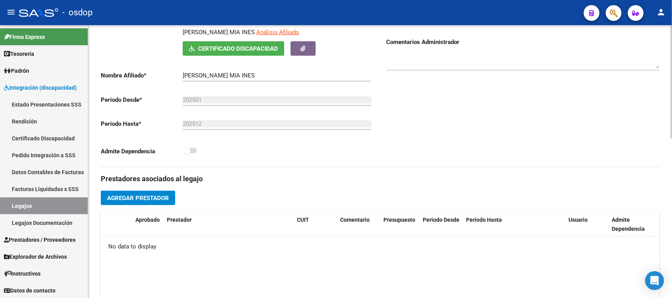
click at [158, 202] on button "Agregar Prestador" at bounding box center [138, 198] width 74 height 15
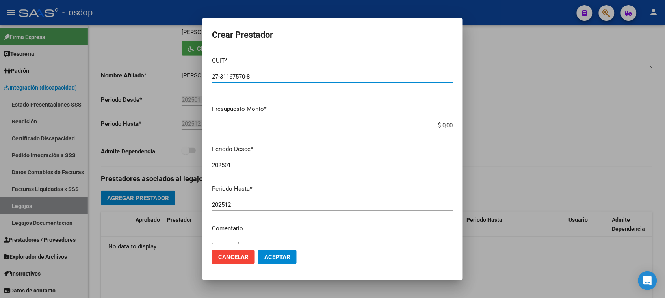
type input "27-31167570-8"
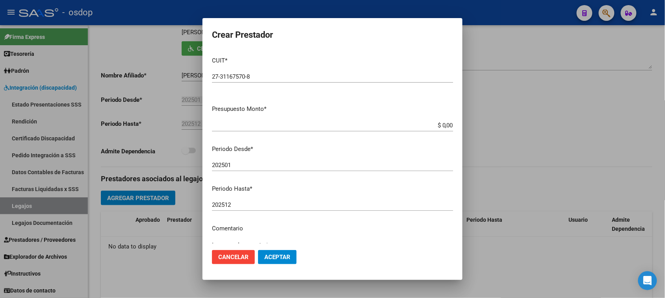
click at [438, 123] on input "$ 0,00" at bounding box center [332, 125] width 241 height 7
paste input "111.335,49"
type input "$ 111.335,49"
click at [253, 167] on input "202501" at bounding box center [332, 165] width 241 height 7
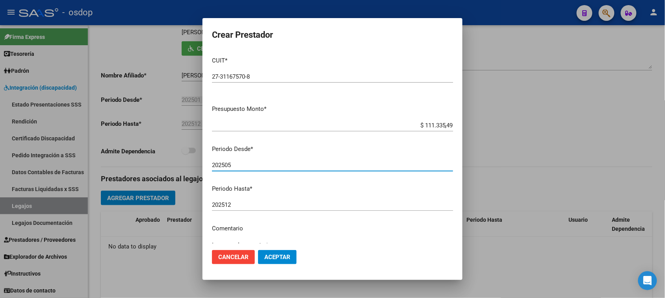
type input "202505"
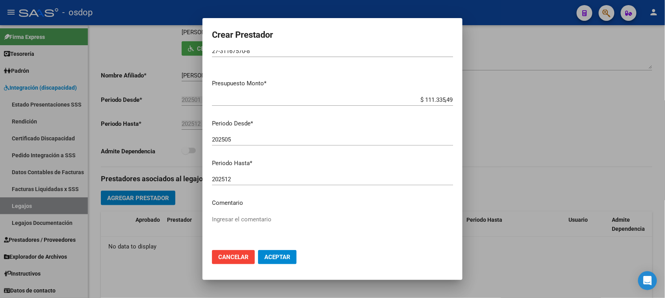
scroll to position [49, 0]
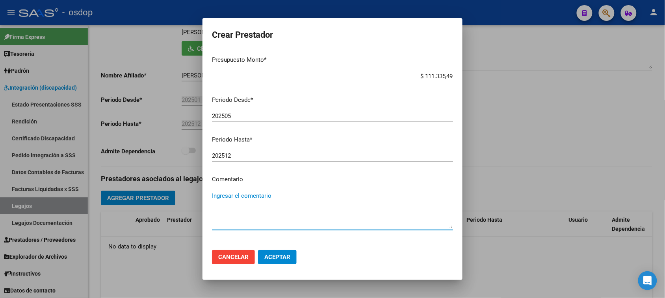
click at [265, 195] on textarea "Ingresar el comentario" at bounding box center [332, 210] width 241 height 37
click at [266, 192] on textarea "Ingresar el comentario" at bounding box center [332, 210] width 241 height 37
paste textarea "250102 - KINESIOTERAPIA"
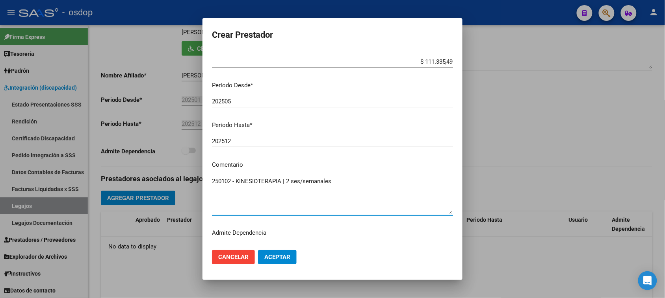
scroll to position [75, 0]
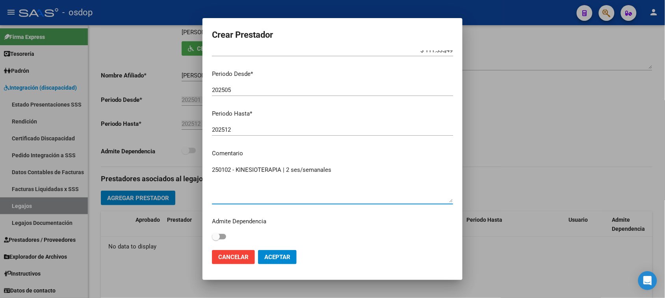
type textarea "250102 - KINESIOTERAPIA | 2 ses/semanales"
click at [277, 257] on span "Aceptar" at bounding box center [277, 257] width 26 height 7
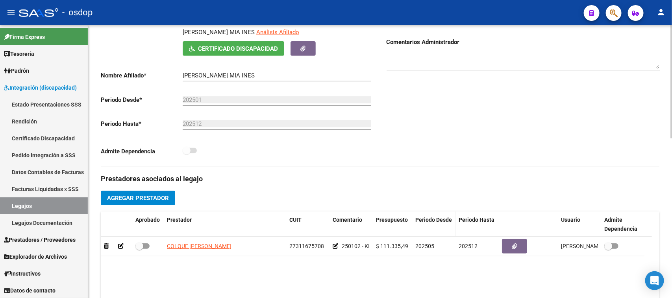
drag, startPoint x: 373, startPoint y: 222, endPoint x: 427, endPoint y: 222, distance: 54.7
click at [427, 222] on div "Aprobado Prestador CUIT Comentario Presupuesto Periodo Desde Periodo Hasta Usua…" at bounding box center [373, 225] width 544 height 26
drag, startPoint x: 371, startPoint y: 227, endPoint x: 432, endPoint y: 227, distance: 61.0
click at [432, 227] on div "Aprobado Prestador CUIT Comentario Presupuesto Periodo Desde Periodo Hasta Usua…" at bounding box center [373, 225] width 544 height 26
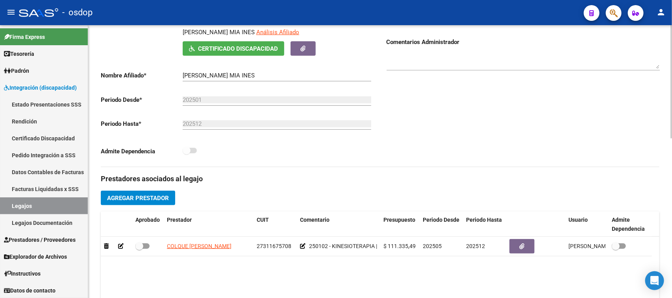
drag, startPoint x: 387, startPoint y: 273, endPoint x: 316, endPoint y: 273, distance: 70.5
click at [384, 273] on datatable-body "COLQUE CARINA MABEL 27311675708 250102 - KINESIOTERAPIA | 2 ses/semanales $ 111…" at bounding box center [380, 273] width 559 height 73
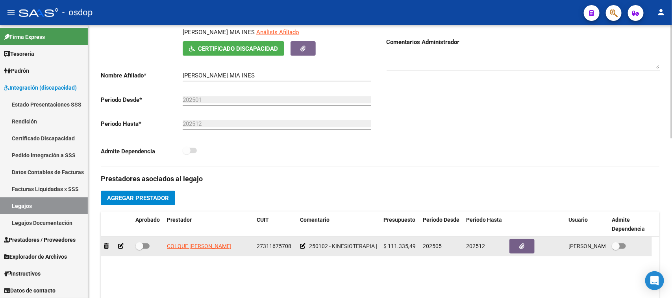
click at [148, 247] on span at bounding box center [142, 247] width 14 height 6
click at [139, 249] on input "checkbox" at bounding box center [139, 249] width 0 height 0
checkbox input "true"
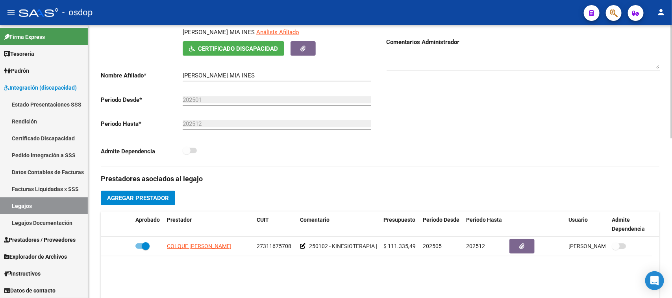
click at [156, 199] on span "Agregar Prestador" at bounding box center [138, 198] width 62 height 7
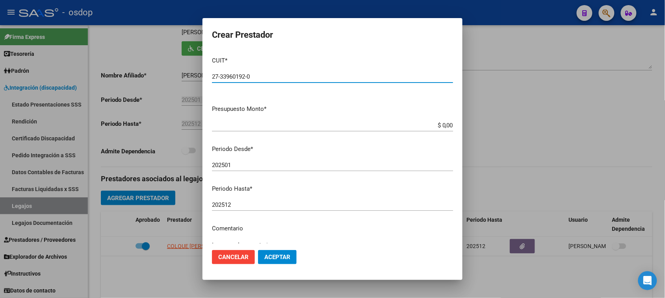
type input "27-33960192-0"
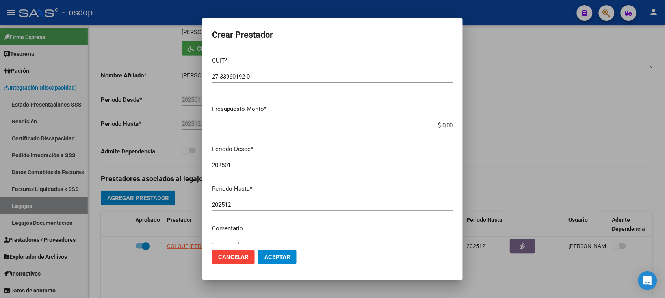
click at [441, 126] on input "$ 0,00" at bounding box center [332, 125] width 241 height 7
paste input "123.706,1"
type input "$ 123.706,10"
click at [232, 166] on input "202501" at bounding box center [332, 165] width 241 height 7
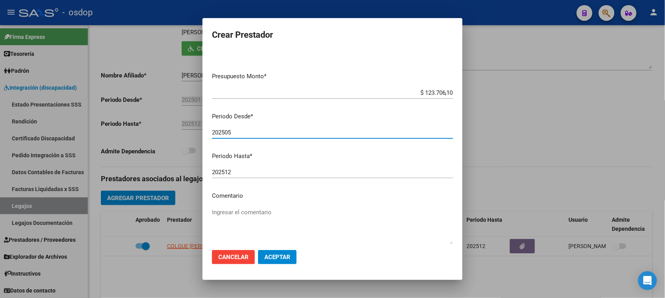
scroll to position [49, 0]
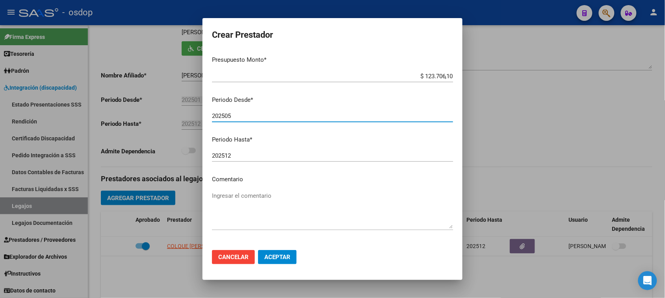
type input "202505"
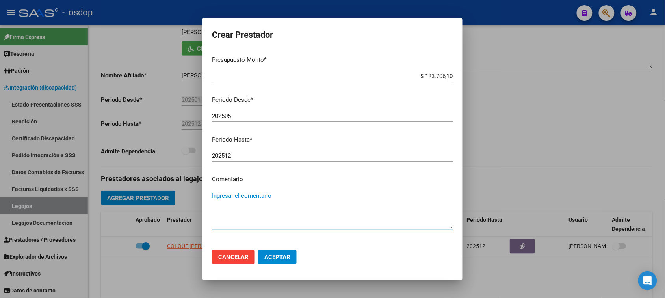
click at [262, 196] on textarea "Ingresar el comentario" at bounding box center [332, 210] width 241 height 37
click at [255, 194] on textarea "Ingresar el comentario" at bounding box center [332, 210] width 241 height 37
paste textarea "330105 - PSICOPEDAGOGIA"
type textarea "330105 - PSICOPEDAGOGIA | 2 ses/semanales"
click at [268, 258] on span "Aceptar" at bounding box center [277, 257] width 26 height 7
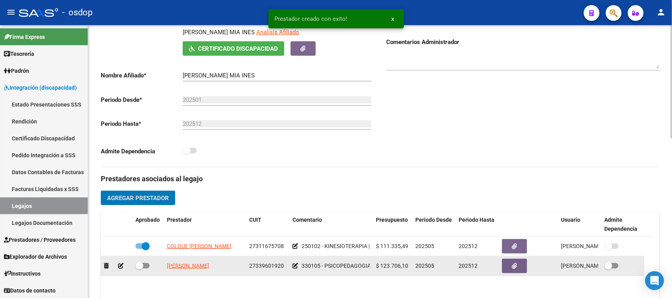
click at [145, 265] on span at bounding box center [142, 266] width 14 height 6
click at [139, 269] on input "checkbox" at bounding box center [139, 269] width 0 height 0
checkbox input "true"
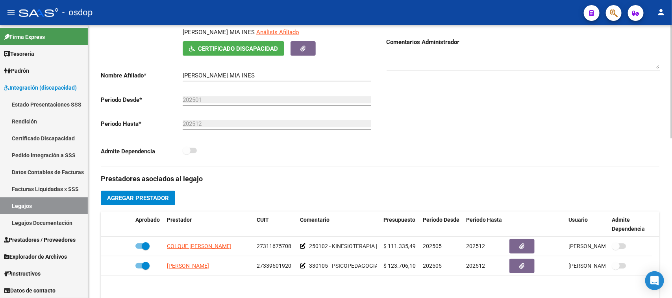
click at [156, 195] on span "Agregar Prestador" at bounding box center [138, 198] width 62 height 7
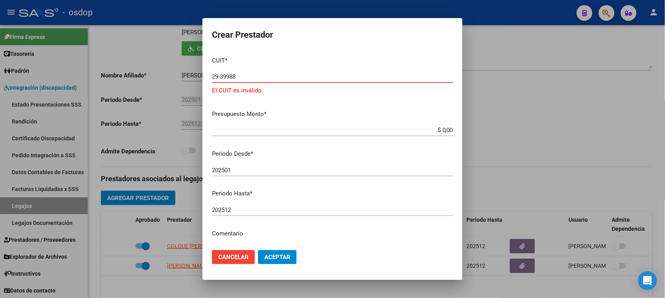
drag, startPoint x: 235, startPoint y: 76, endPoint x: 206, endPoint y: 77, distance: 29.2
click at [206, 77] on mat-dialog-content "CUIT * 29-39988 Ingresar CUIT El CUIT es inválido. Presupuesto Monto * $ 0,00 I…" at bounding box center [332, 147] width 260 height 194
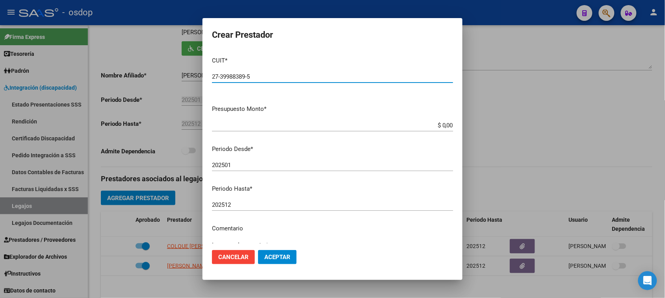
type input "27-39988389-5"
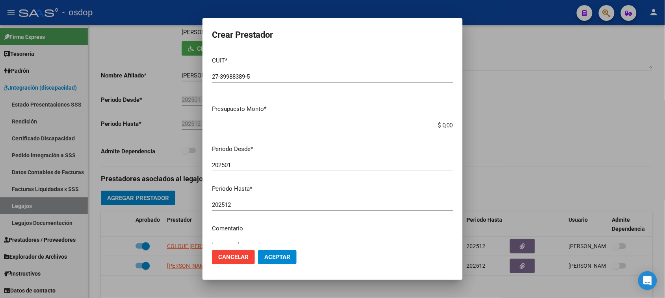
click at [437, 123] on input "$ 0,00" at bounding box center [332, 125] width 241 height 7
paste input "307.654,34"
type input "$ 307.654,34"
click at [284, 166] on input "202501" at bounding box center [332, 165] width 241 height 7
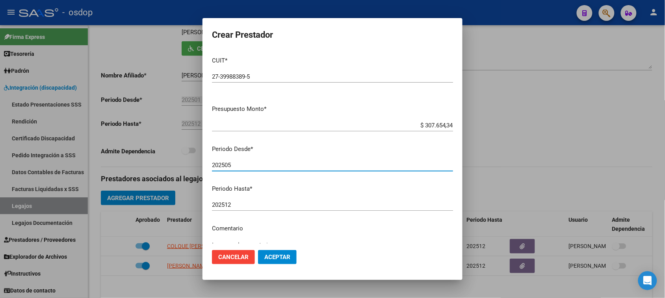
type input "202505"
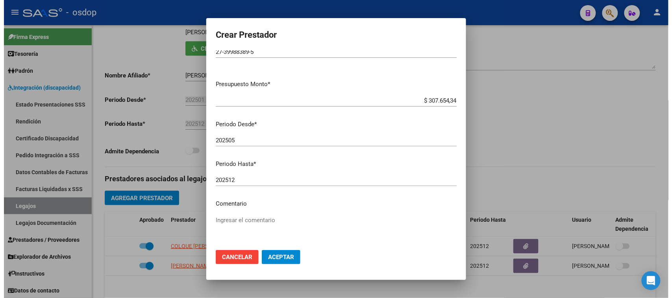
scroll to position [75, 0]
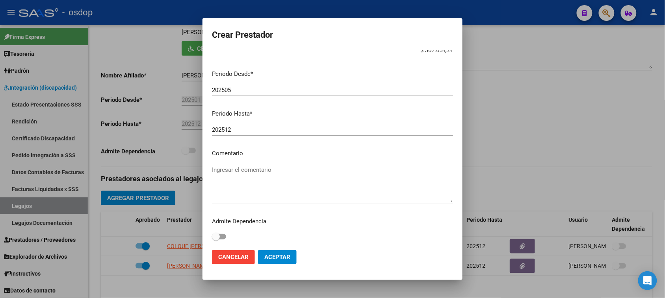
click at [285, 176] on textarea "Ingresar el comentario" at bounding box center [332, 184] width 241 height 37
click at [308, 169] on textarea "Ingresar el comentario" at bounding box center [332, 184] width 241 height 37
paste textarea "780087 - MÓDULO MAESTRO DE APOYO"
type textarea "780087 - MÓDULO MAESTRO DE APOYO | L a V"
click at [286, 258] on span "Aceptar" at bounding box center [277, 257] width 26 height 7
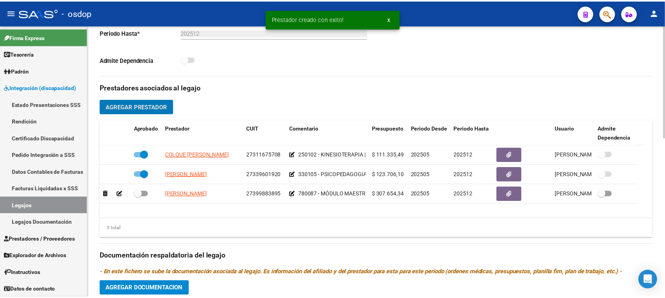
scroll to position [246, 0]
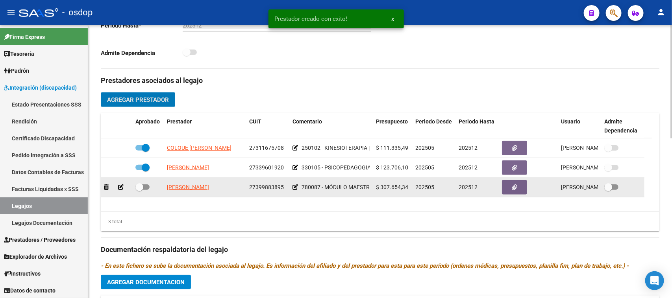
click at [145, 187] on span at bounding box center [142, 188] width 14 height 6
click at [139, 190] on input "checkbox" at bounding box center [139, 190] width 0 height 0
checkbox input "true"
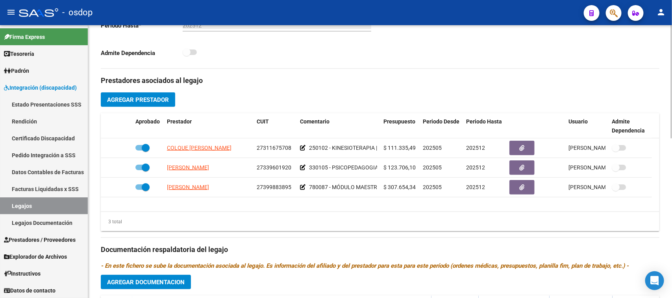
click at [119, 101] on span "Agregar Prestador" at bounding box center [138, 99] width 62 height 7
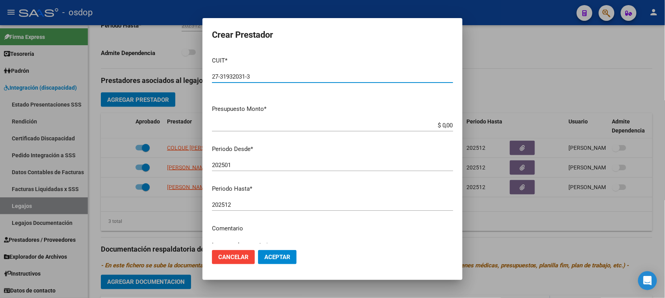
type input "27-31932031-3"
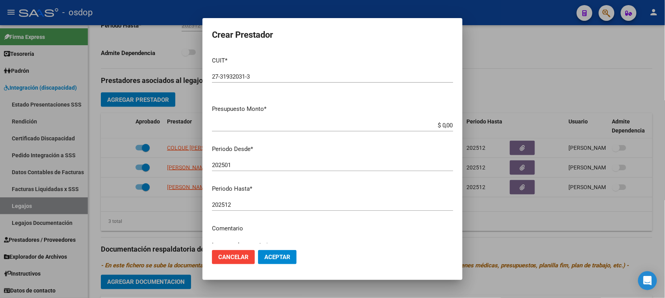
click at [440, 126] on input "$ 0,00" at bounding box center [332, 125] width 241 height 7
paste input "111.335,49"
type input "$ 111.335,49"
click at [282, 161] on div "202501 Ingresar el periodo" at bounding box center [332, 165] width 241 height 12
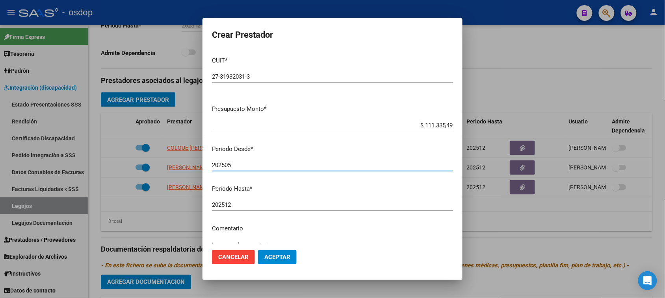
type input "202505"
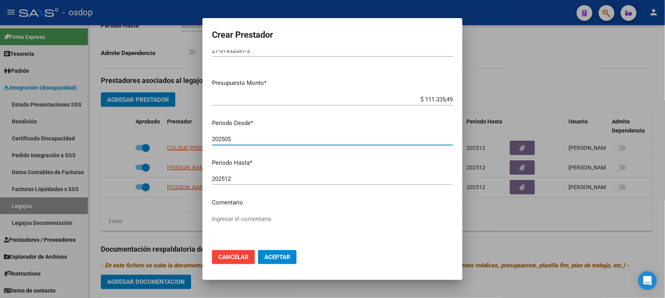
scroll to position [75, 0]
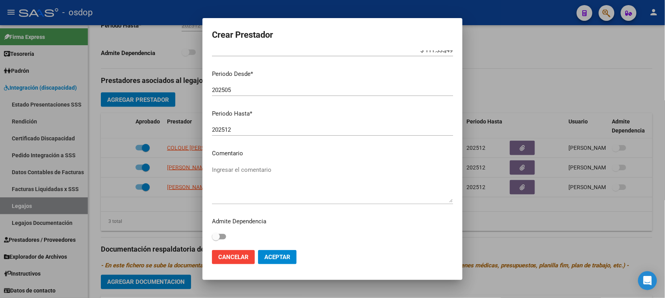
click at [282, 171] on textarea "Ingresar el comentario" at bounding box center [332, 184] width 241 height 37
click at [245, 172] on textarea "Ingresar el comentario" at bounding box center [332, 184] width 241 height 37
paste textarea "330101 - PSICOTERAPIAS INDIVIDUALES NIÑOS O ADULTOS"
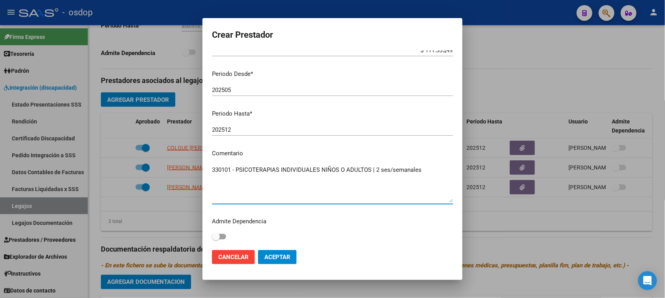
type textarea "330101 - PSICOTERAPIAS INDIVIDUALES NIÑOS O ADULTOS | 2 ses/semanales"
click at [279, 258] on span "Aceptar" at bounding box center [277, 257] width 26 height 7
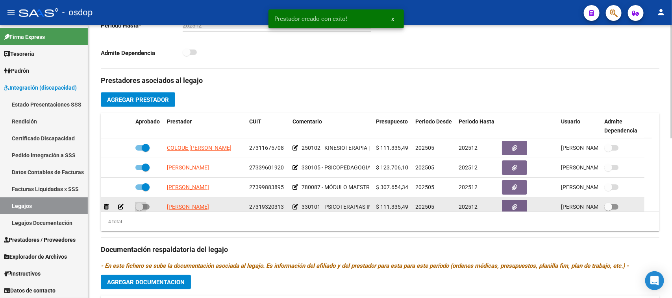
click at [145, 207] on span at bounding box center [142, 207] width 14 height 6
click at [139, 210] on input "checkbox" at bounding box center [139, 210] width 0 height 0
checkbox input "true"
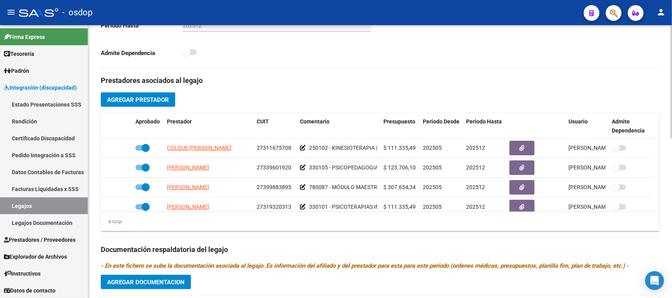
click at [133, 101] on span "Agregar Prestador" at bounding box center [138, 99] width 62 height 7
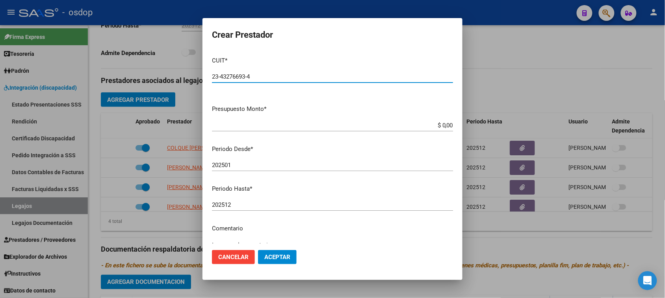
type input "23-43276693-4"
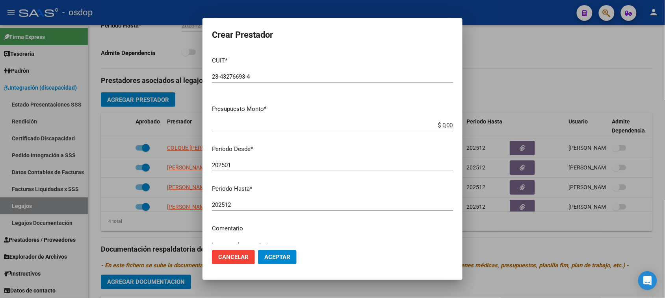
click at [438, 124] on input "$ 0,00" at bounding box center [332, 125] width 241 height 7
paste input "111.335,49"
type input "$ 111.335,49"
click at [272, 164] on input "202501" at bounding box center [332, 165] width 241 height 7
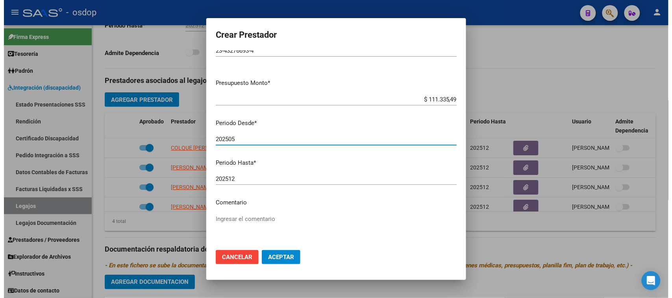
scroll to position [49, 0]
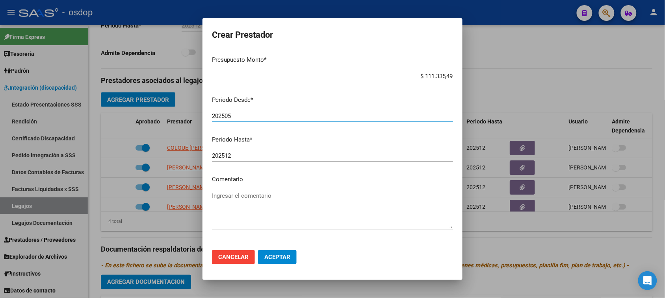
type input "202505"
click at [274, 196] on textarea "Ingresar el comentario" at bounding box center [332, 210] width 241 height 37
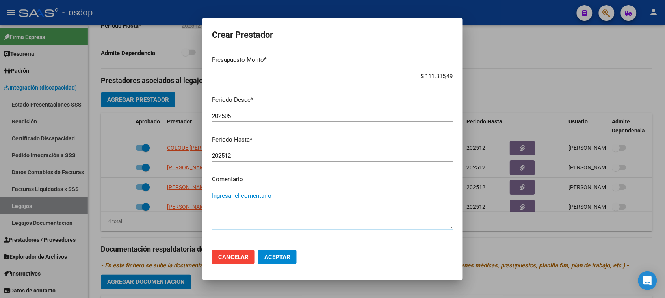
click at [282, 194] on textarea "Ingresar el comentario" at bounding box center [332, 210] width 241 height 37
paste textarea "250104 - FONOAUDIOLOGIA"
type textarea "250104 - FONOAUDIOLOGIA | 2 ses/semanales"
click at [286, 258] on span "Aceptar" at bounding box center [277, 257] width 26 height 7
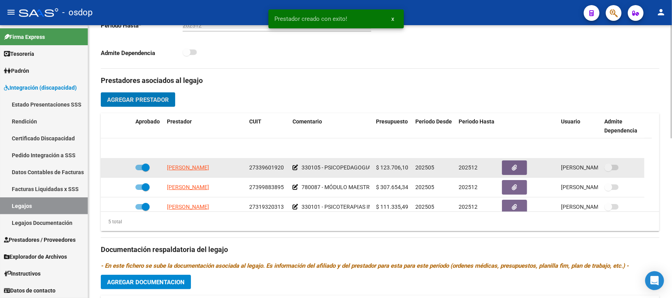
scroll to position [28, 0]
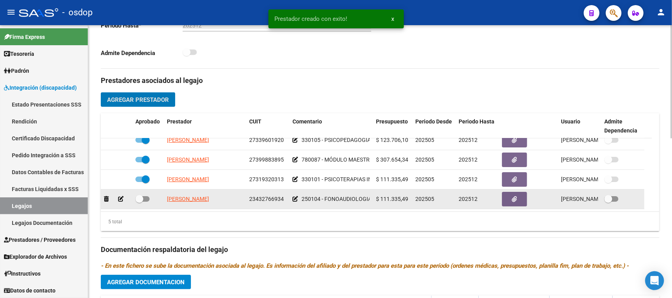
click at [145, 199] on span at bounding box center [142, 200] width 14 height 6
click at [139, 202] on input "checkbox" at bounding box center [139, 202] width 0 height 0
checkbox input "true"
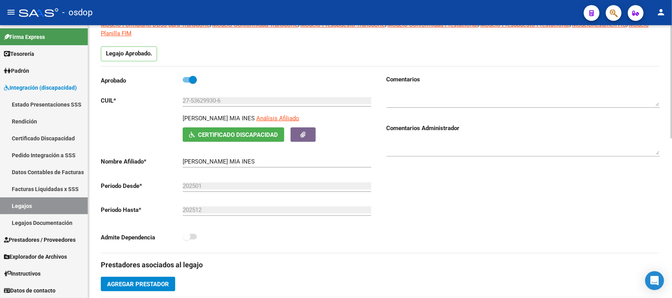
scroll to position [0, 0]
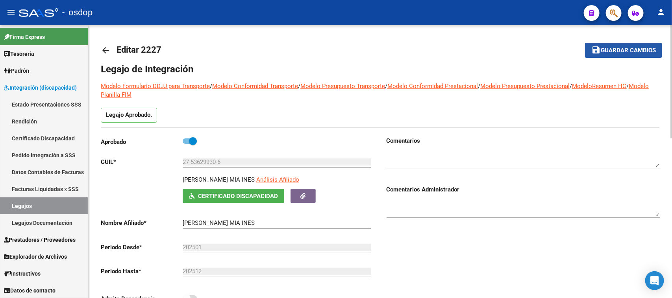
click at [634, 50] on span "Guardar cambios" at bounding box center [628, 50] width 55 height 7
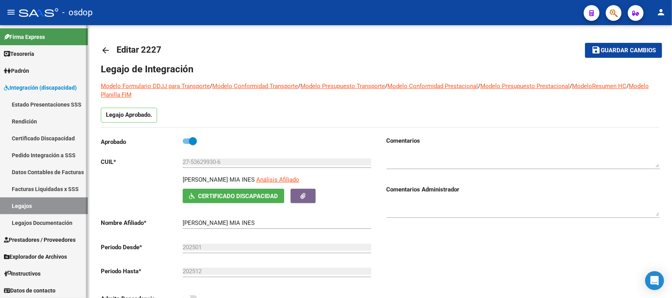
click at [41, 136] on link "Certificado Discapacidad" at bounding box center [44, 138] width 88 height 17
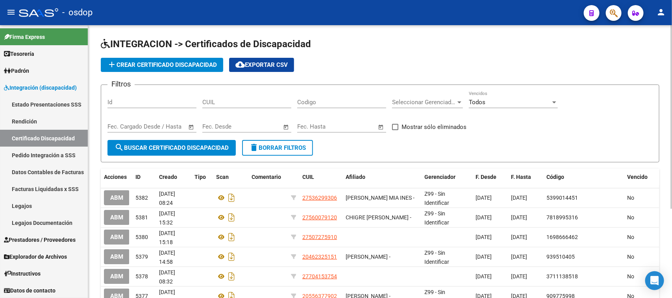
click at [230, 102] on input "CUIL" at bounding box center [246, 102] width 89 height 7
paste input "27-59101035-8"
type input "27-59101035-8"
click at [193, 146] on span "search Buscar Certificado Discapacidad" at bounding box center [172, 148] width 114 height 7
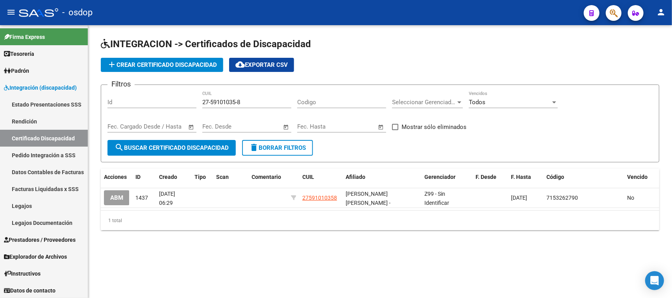
click at [109, 197] on button "ABM" at bounding box center [117, 198] width 26 height 15
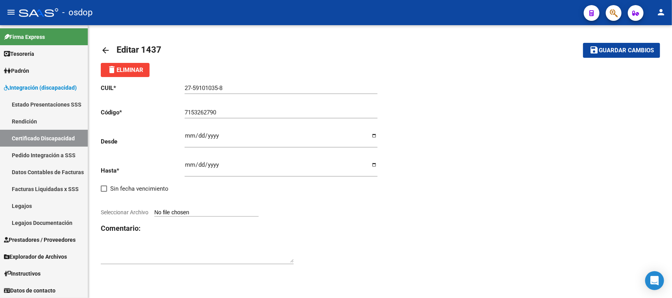
click at [187, 135] on input "Ingresar fec. Desde" at bounding box center [281, 139] width 193 height 13
type input "2024-01-16"
click at [191, 163] on input "2029-01-15" at bounding box center [281, 168] width 193 height 13
type input "2029-01-16"
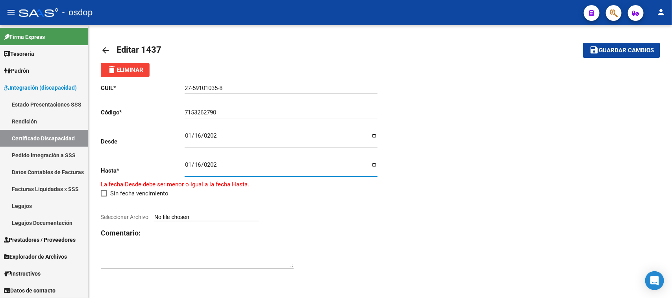
type input "2029-01-16"
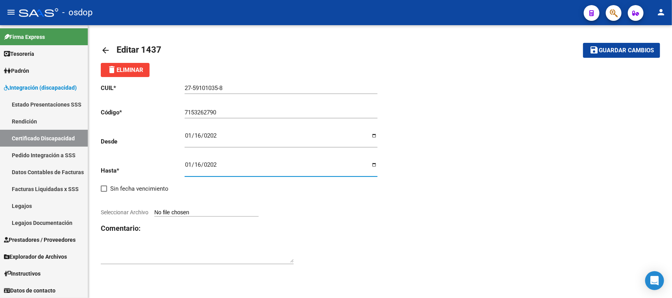
click at [199, 210] on input "Seleccionar Archivo" at bounding box center [206, 212] width 104 height 7
type input "C:\fakepath\27591010358.pdf"
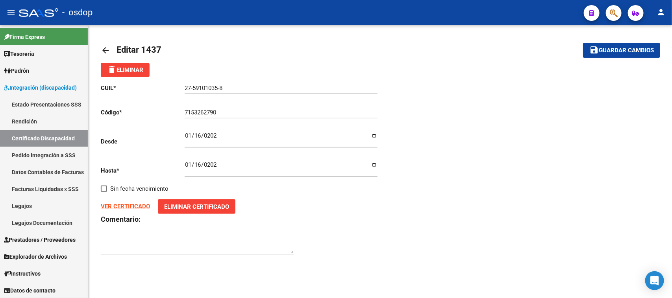
click at [624, 52] on span "Guardar cambios" at bounding box center [626, 50] width 55 height 7
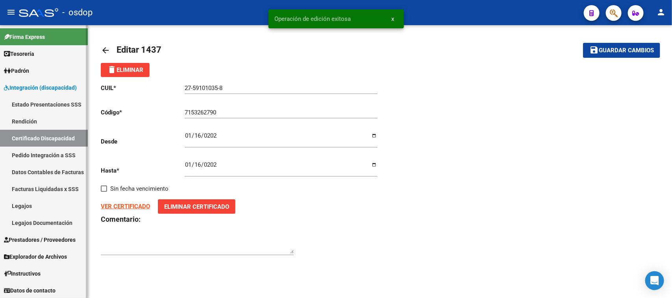
click at [61, 140] on link "Certificado Discapacidad" at bounding box center [44, 138] width 88 height 17
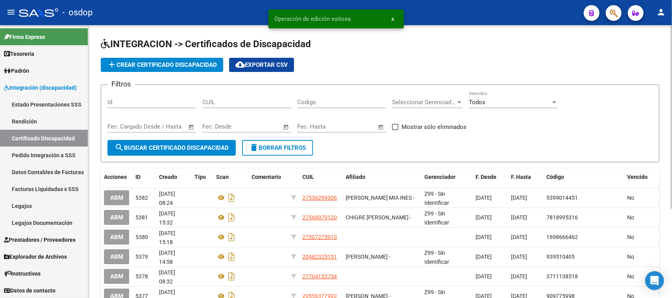
click at [253, 104] on input "CUIL" at bounding box center [246, 102] width 89 height 7
paste input "27-59101035-8"
type input "27-59101035-8"
click at [221, 143] on button "search Buscar Certificado Discapacidad" at bounding box center [172, 148] width 128 height 16
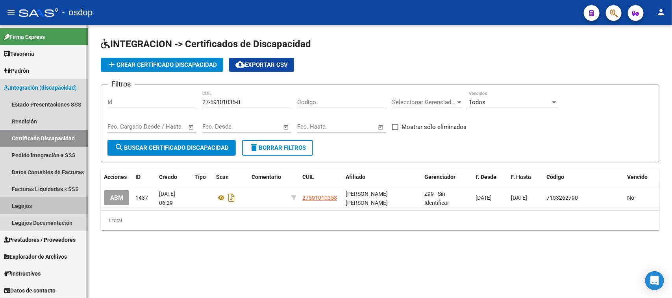
click at [41, 202] on link "Legajos" at bounding box center [44, 206] width 88 height 17
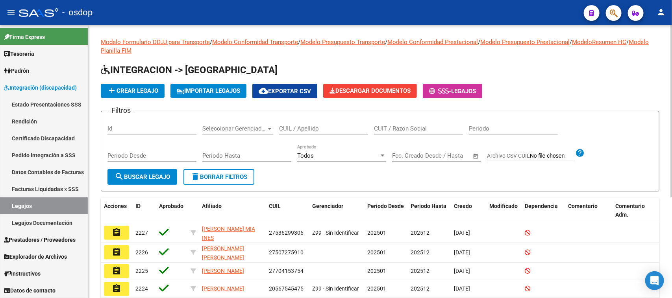
click at [298, 128] on input "CUIL / Apellido" at bounding box center [323, 128] width 89 height 7
paste input "27591010358"
type input "27591010358"
click at [144, 176] on span "search Buscar Legajo" at bounding box center [143, 177] width 56 height 7
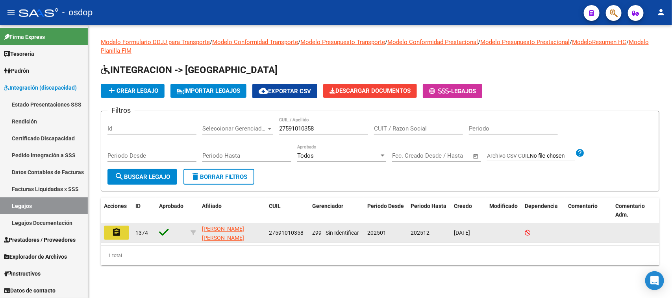
click at [121, 235] on mat-icon "assignment" at bounding box center [116, 232] width 9 height 9
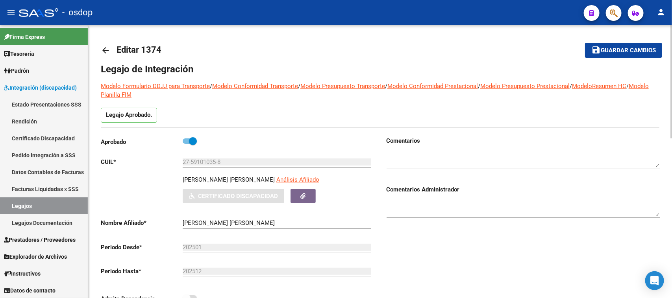
type input "FERNANDEZ PERALTA ROSARIO ISABELLA"
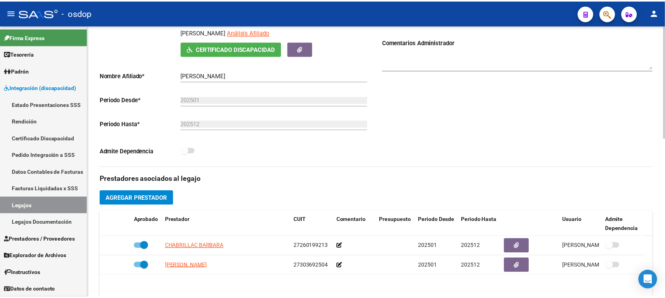
scroll to position [197, 0]
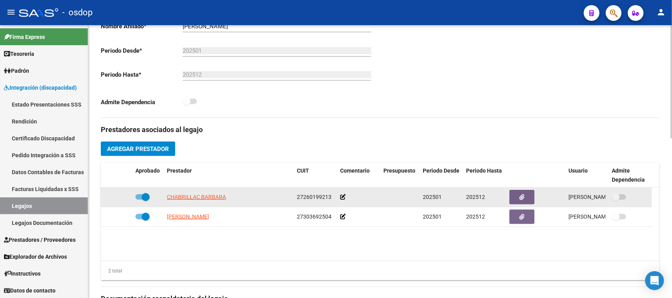
click at [139, 198] on span at bounding box center [142, 198] width 14 height 6
click at [139, 200] on input "checkbox" at bounding box center [139, 200] width 0 height 0
click at [108, 199] on icon at bounding box center [106, 198] width 5 height 6
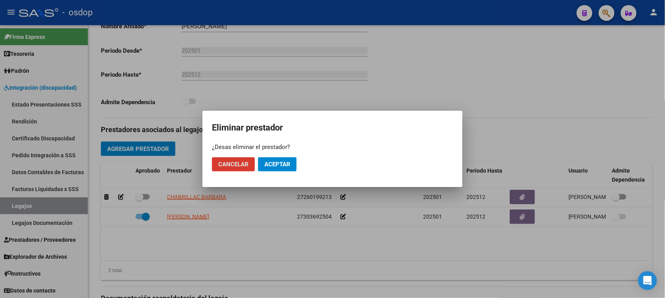
click at [283, 168] on span "Aceptar" at bounding box center [277, 164] width 26 height 7
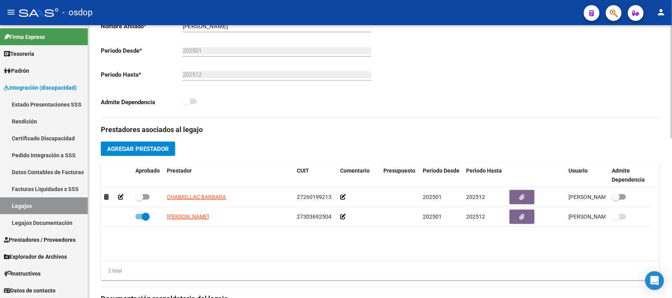
checkbox input "true"
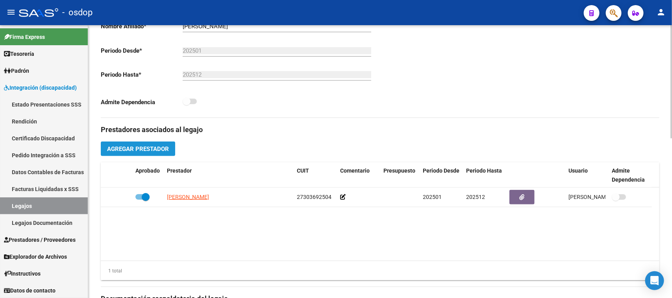
click at [146, 148] on span "Agregar Prestador" at bounding box center [138, 149] width 62 height 7
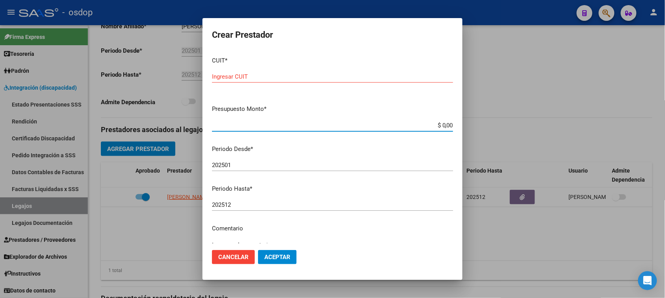
click at [440, 122] on input "$ 0,00" at bounding box center [332, 125] width 241 height 7
type input "$ 0,00"
click at [292, 78] on input "Ingresar CUIT" at bounding box center [332, 76] width 241 height 7
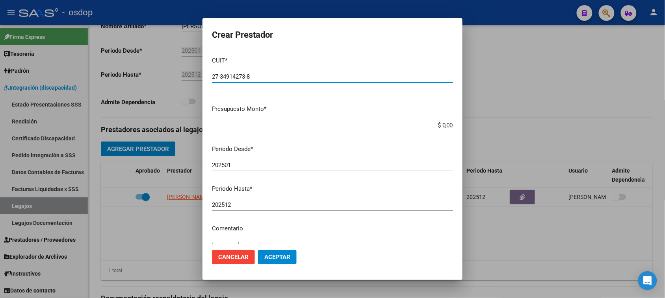
type input "27-34914273-8"
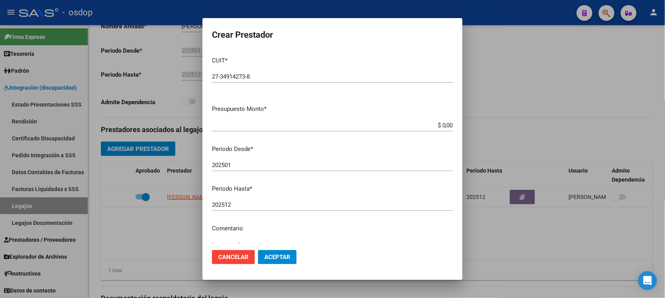
click at [442, 124] on input "$ 0,00" at bounding box center [332, 125] width 241 height 7
paste input "173.188,54"
type input "$ 173.188,54"
click at [248, 163] on input "202501" at bounding box center [332, 165] width 241 height 7
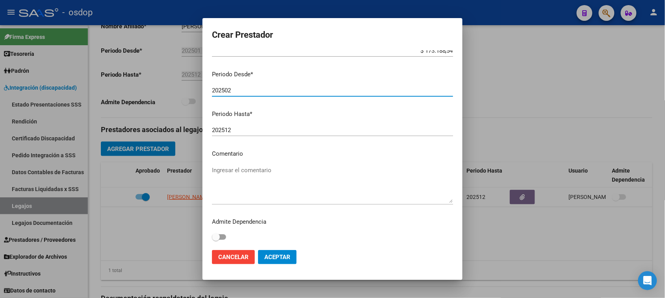
scroll to position [75, 0]
type input "202502"
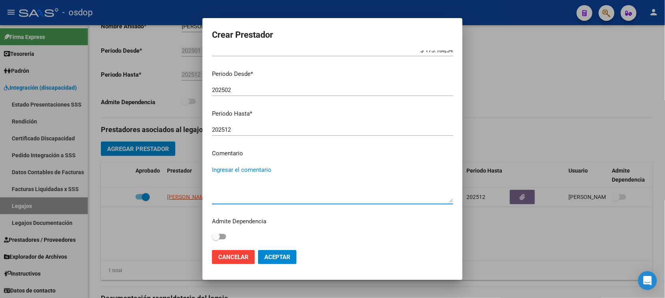
click at [284, 172] on textarea "Ingresar el comentario" at bounding box center [332, 184] width 241 height 37
paste textarea "250104 - FONOAUDIOLOGIA ("
type textarea "250104 - FONOAUDIOLOGIA | 3 ses/semanales"
click at [276, 258] on span "Aceptar" at bounding box center [277, 257] width 26 height 7
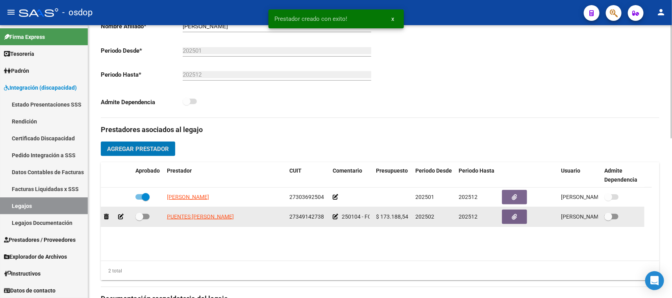
click at [147, 215] on span at bounding box center [142, 217] width 14 height 6
click at [139, 220] on input "checkbox" at bounding box center [139, 220] width 0 height 0
checkbox input "true"
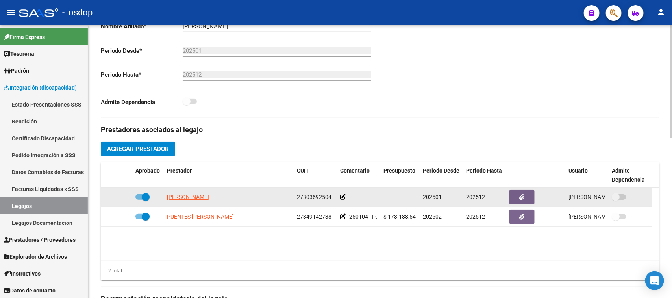
click at [138, 196] on span at bounding box center [142, 198] width 14 height 6
click at [139, 200] on input "checkbox" at bounding box center [139, 200] width 0 height 0
checkbox input "false"
click at [119, 198] on icon at bounding box center [121, 198] width 6 height 6
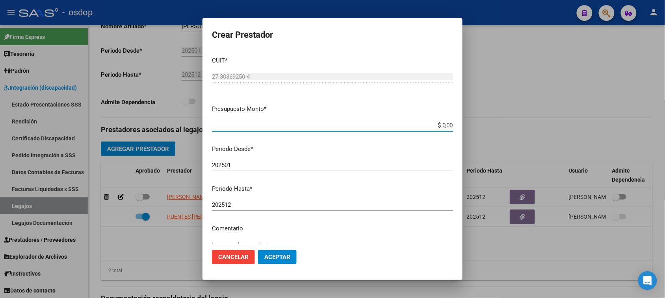
click at [441, 126] on input "$ 0,00" at bounding box center [332, 125] width 241 height 7
paste input "173.188,54"
type input "$ 173.188,54"
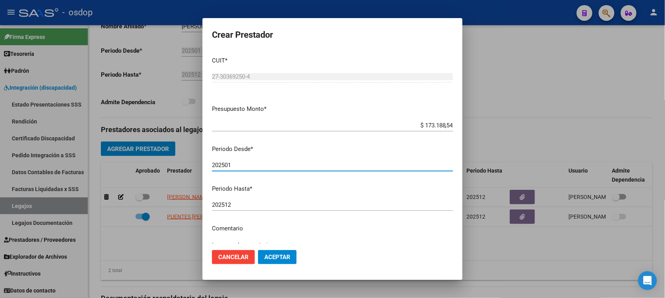
click at [249, 166] on input "202501" at bounding box center [332, 165] width 241 height 7
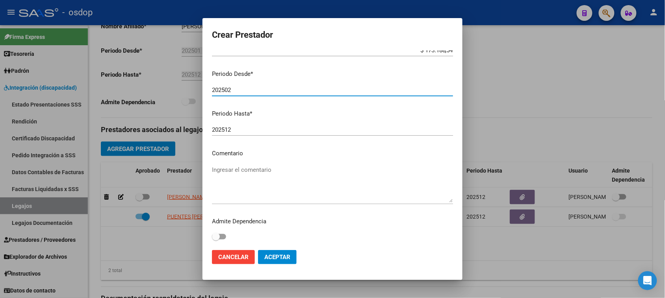
type input "202502"
click at [274, 174] on textarea "Ingresar el comentario" at bounding box center [332, 184] width 241 height 37
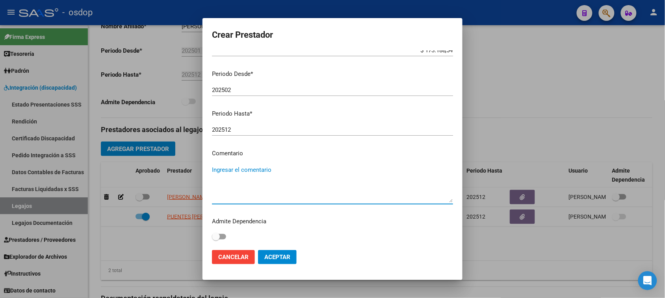
click at [272, 169] on textarea "Ingresar el comentario" at bounding box center [332, 184] width 241 height 37
paste textarea "250103 - TERAPIA OCUPACIONAL"
type textarea "250103 - TERAPIA OCUPACIONAL | 3 ses/semanales"
click at [272, 263] on button "Aceptar" at bounding box center [277, 257] width 39 height 14
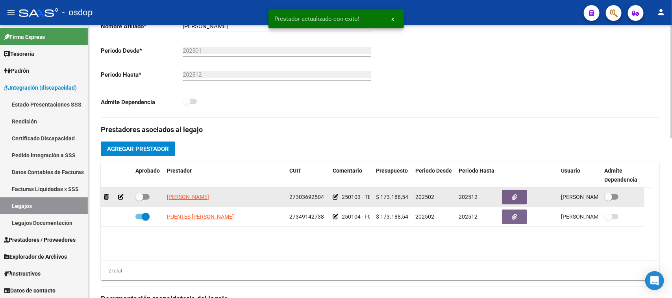
click at [146, 197] on span at bounding box center [142, 198] width 14 height 6
click at [139, 200] on input "checkbox" at bounding box center [139, 200] width 0 height 0
checkbox input "true"
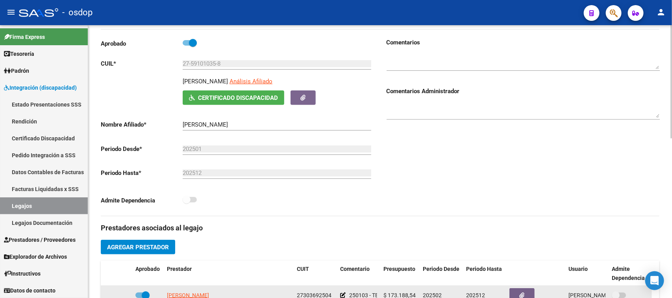
scroll to position [0, 0]
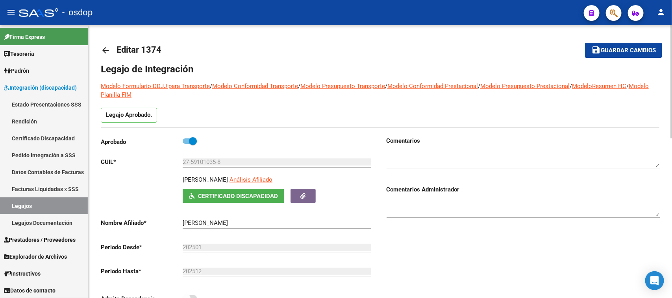
click at [611, 54] on button "save Guardar cambios" at bounding box center [623, 50] width 77 height 15
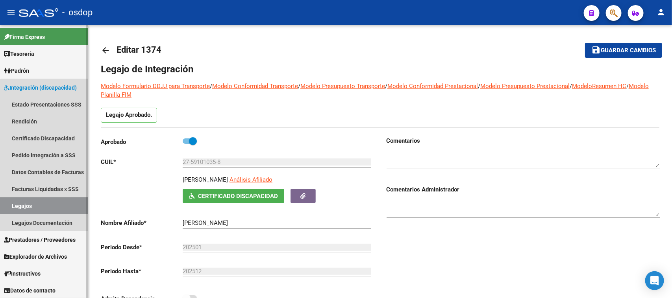
click at [57, 209] on link "Legajos" at bounding box center [44, 206] width 88 height 17
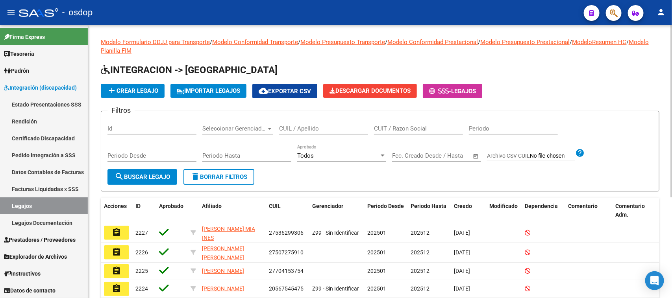
click at [398, 128] on input "CUIT / Razon Social" at bounding box center [418, 128] width 89 height 7
click at [295, 128] on input "CUIL / Apellido" at bounding box center [323, 128] width 89 height 7
paste input "20574896844"
type input "20574896844"
drag, startPoint x: 336, startPoint y: 129, endPoint x: 245, endPoint y: 137, distance: 91.3
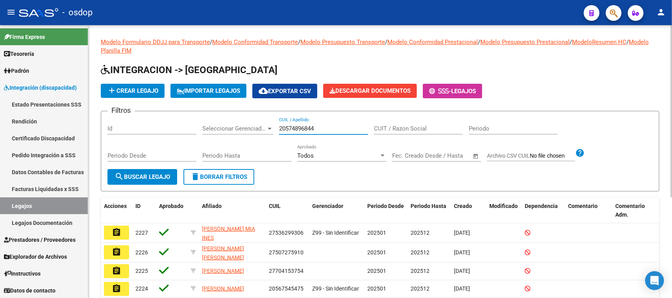
click at [245, 137] on div "Filtros Id Seleccionar Gerenciador Seleccionar Gerenciador 20574896844 CUIL / A…" at bounding box center [380, 144] width 545 height 52
click at [150, 176] on span "search Buscar Legajo" at bounding box center [143, 177] width 56 height 7
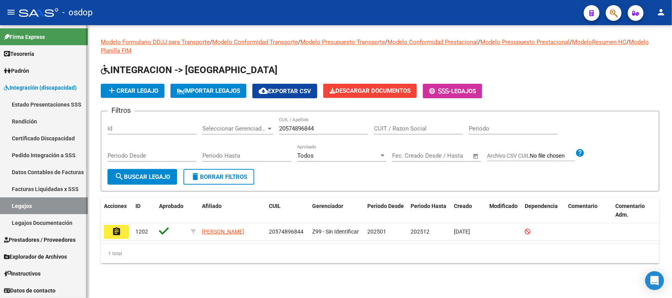
click at [65, 137] on link "Certificado Discapacidad" at bounding box center [44, 138] width 88 height 17
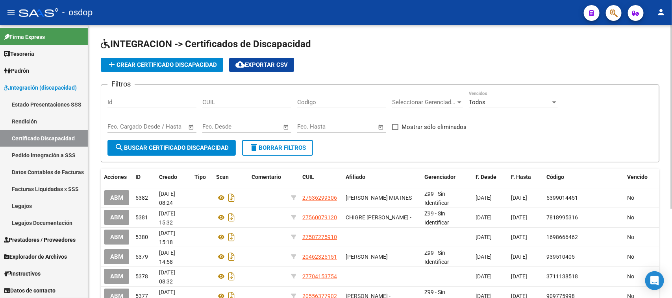
click at [230, 101] on input "CUIL" at bounding box center [246, 102] width 89 height 7
paste input "20-57489684-4"
type input "20-57489684-4"
click at [207, 145] on span "search Buscar Certificado Discapacidad" at bounding box center [172, 148] width 114 height 7
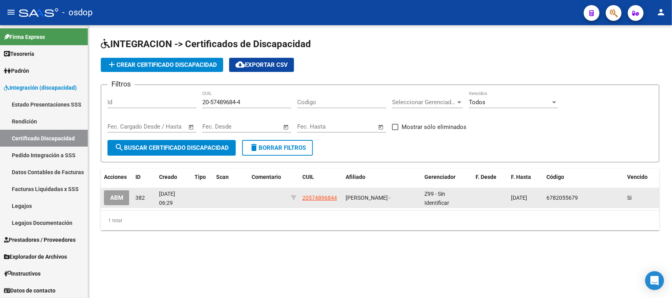
click at [119, 199] on span "ABM" at bounding box center [116, 198] width 13 height 7
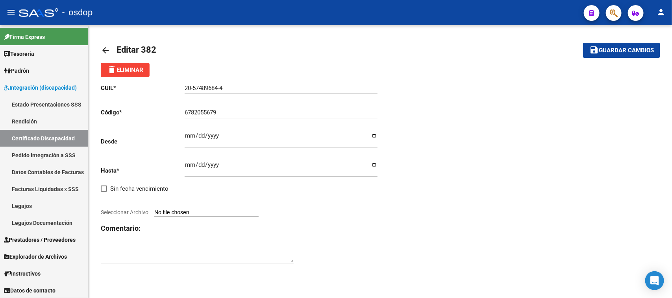
click at [190, 136] on input "Ingresar fec. Desde" at bounding box center [281, 139] width 193 height 13
type input "2022-07-21"
click at [190, 165] on input "2025-07-18" at bounding box center [281, 168] width 193 height 13
type input "2025-07-18"
click at [215, 211] on input "Seleccionar Archivo" at bounding box center [206, 212] width 104 height 7
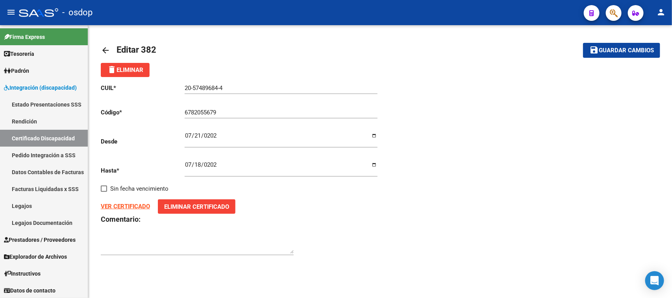
click at [635, 52] on span "Guardar cambios" at bounding box center [626, 50] width 55 height 7
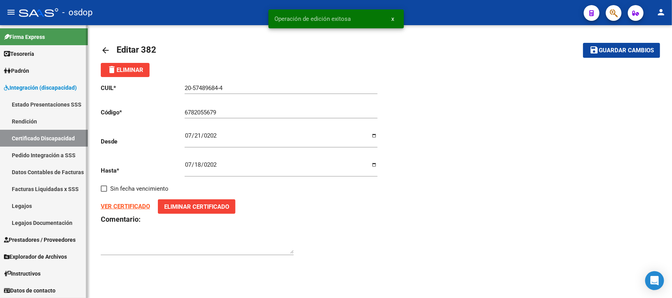
click at [68, 141] on link "Certificado Discapacidad" at bounding box center [44, 138] width 88 height 17
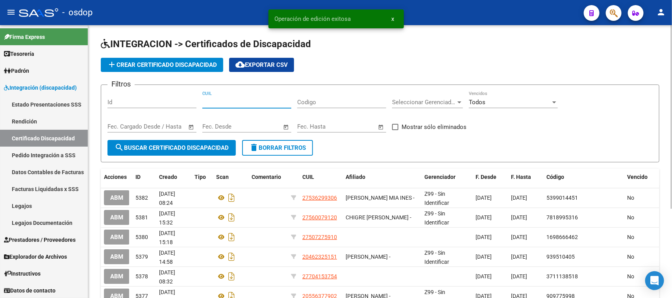
click at [248, 102] on input "CUIL" at bounding box center [246, 102] width 89 height 7
paste input "20-57489684-4"
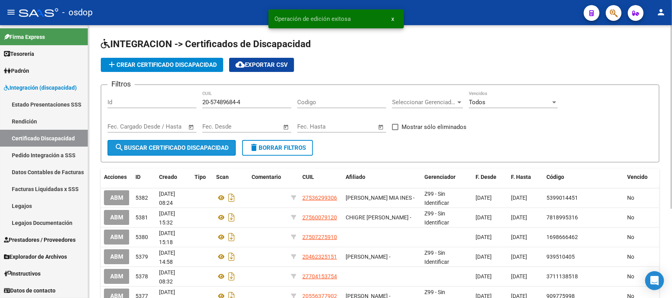
click at [227, 152] on button "search Buscar Certificado Discapacidad" at bounding box center [172, 148] width 128 height 16
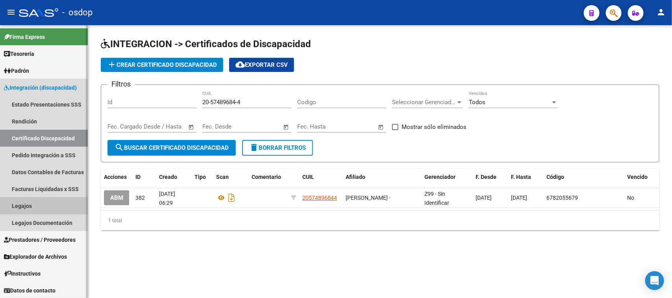
click at [44, 208] on link "Legajos" at bounding box center [44, 206] width 88 height 17
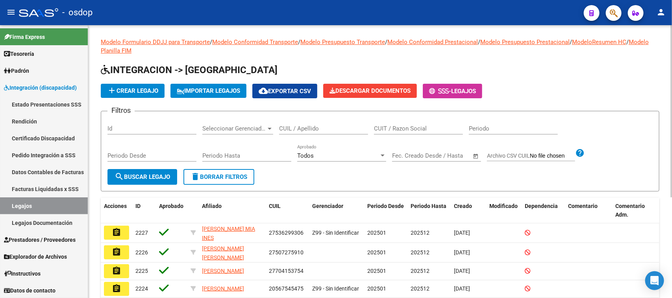
click at [311, 125] on input "CUIL / Apellido" at bounding box center [323, 128] width 89 height 7
paste input "20574896844"
click at [158, 178] on span "search Buscar Legajo" at bounding box center [143, 177] width 56 height 7
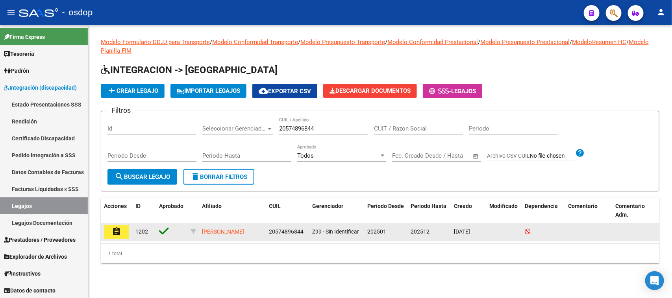
click at [121, 233] on mat-icon "assignment" at bounding box center [116, 231] width 9 height 9
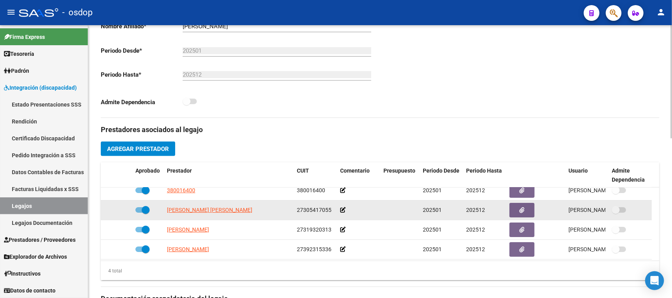
scroll to position [8, 0]
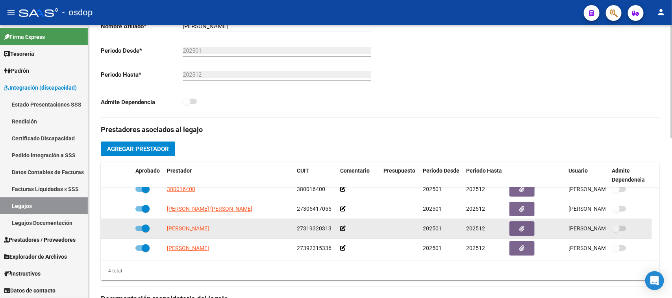
click at [138, 228] on span at bounding box center [142, 229] width 14 height 6
click at [139, 232] on input "checkbox" at bounding box center [139, 232] width 0 height 0
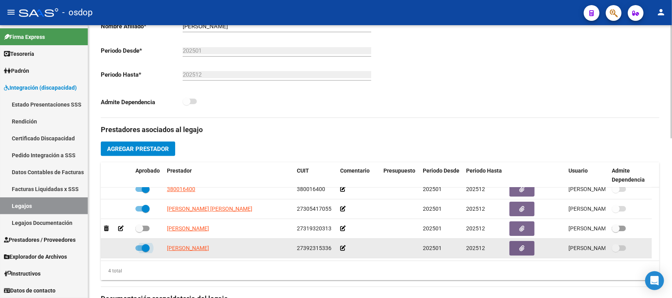
click at [140, 247] on span at bounding box center [142, 249] width 14 height 6
click at [139, 251] on input "checkbox" at bounding box center [139, 251] width 0 height 0
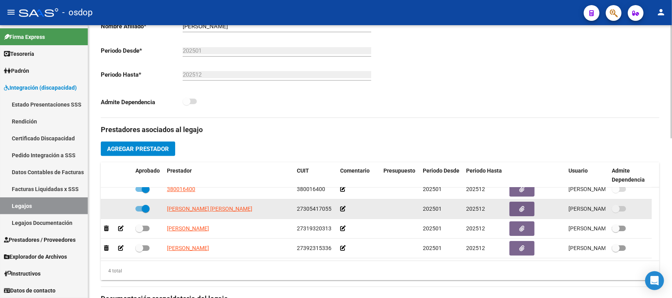
click at [139, 209] on span at bounding box center [142, 209] width 14 height 6
click at [139, 212] on input "checkbox" at bounding box center [139, 212] width 0 height 0
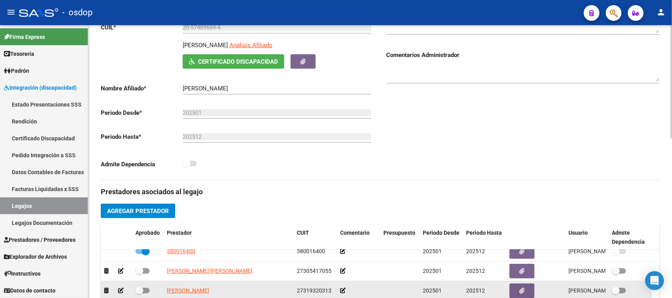
scroll to position [197, 0]
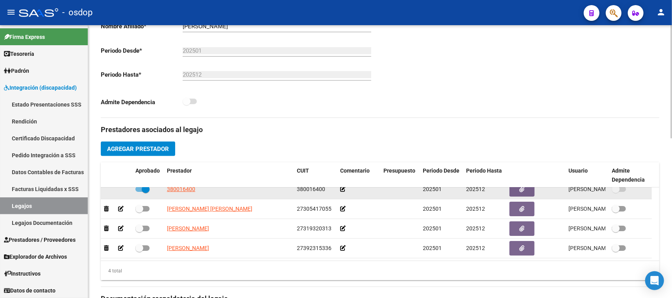
click at [138, 190] on span at bounding box center [142, 190] width 14 height 6
click at [139, 192] on input "checkbox" at bounding box center [139, 192] width 0 height 0
click at [106, 191] on icon at bounding box center [106, 190] width 5 height 6
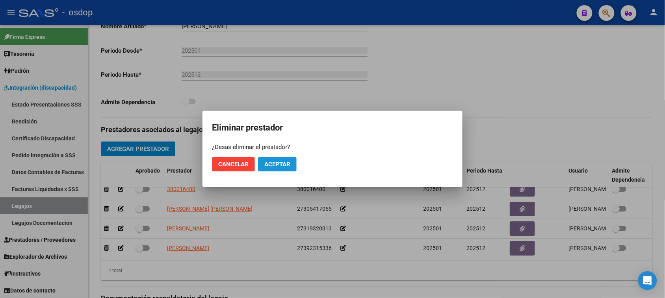
click at [270, 167] on span "Aceptar" at bounding box center [277, 164] width 26 height 7
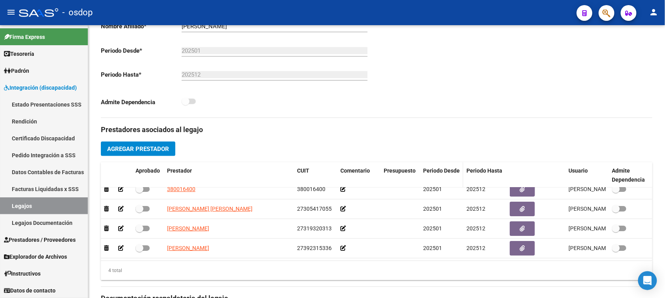
scroll to position [0, 0]
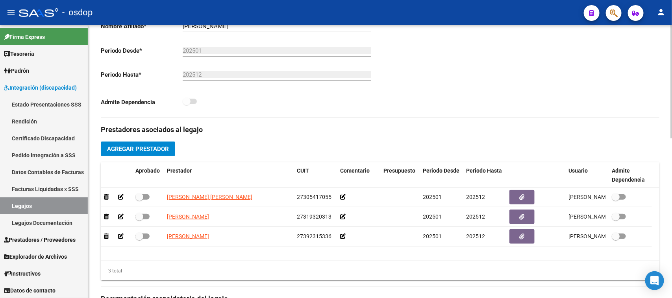
click at [131, 150] on span "Agregar Prestador" at bounding box center [138, 149] width 62 height 7
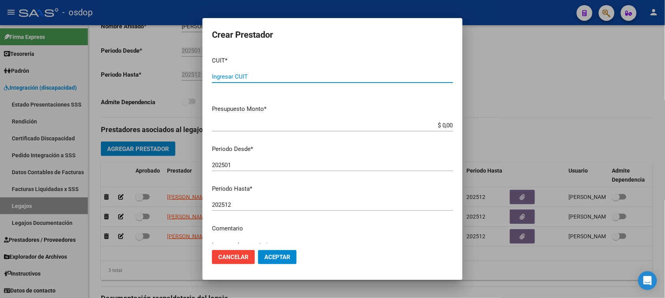
click at [282, 74] on input "Ingresar CUIT" at bounding box center [332, 76] width 241 height 7
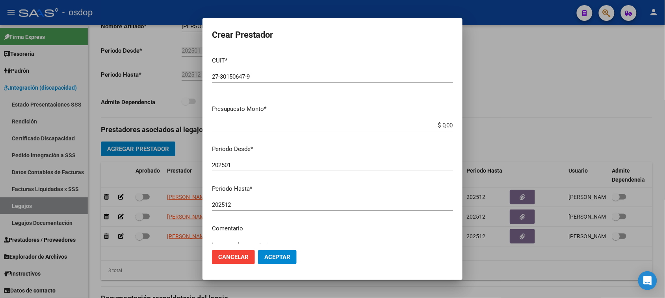
scroll to position [49, 0]
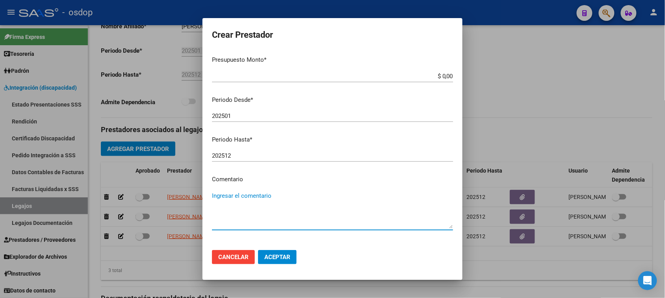
click at [274, 196] on textarea "Ingresar el comentario" at bounding box center [332, 210] width 241 height 37
paste textarea "330105 - PSICOPEDAGOGIA"
click at [285, 262] on button "Aceptar" at bounding box center [277, 257] width 39 height 14
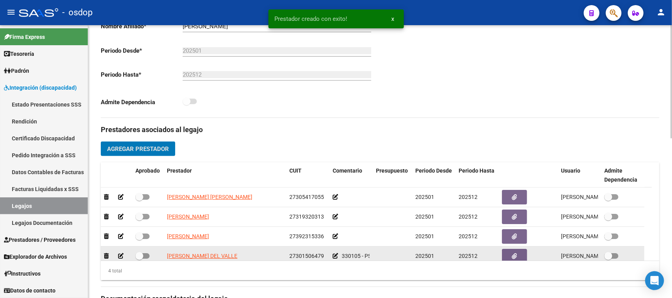
click at [146, 256] on span at bounding box center [142, 257] width 14 height 6
click at [139, 259] on input "checkbox" at bounding box center [139, 259] width 0 height 0
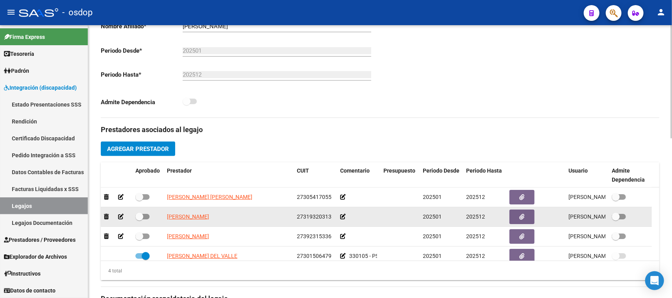
click at [122, 217] on icon at bounding box center [121, 217] width 6 height 6
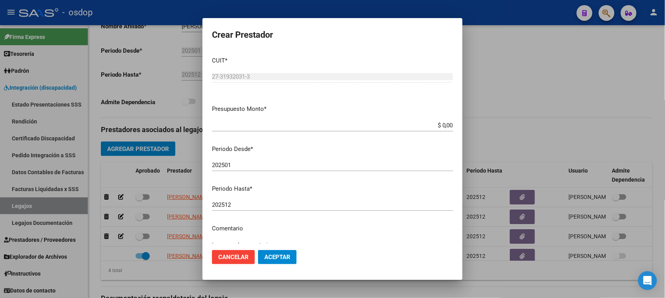
click at [441, 123] on input "$ 0,00" at bounding box center [332, 125] width 241 height 7
paste input "61.853,05"
click at [241, 165] on input "202501" at bounding box center [332, 165] width 241 height 7
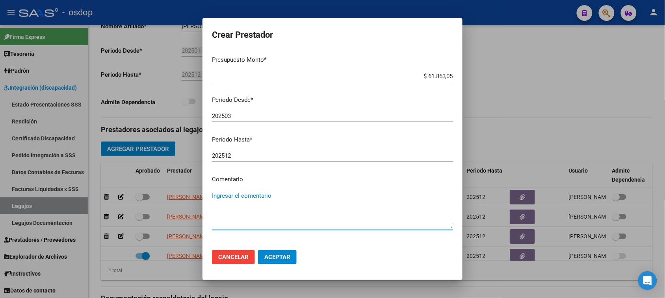
click at [291, 200] on textarea "Ingresar el comentario" at bounding box center [332, 210] width 241 height 37
click at [265, 195] on textarea "Ingresar el comentario" at bounding box center [332, 210] width 241 height 37
paste textarea "330101 - PSICOTERAPIAS INDIVIDUALES NIÑOS O ADULTOS"
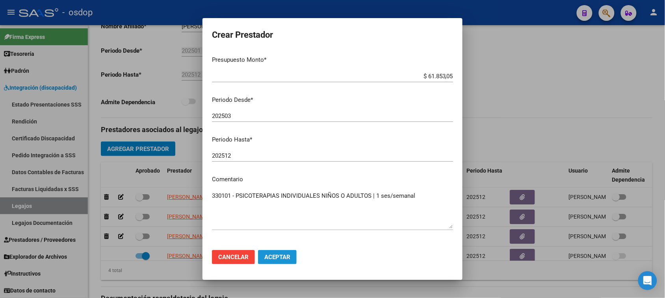
click at [285, 258] on span "Aceptar" at bounding box center [277, 257] width 26 height 7
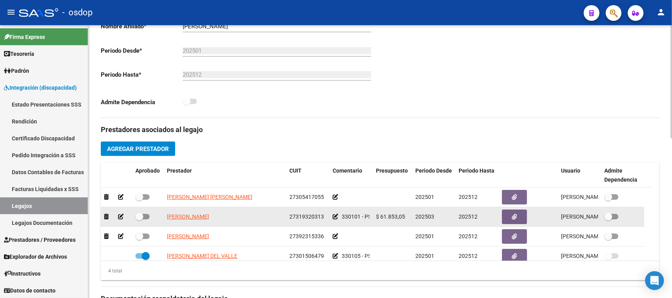
click at [145, 217] on span at bounding box center [142, 217] width 14 height 6
click at [139, 220] on input "checkbox" at bounding box center [139, 220] width 0 height 0
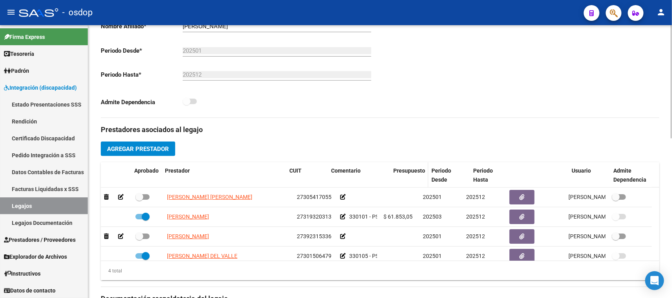
drag, startPoint x: 378, startPoint y: 178, endPoint x: 404, endPoint y: 176, distance: 26.0
click at [404, 176] on div "Aprobado Prestador CUIT Comentario Presupuesto Periodo Desde Periodo Hasta Usua…" at bounding box center [376, 176] width 551 height 26
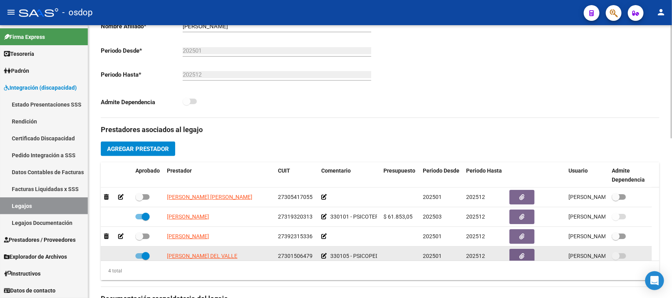
click at [138, 254] on span at bounding box center [142, 257] width 14 height 6
click at [139, 259] on input "checkbox" at bounding box center [139, 259] width 0 height 0
click at [121, 254] on icon at bounding box center [121, 257] width 6 height 6
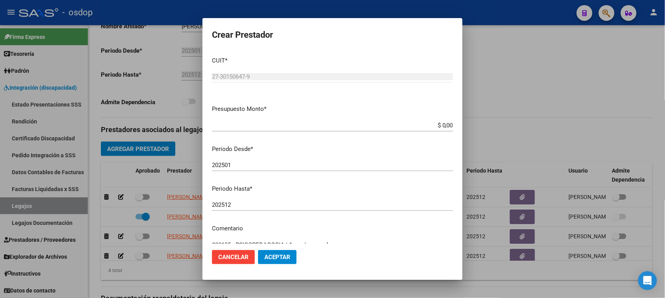
click at [438, 125] on input "$ 0,00" at bounding box center [332, 125] width 241 height 7
paste input "61.853,05"
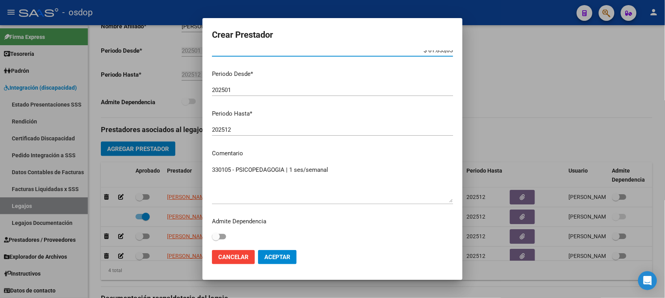
scroll to position [26, 0]
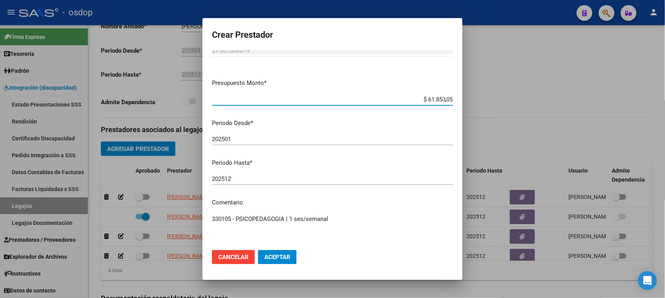
click at [249, 137] on input "202501" at bounding box center [332, 139] width 241 height 7
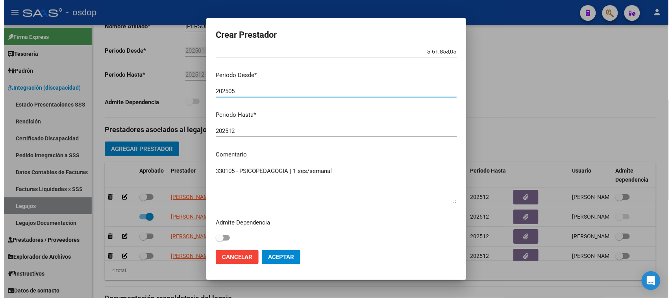
scroll to position [75, 0]
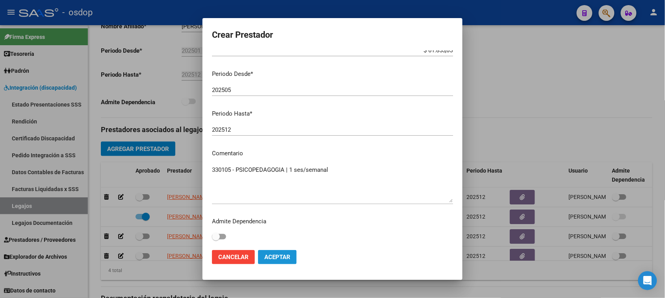
click at [287, 263] on button "Aceptar" at bounding box center [277, 257] width 39 height 14
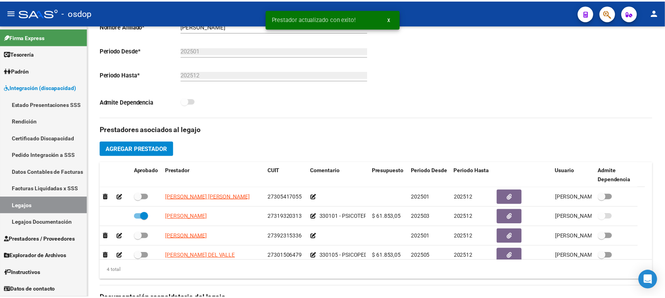
scroll to position [5, 0]
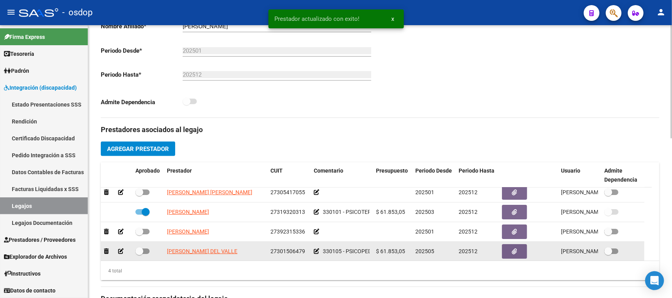
click at [145, 250] on span at bounding box center [142, 252] width 14 height 6
click at [139, 254] on input "checkbox" at bounding box center [139, 254] width 0 height 0
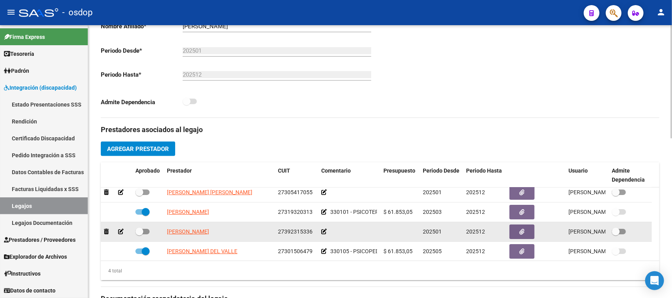
click at [122, 232] on icon at bounding box center [121, 232] width 6 height 6
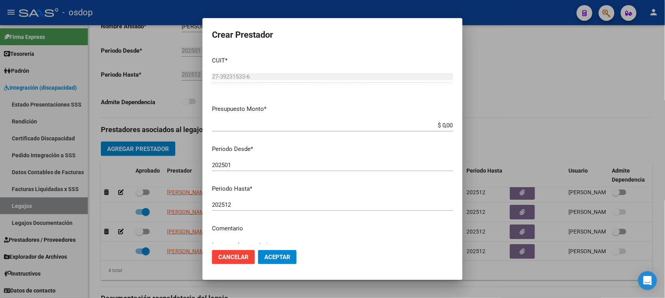
click at [437, 125] on input "$ 0,00" at bounding box center [332, 125] width 241 height 7
paste input "123.706,1"
click at [259, 166] on input "202501" at bounding box center [332, 165] width 241 height 7
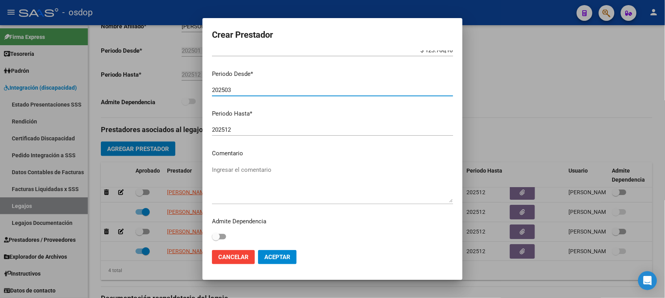
drag, startPoint x: 267, startPoint y: 169, endPoint x: 262, endPoint y: 170, distance: 5.1
click at [264, 170] on textarea "Ingresar el comentario" at bounding box center [332, 184] width 241 height 37
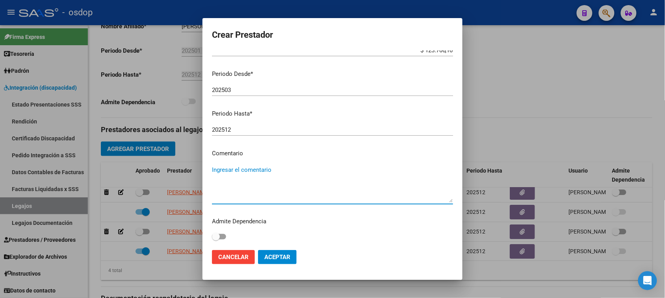
paste textarea "250104 - FONOAUDIOLOGIA"
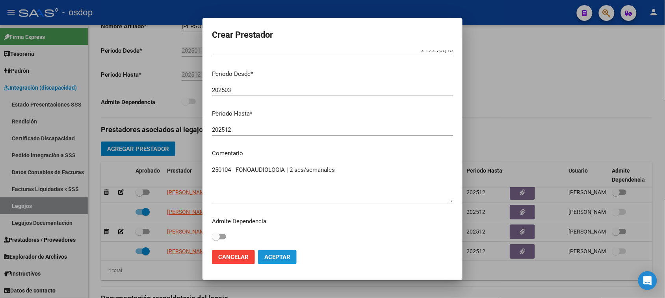
click at [288, 260] on span "Aceptar" at bounding box center [277, 257] width 26 height 7
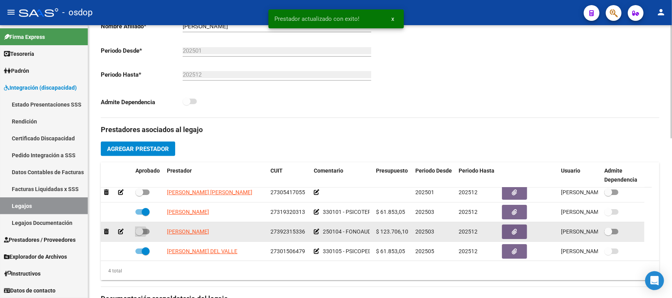
click at [145, 230] on span at bounding box center [142, 232] width 14 height 6
click at [139, 235] on input "checkbox" at bounding box center [139, 235] width 0 height 0
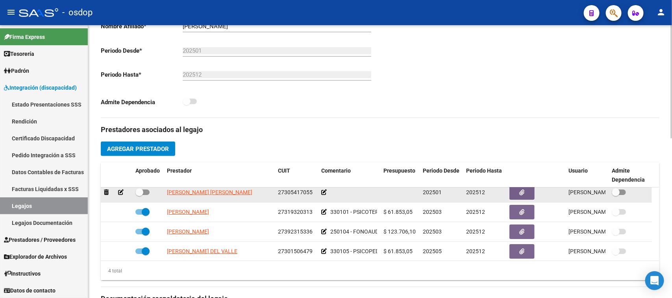
click at [120, 191] on icon at bounding box center [121, 193] width 6 height 6
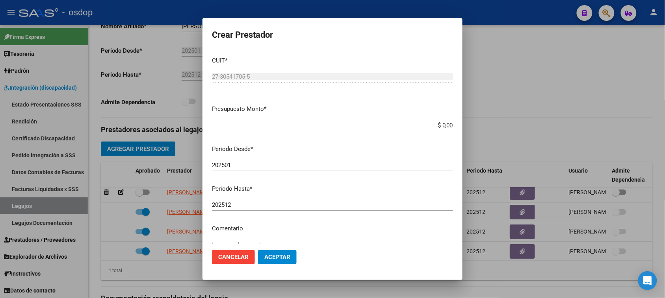
click at [435, 122] on input "$ 0,00" at bounding box center [332, 125] width 241 height 7
paste input "61.853,05"
click at [297, 163] on input "202501" at bounding box center [332, 165] width 241 height 7
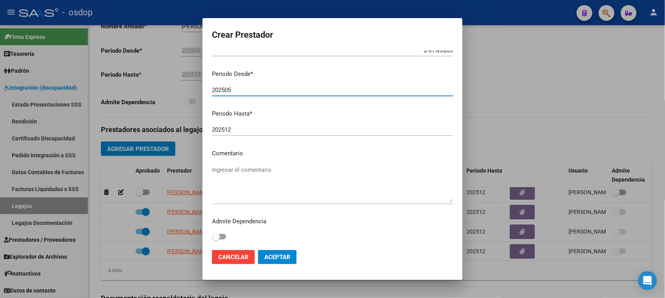
click at [297, 173] on textarea "Ingresar el comentario" at bounding box center [332, 184] width 241 height 37
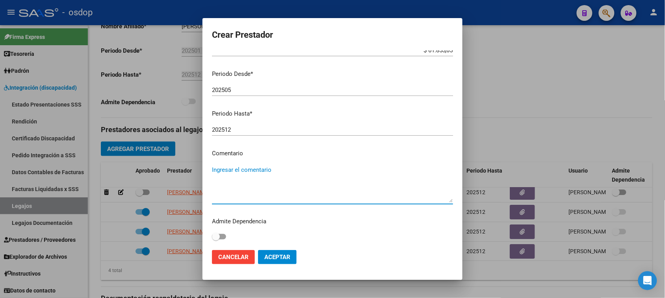
click at [263, 169] on textarea "Ingresar el comentario" at bounding box center [332, 184] width 241 height 37
paste textarea "775008 - PSICOMOTRICIDAD"
click at [287, 256] on span "Aceptar" at bounding box center [277, 257] width 26 height 7
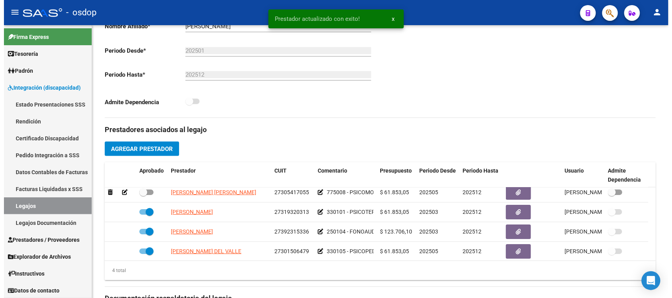
scroll to position [0, 0]
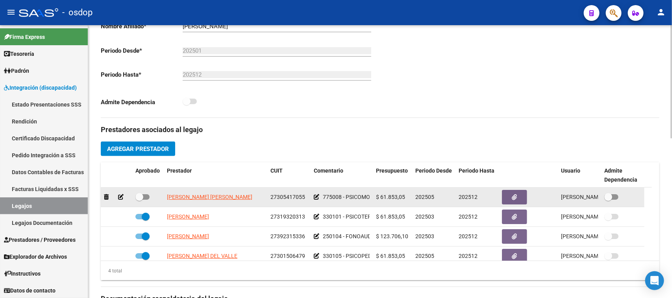
click at [146, 196] on span at bounding box center [142, 198] width 14 height 6
click at [139, 200] on input "checkbox" at bounding box center [139, 200] width 0 height 0
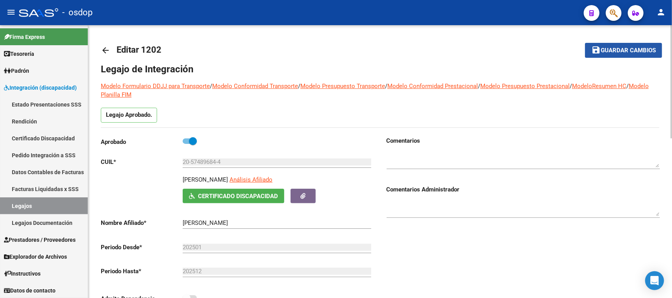
click at [615, 44] on button "save Guardar cambios" at bounding box center [623, 50] width 77 height 15
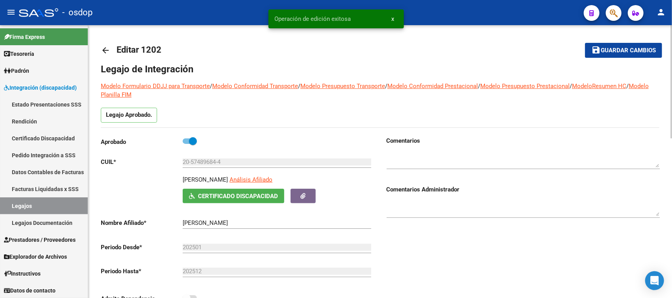
click at [631, 47] on span "Guardar cambios" at bounding box center [628, 50] width 55 height 7
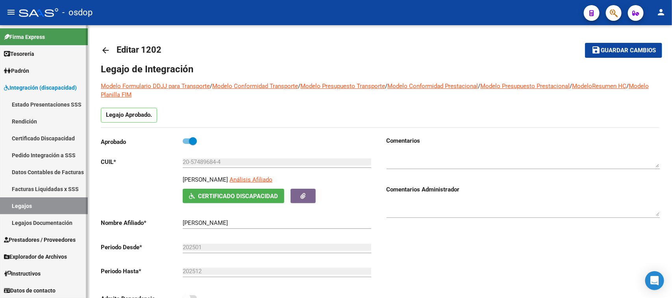
drag, startPoint x: 40, startPoint y: 138, endPoint x: 61, endPoint y: 139, distance: 21.3
click at [40, 138] on link "Certificado Discapacidad" at bounding box center [44, 138] width 88 height 17
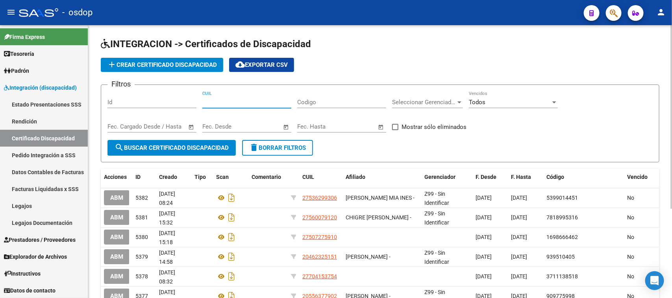
click at [241, 103] on input "CUIL" at bounding box center [246, 102] width 89 height 7
paste input "20-48784768-3"
click at [200, 142] on button "search Buscar Certificado Discapacidad" at bounding box center [172, 148] width 128 height 16
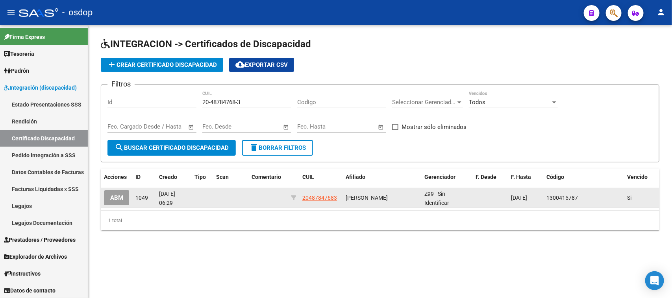
click at [117, 195] on span "ABM" at bounding box center [116, 198] width 13 height 7
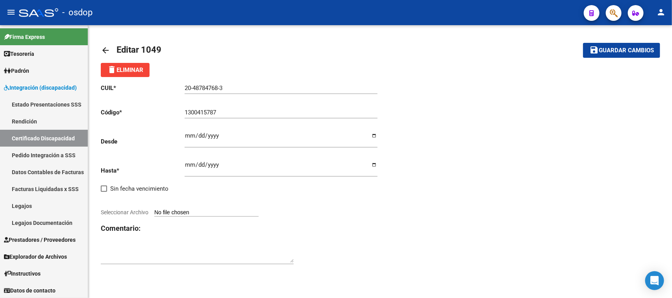
click at [188, 137] on input "Ingresar fec. Desde" at bounding box center [281, 139] width 193 height 13
click at [214, 165] on input "2025-07-18" at bounding box center [281, 168] width 193 height 13
click at [211, 211] on input "Seleccionar Archivo" at bounding box center [206, 212] width 104 height 7
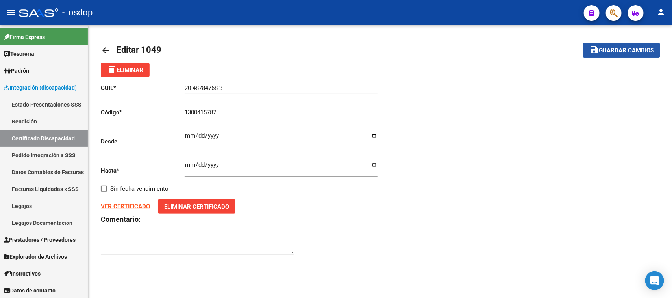
click at [623, 52] on span "Guardar cambios" at bounding box center [626, 50] width 55 height 7
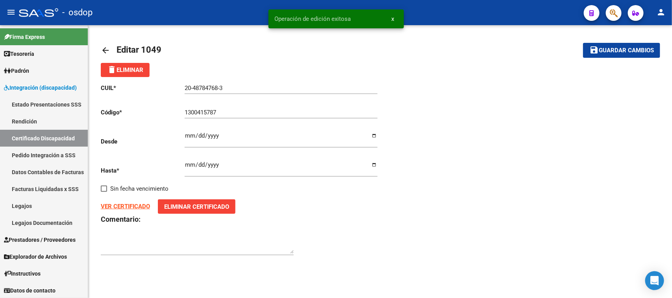
click at [623, 49] on span "Guardar cambios" at bounding box center [626, 50] width 55 height 7
click at [58, 137] on link "Certificado Discapacidad" at bounding box center [44, 138] width 88 height 17
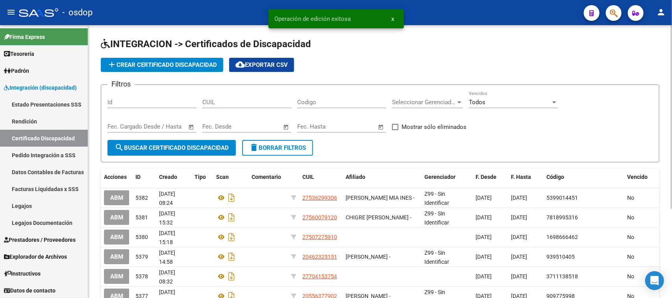
click at [255, 104] on input "CUIL" at bounding box center [246, 102] width 89 height 7
paste input "20-48784768-3"
click at [213, 151] on button "search Buscar Certificado Discapacidad" at bounding box center [172, 148] width 128 height 16
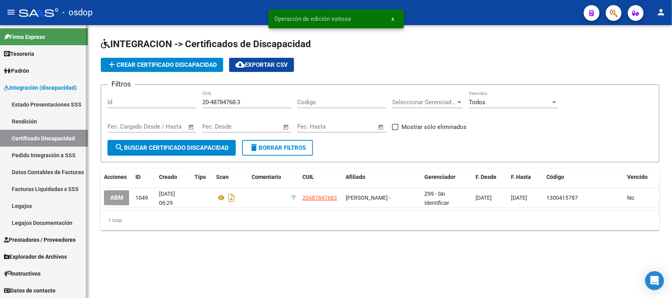
drag, startPoint x: 39, startPoint y: 209, endPoint x: 51, endPoint y: 208, distance: 12.7
click at [38, 209] on link "Legajos" at bounding box center [44, 206] width 88 height 17
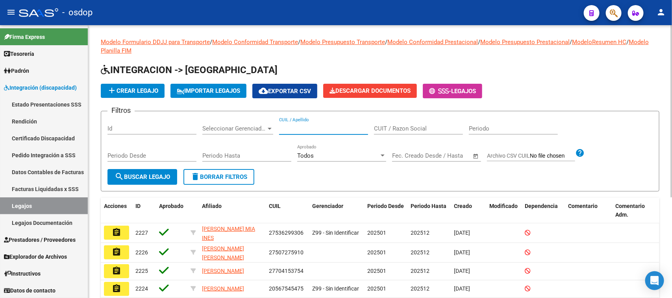
click at [308, 130] on input "CUIL / Apellido" at bounding box center [323, 128] width 89 height 7
paste input "20487847683"
click at [162, 178] on span "search Buscar Legajo" at bounding box center [143, 177] width 56 height 7
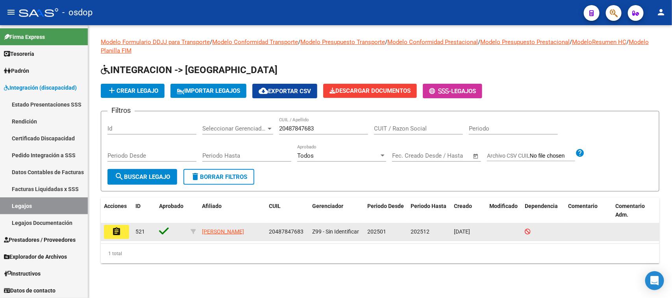
click at [120, 229] on mat-icon "assignment" at bounding box center [116, 231] width 9 height 9
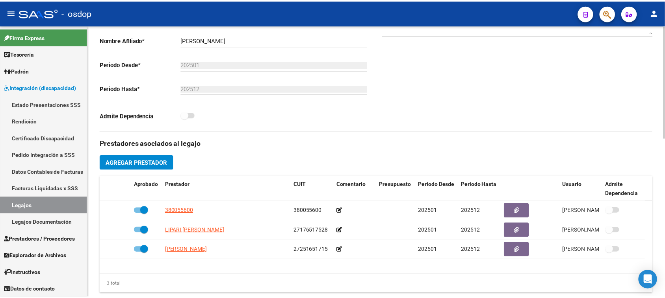
scroll to position [246, 0]
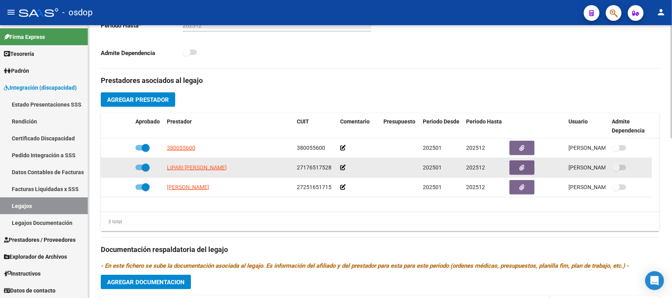
click at [142, 167] on span at bounding box center [146, 168] width 8 height 8
click at [139, 171] on input "checkbox" at bounding box center [139, 171] width 0 height 0
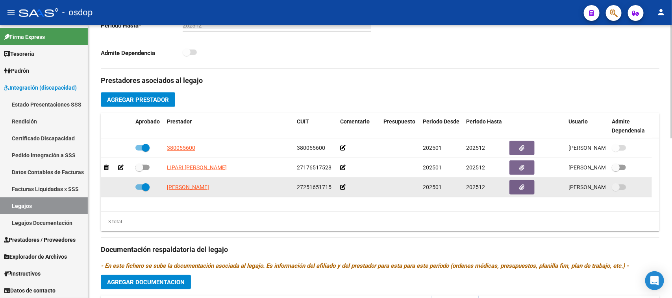
click at [136, 189] on span at bounding box center [142, 188] width 14 height 6
click at [139, 190] on input "checkbox" at bounding box center [139, 190] width 0 height 0
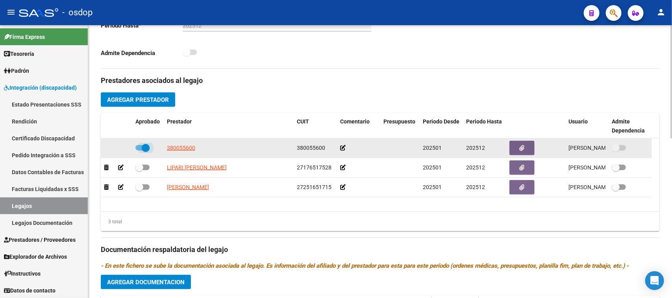
click at [140, 148] on span at bounding box center [142, 148] width 14 height 6
click at [139, 151] on input "checkbox" at bounding box center [139, 151] width 0 height 0
click at [104, 148] on icon at bounding box center [106, 148] width 5 height 6
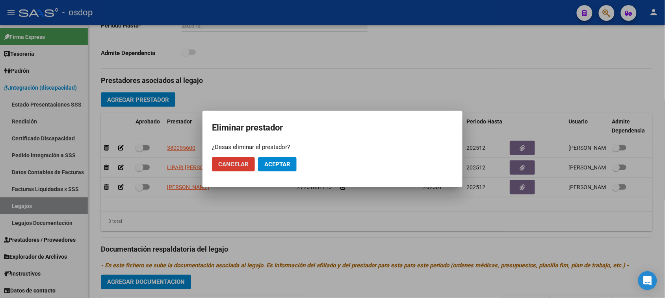
click at [265, 166] on span "Aceptar" at bounding box center [277, 164] width 26 height 7
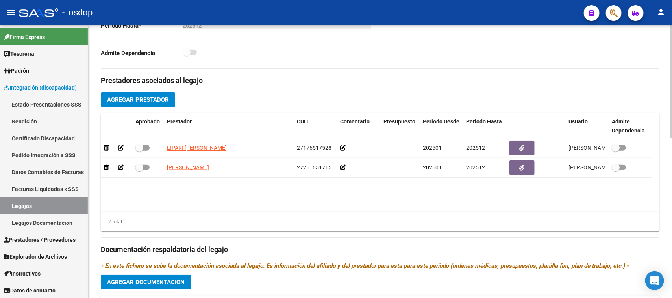
click at [146, 105] on button "Agregar Prestador" at bounding box center [138, 100] width 74 height 15
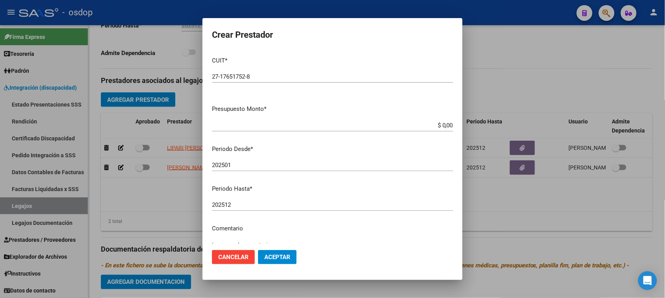
click at [443, 127] on input "$ 0,00" at bounding box center [332, 125] width 241 height 7
paste input "61.853,05"
click at [255, 166] on input "202501" at bounding box center [332, 165] width 241 height 7
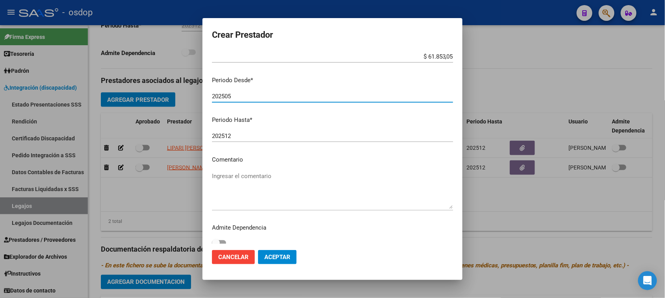
scroll to position [75, 0]
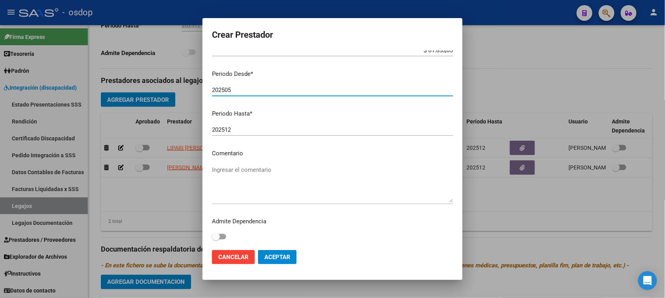
click at [265, 167] on textarea "Ingresar el comentario" at bounding box center [332, 184] width 241 height 37
click at [245, 166] on textarea "Ingresar el comentario" at bounding box center [332, 184] width 241 height 37
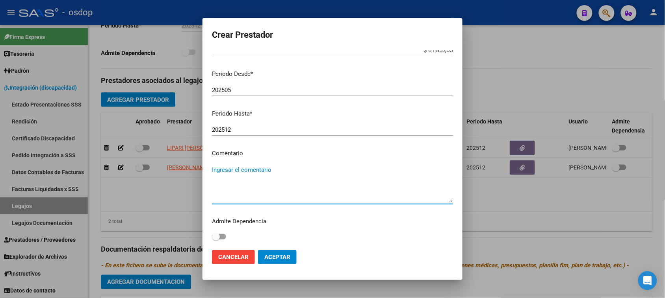
paste textarea "330101 - PSICOTERAPIAS INDIVIDUALES NIÑOS O ADULTOS"
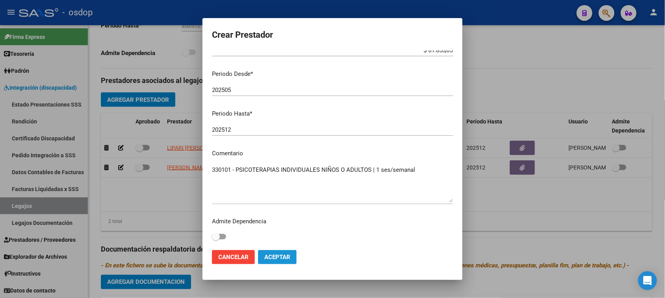
click at [279, 255] on span "Aceptar" at bounding box center [277, 257] width 26 height 7
click at [243, 261] on button "Cancelar" at bounding box center [233, 257] width 43 height 14
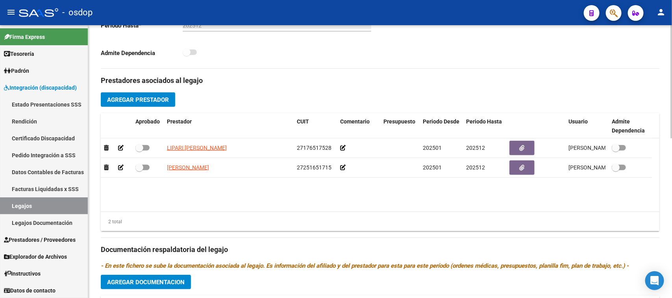
click at [134, 98] on span "Agregar Prestador" at bounding box center [138, 99] width 62 height 7
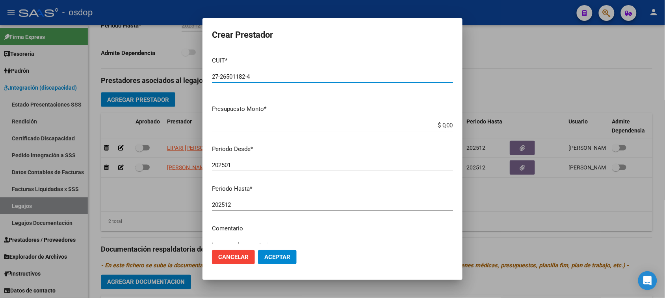
click at [441, 126] on input "$ 0,00" at bounding box center [332, 125] width 241 height 7
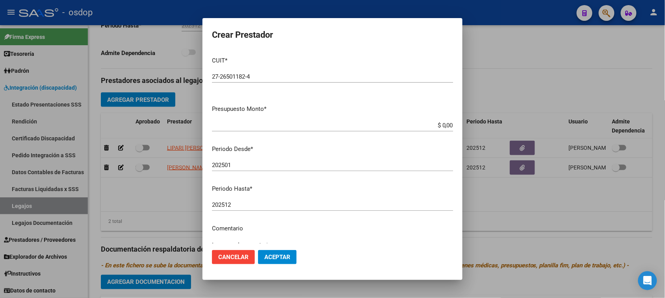
click at [438, 123] on input "$ 0,00" at bounding box center [332, 125] width 241 height 7
paste input "61.853,05"
click at [266, 164] on input "202501" at bounding box center [332, 165] width 241 height 7
click at [263, 230] on p "Comentario" at bounding box center [332, 228] width 241 height 9
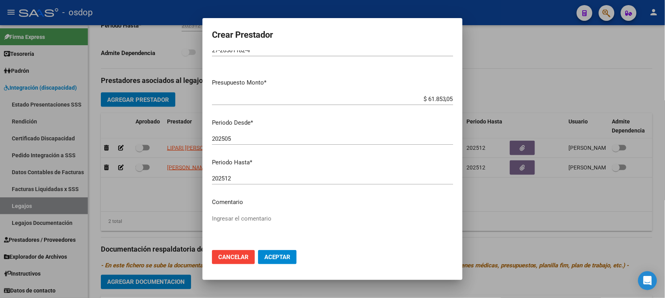
scroll to position [49, 0]
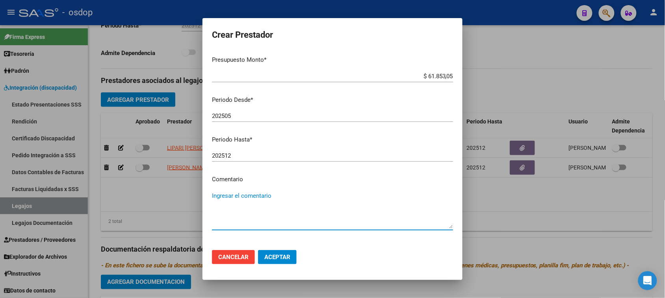
click at [274, 193] on textarea "Ingresar el comentario" at bounding box center [332, 210] width 241 height 37
paste textarea "330102 - PSICOTERAPIAS GRUPALES O COLECTIVAS NI¥OS O ADULTO"
click at [274, 255] on span "Aceptar" at bounding box center [277, 257] width 26 height 7
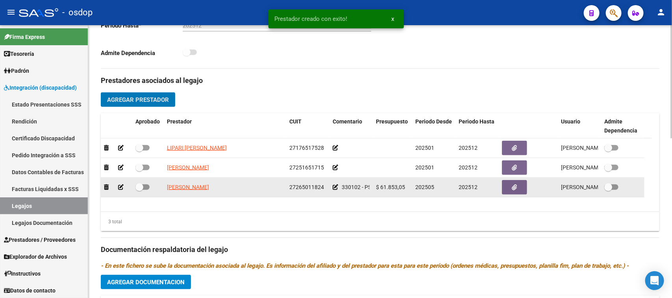
click at [146, 185] on span at bounding box center [142, 188] width 14 height 6
click at [139, 190] on input "checkbox" at bounding box center [139, 190] width 0 height 0
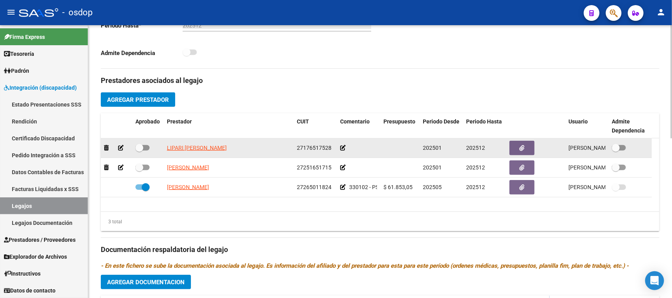
click at [120, 148] on icon at bounding box center [121, 148] width 6 height 6
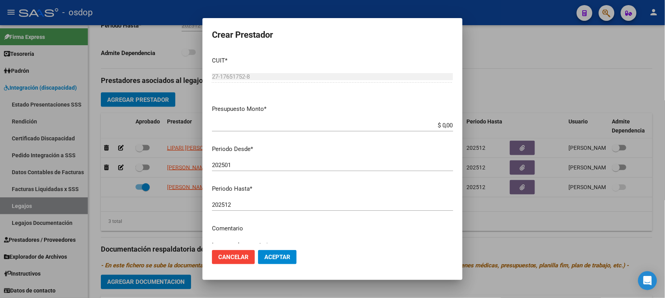
click at [443, 124] on input "$ 0,00" at bounding box center [332, 125] width 241 height 7
paste input "61.853,05"
click at [245, 166] on input "202501" at bounding box center [332, 165] width 241 height 7
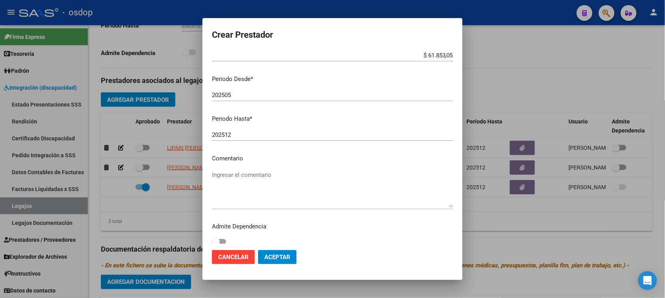
scroll to position [75, 0]
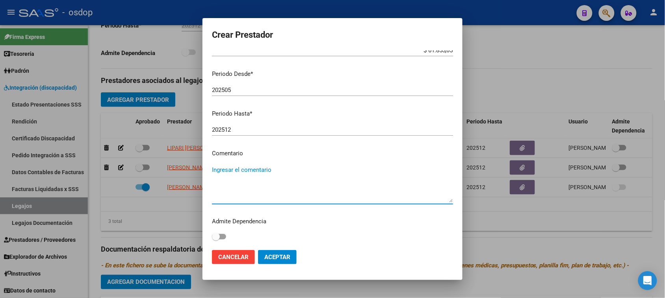
click at [249, 167] on textarea "Ingresar el comentario" at bounding box center [332, 184] width 241 height 37
click at [268, 166] on textarea "Ingresar el comentario" at bounding box center [332, 184] width 241 height 37
paste textarea "330101 - PSICOTERAPIAS INDIVIDUALES NIÑOS O ADULTOS"
click at [288, 260] on span "Aceptar" at bounding box center [277, 257] width 26 height 7
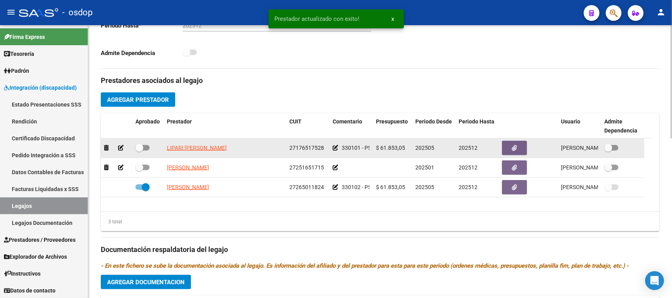
click at [145, 148] on span at bounding box center [142, 148] width 14 height 6
click at [139, 151] on input "checkbox" at bounding box center [139, 151] width 0 height 0
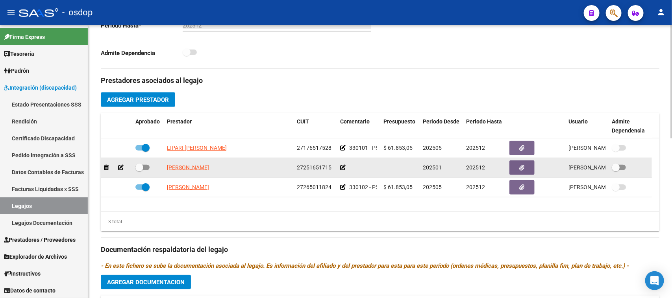
click at [120, 167] on icon at bounding box center [121, 168] width 6 height 6
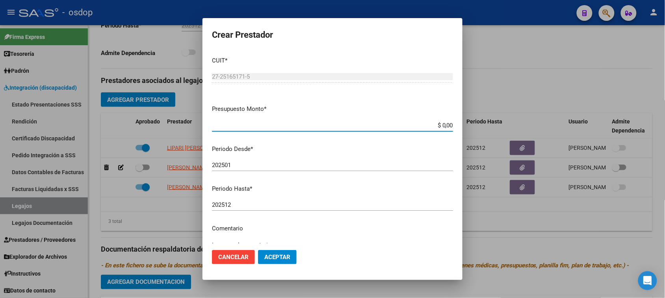
click at [438, 124] on input "$ 0,00" at bounding box center [332, 125] width 241 height 7
paste input "242.347,92"
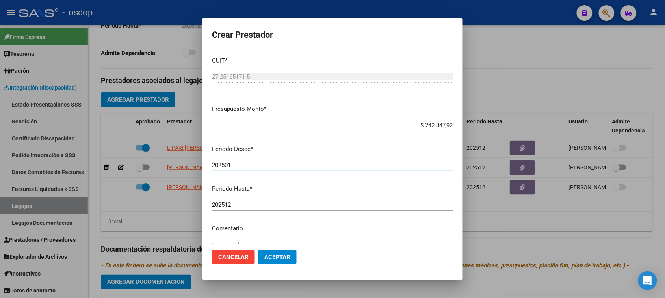
click at [234, 165] on input "202501" at bounding box center [332, 165] width 241 height 7
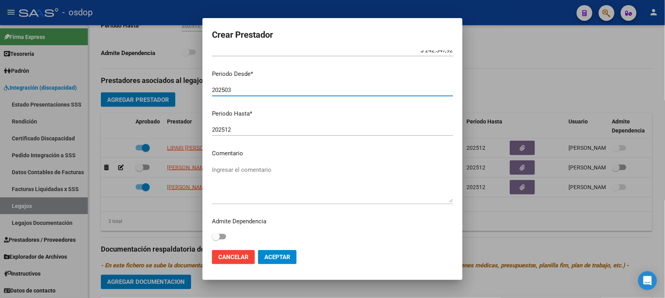
click at [265, 171] on textarea "Ingresar el comentario" at bounding box center [332, 184] width 241 height 37
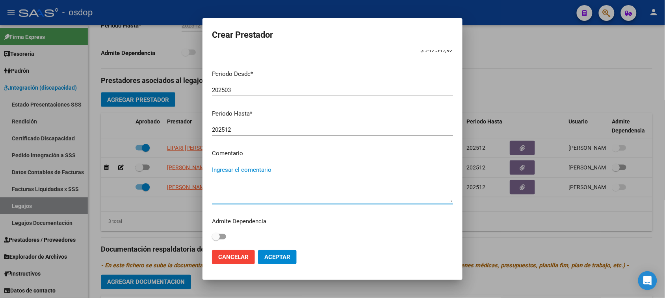
click at [251, 169] on textarea "Ingresar el comentario" at bounding box center [332, 184] width 241 height 37
paste textarea "780087 - MÓDULO MAESTRO DE APOYO"
click at [287, 262] on button "Aceptar" at bounding box center [277, 257] width 39 height 14
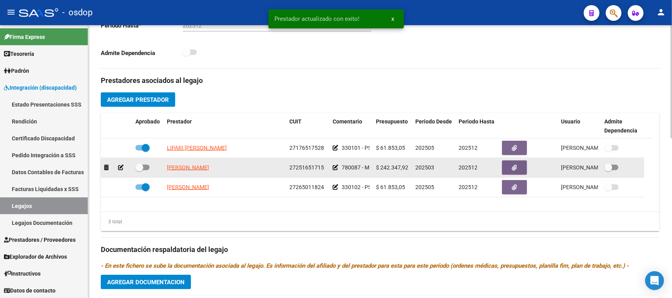
click at [150, 168] on div at bounding box center [147, 168] width 25 height 10
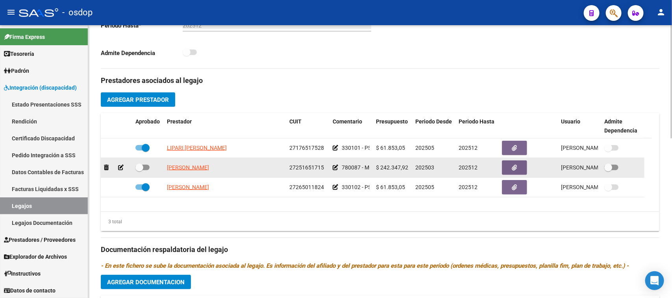
click at [121, 168] on icon at bounding box center [121, 168] width 6 height 6
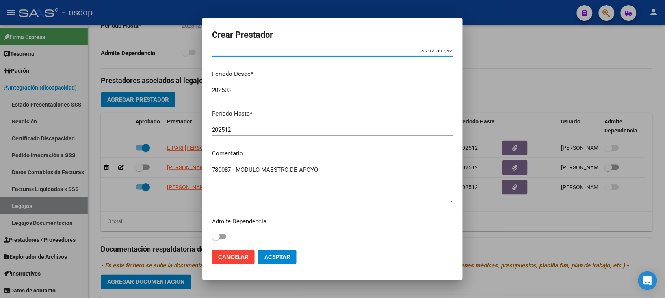
click at [320, 172] on textarea "780087 - MÓDULO MAESTRO DE APOYO" at bounding box center [332, 184] width 241 height 37
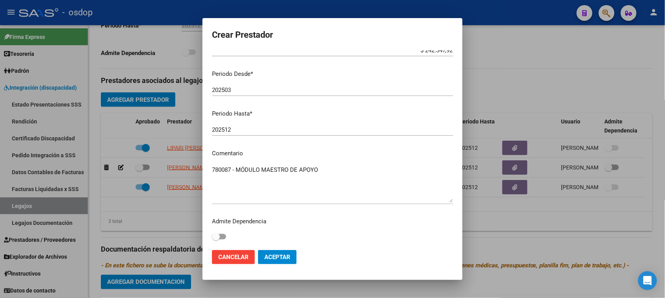
click at [332, 167] on textarea "780087 - MÓDULO MAESTRO DE APOYO" at bounding box center [332, 184] width 241 height 37
click at [339, 166] on textarea "780087 - MÓDULO MAESTRO DE APOYO (Hora) ° 24 hs mensuales" at bounding box center [332, 184] width 241 height 37
click at [285, 263] on button "Aceptar" at bounding box center [277, 257] width 39 height 14
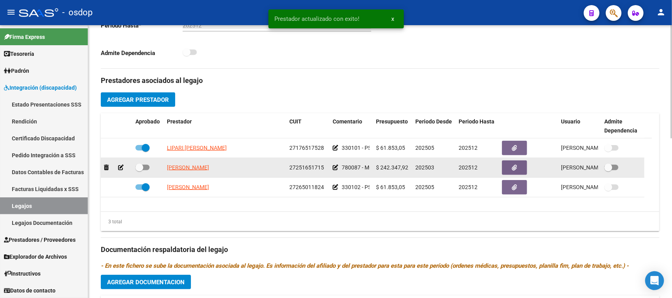
click at [148, 166] on span at bounding box center [142, 168] width 14 height 6
click at [139, 171] on input "checkbox" at bounding box center [139, 171] width 0 height 0
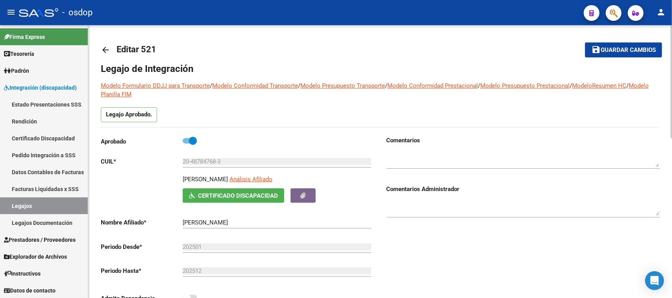
scroll to position [0, 0]
click at [620, 49] on span "Guardar cambios" at bounding box center [628, 50] width 55 height 7
drag, startPoint x: 59, startPoint y: 137, endPoint x: 88, endPoint y: 136, distance: 28.8
click at [59, 137] on link "Certificado Discapacidad" at bounding box center [44, 138] width 88 height 17
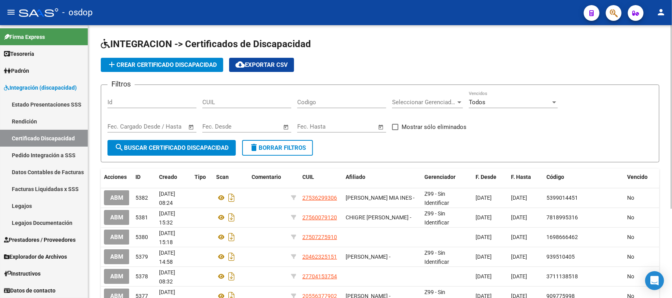
click at [239, 104] on input "CUIL" at bounding box center [246, 102] width 89 height 7
paste input "20-52058008-6"
click at [215, 146] on span "search Buscar Certificado Discapacidad" at bounding box center [172, 148] width 114 height 7
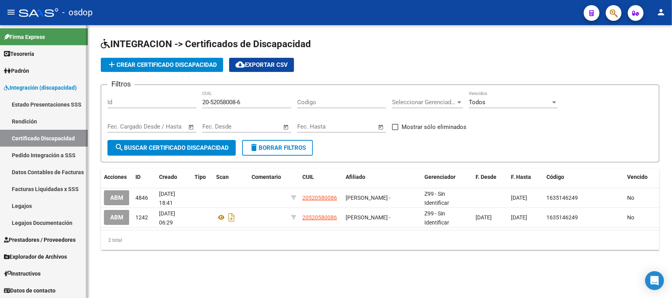
click at [32, 208] on link "Legajos" at bounding box center [44, 206] width 88 height 17
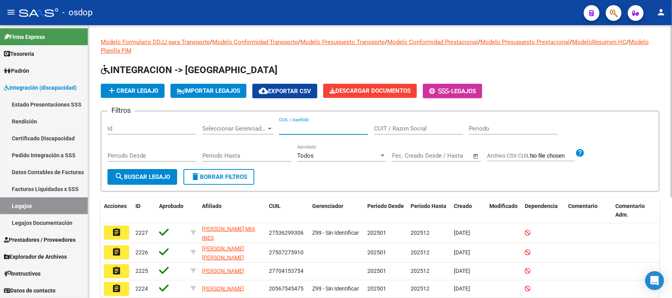
click at [300, 127] on input "CUIL / Apellido" at bounding box center [323, 128] width 89 height 7
paste input "20520580086"
click at [158, 174] on span "search Buscar Legajo" at bounding box center [143, 177] width 56 height 7
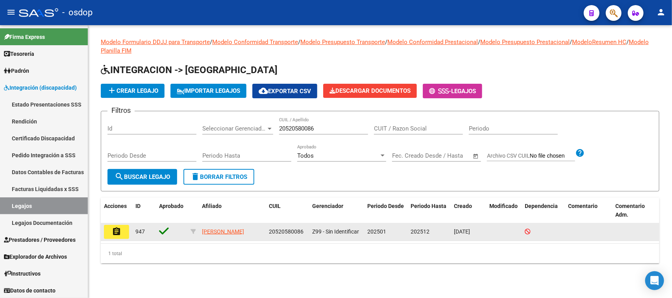
click at [115, 232] on mat-icon "assignment" at bounding box center [116, 231] width 9 height 9
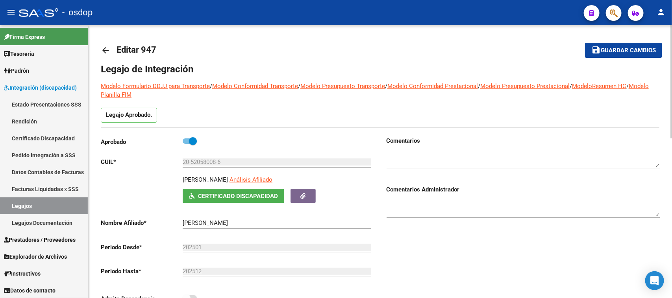
click at [627, 55] on button "save Guardar cambios" at bounding box center [623, 50] width 77 height 15
click at [43, 138] on link "Certificado Discapacidad" at bounding box center [44, 138] width 88 height 17
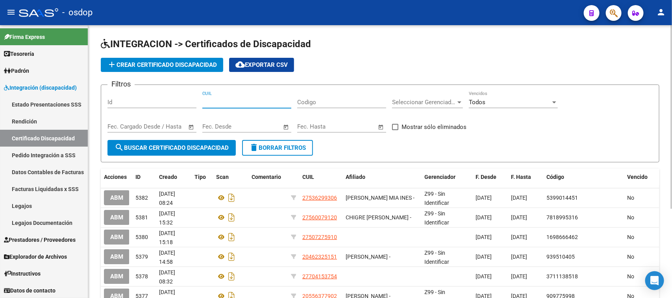
click at [240, 103] on input "CUIL" at bounding box center [246, 102] width 89 height 7
paste input "27-47439568-0"
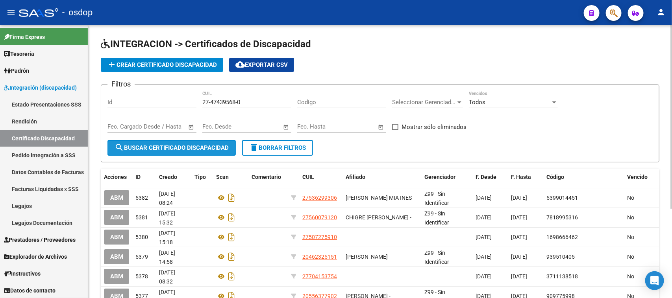
click at [211, 148] on span "search Buscar Certificado Discapacidad" at bounding box center [172, 148] width 114 height 7
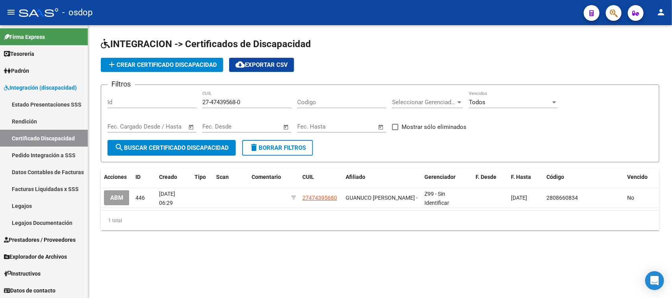
click at [115, 196] on span "ABM" at bounding box center [116, 198] width 13 height 7
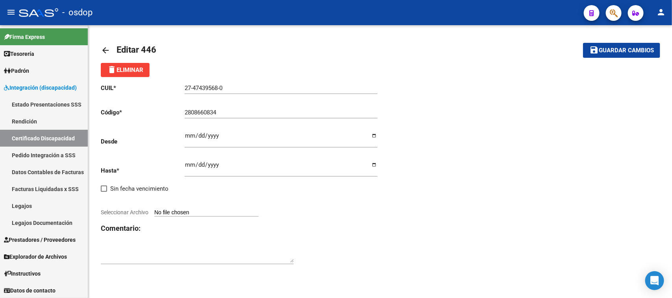
click at [188, 135] on input "Ingresar fec. Desde" at bounding box center [281, 139] width 193 height 13
click at [221, 209] on input "Seleccionar Archivo" at bounding box center [206, 212] width 104 height 7
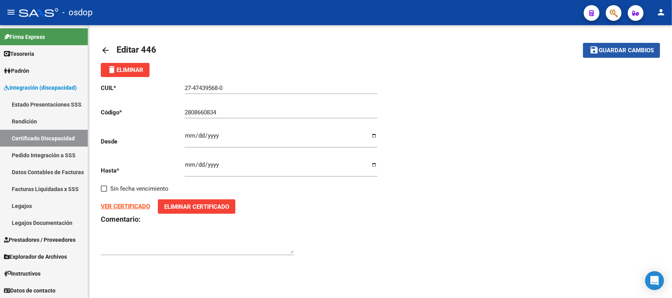
click at [627, 48] on span "Guardar cambios" at bounding box center [626, 50] width 55 height 7
click at [619, 56] on button "save Guardar cambios" at bounding box center [621, 50] width 77 height 15
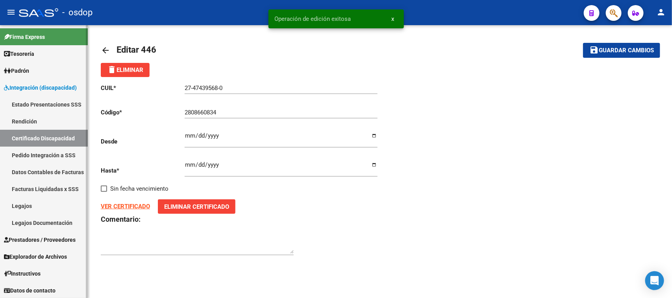
click at [46, 141] on link "Certificado Discapacidad" at bounding box center [44, 138] width 88 height 17
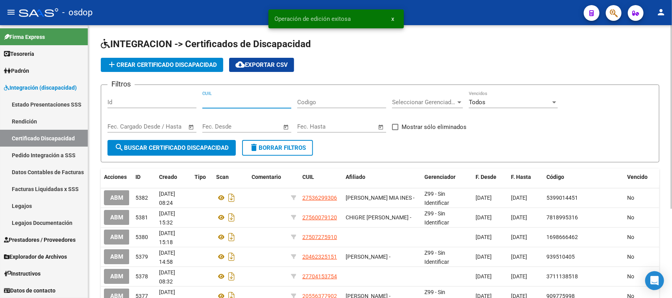
click at [272, 100] on input "CUIL" at bounding box center [246, 102] width 89 height 7
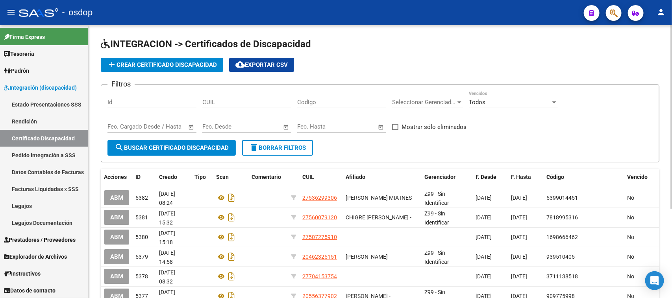
click at [235, 102] on input "CUIL" at bounding box center [246, 102] width 89 height 7
paste input "27-57698990-9"
click at [221, 142] on button "search Buscar Certificado Discapacidad" at bounding box center [172, 148] width 128 height 16
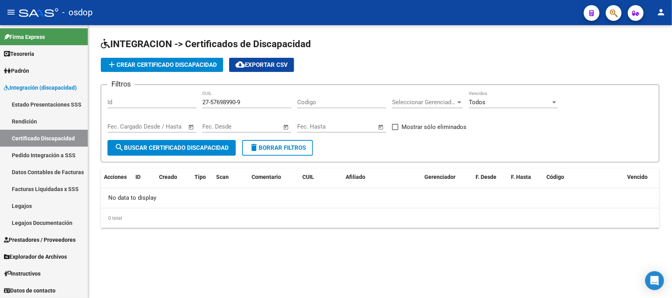
click at [203, 145] on span "search Buscar Certificado Discapacidad" at bounding box center [172, 148] width 114 height 7
drag, startPoint x: 245, startPoint y: 99, endPoint x: 126, endPoint y: 103, distance: 119.0
click at [126, 103] on div "Filtros Id 27-57698990-9 CUIL Codigo Seleccionar Gerenciador Seleccionar Gerenc…" at bounding box center [380, 115] width 545 height 49
paste input
click at [172, 147] on span "search Buscar Certificado Discapacidad" at bounding box center [172, 148] width 114 height 7
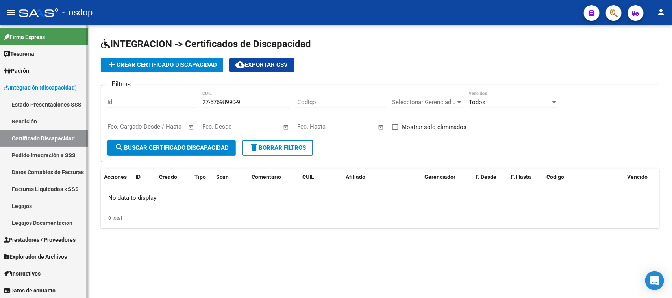
click at [46, 208] on link "Legajos" at bounding box center [44, 206] width 88 height 17
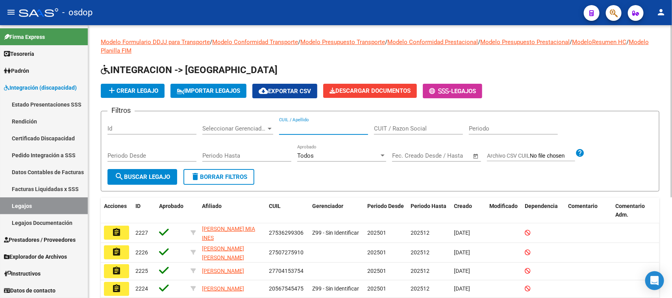
click at [304, 129] on input "CUIL / Apellido" at bounding box center [323, 128] width 89 height 7
paste input "27576989909"
click at [158, 174] on span "search Buscar Legajo" at bounding box center [143, 177] width 56 height 7
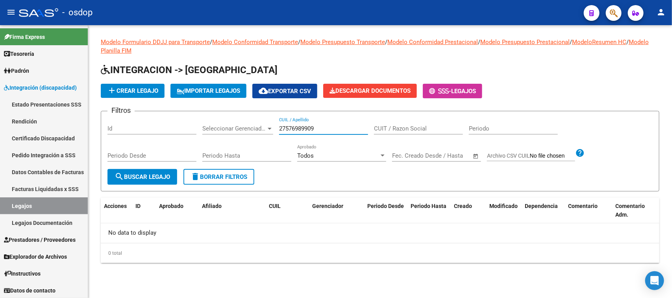
drag, startPoint x: 328, startPoint y: 126, endPoint x: 217, endPoint y: 132, distance: 111.2
click at [217, 132] on div "Filtros Id Seleccionar Gerenciador Seleccionar Gerenciador 27576989909 CUIL / A…" at bounding box center [380, 144] width 545 height 52
paste
click at [156, 174] on span "search Buscar Legajo" at bounding box center [143, 177] width 56 height 7
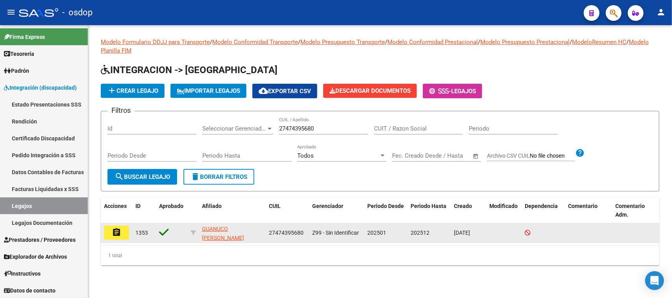
click at [119, 233] on mat-icon "assignment" at bounding box center [116, 232] width 9 height 9
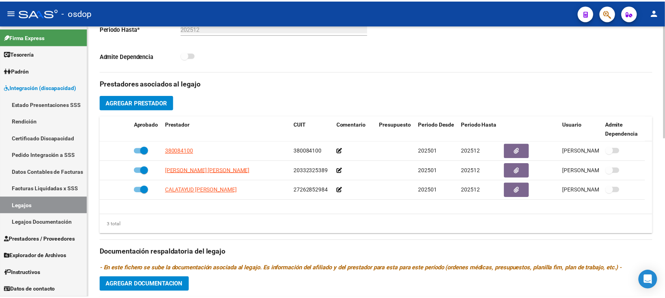
scroll to position [246, 0]
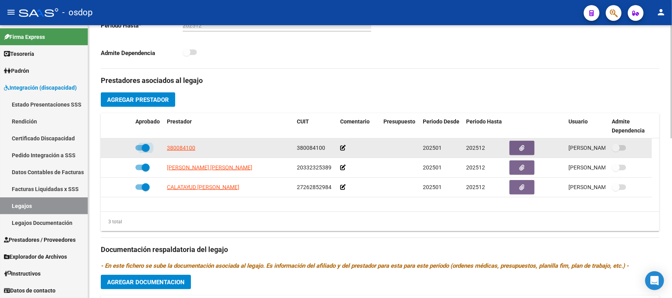
click at [137, 148] on span at bounding box center [142, 148] width 14 height 6
click at [139, 151] on input "checkbox" at bounding box center [139, 151] width 0 height 0
click at [107, 149] on icon at bounding box center [106, 148] width 5 height 6
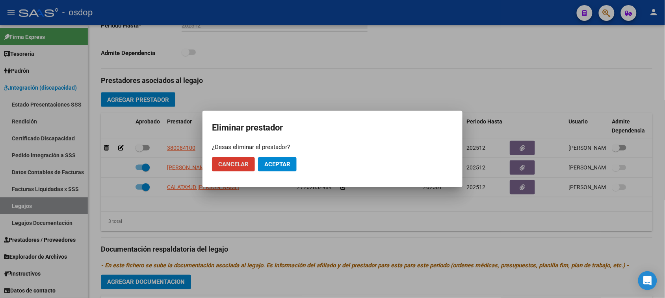
click at [274, 162] on span "Aceptar" at bounding box center [277, 164] width 26 height 7
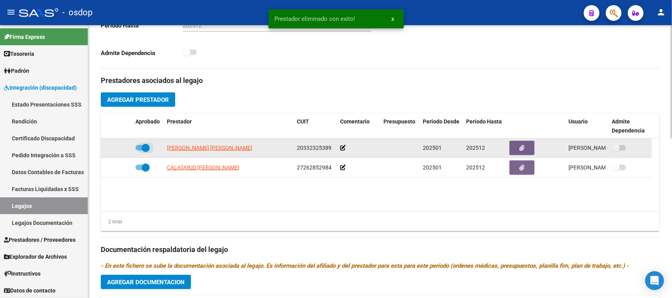
click at [141, 147] on span at bounding box center [142, 148] width 14 height 6
click at [139, 151] on input "checkbox" at bounding box center [139, 151] width 0 height 0
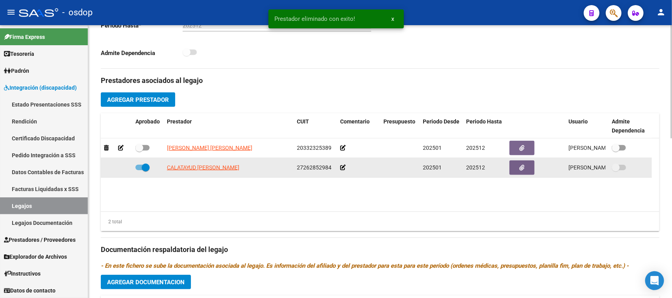
click at [142, 167] on span at bounding box center [146, 168] width 8 height 8
click at [139, 171] on input "checkbox" at bounding box center [139, 171] width 0 height 0
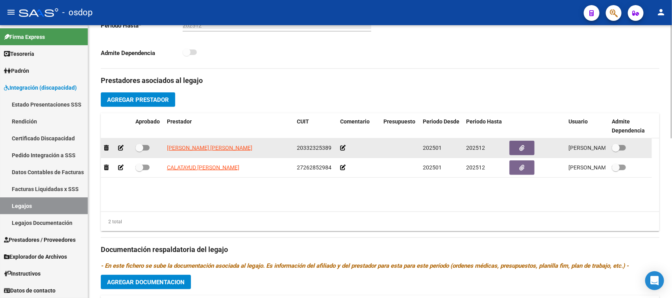
click at [119, 148] on icon at bounding box center [121, 148] width 6 height 6
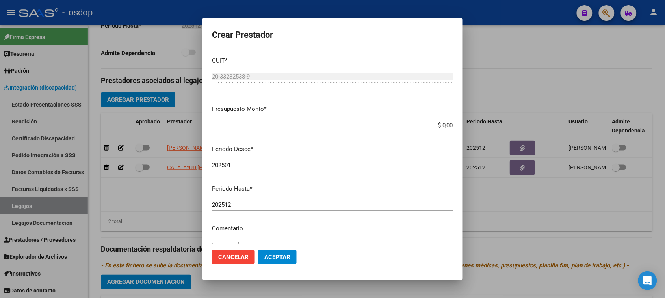
click at [440, 123] on input "$ 0,00" at bounding box center [332, 125] width 241 height 7
click at [286, 171] on div "202501 Ingresar el periodo" at bounding box center [332, 165] width 241 height 12
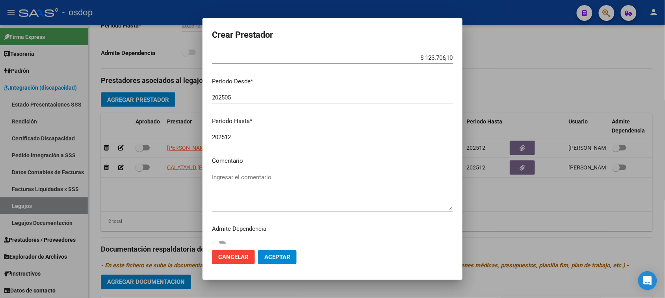
scroll to position [75, 0]
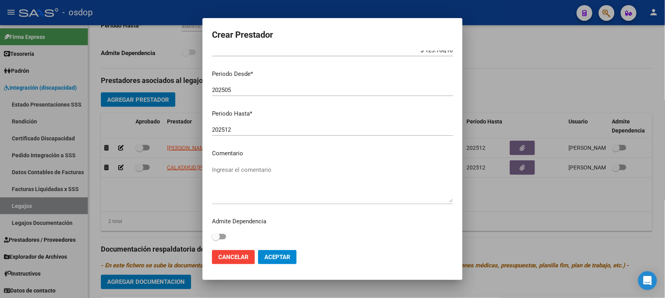
click at [259, 174] on textarea "Ingresar el comentario" at bounding box center [332, 184] width 241 height 37
click at [267, 167] on textarea "Ingresar el comentario" at bounding box center [332, 184] width 241 height 37
click at [282, 262] on button "Aceptar" at bounding box center [277, 257] width 39 height 14
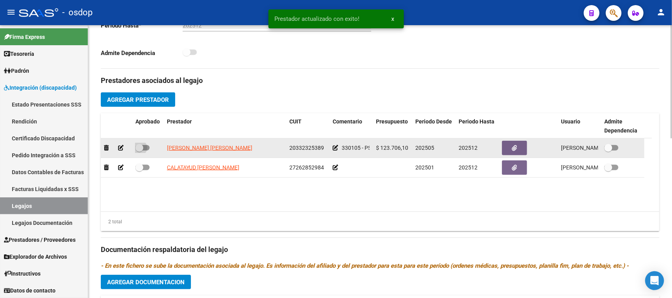
click at [146, 147] on span at bounding box center [142, 148] width 14 height 6
click at [139, 151] on input "checkbox" at bounding box center [139, 151] width 0 height 0
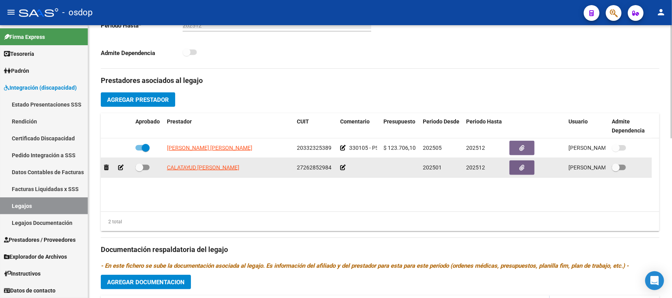
click at [121, 168] on icon at bounding box center [121, 168] width 6 height 6
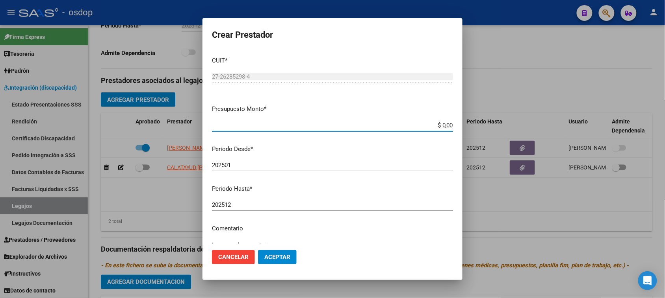
click at [442, 123] on input "$ 0,00" at bounding box center [332, 125] width 241 height 7
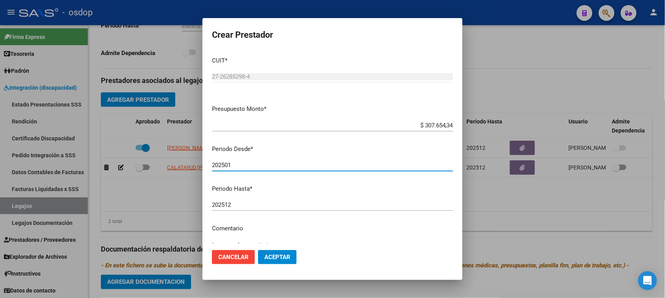
click at [243, 162] on input "202501" at bounding box center [332, 165] width 241 height 7
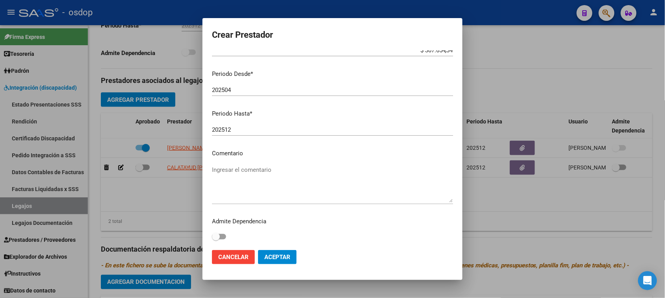
click at [286, 175] on textarea "Ingresar el comentario" at bounding box center [332, 184] width 241 height 37
click at [286, 261] on button "Aceptar" at bounding box center [277, 257] width 39 height 14
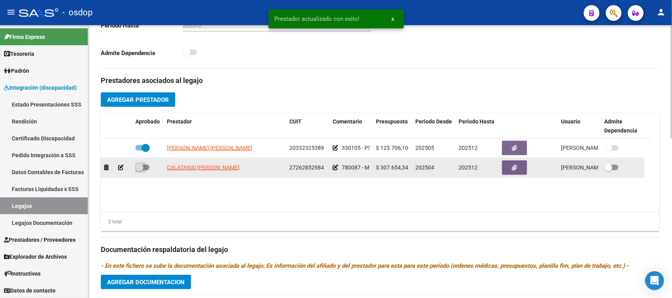
click at [146, 167] on span at bounding box center [142, 168] width 14 height 6
click at [139, 171] on input "checkbox" at bounding box center [139, 171] width 0 height 0
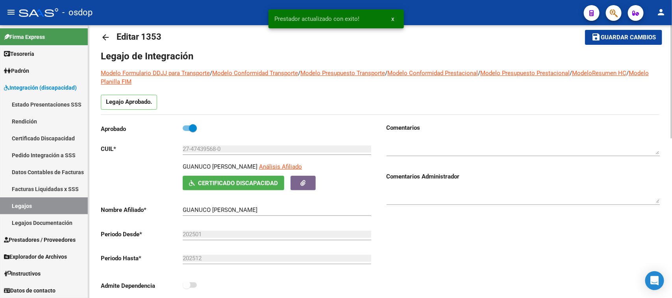
scroll to position [0, 0]
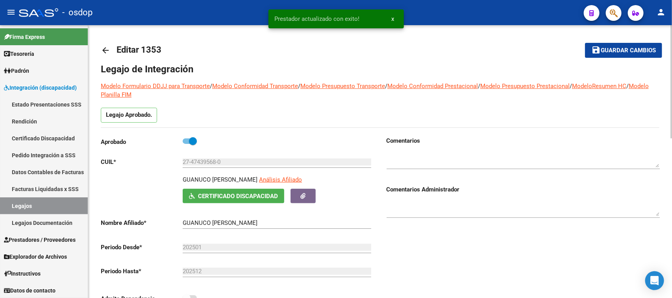
click at [620, 52] on span "Guardar cambios" at bounding box center [628, 50] width 55 height 7
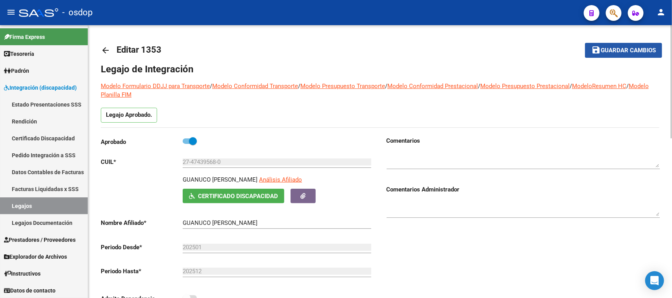
click at [618, 48] on span "Guardar cambios" at bounding box center [628, 50] width 55 height 7
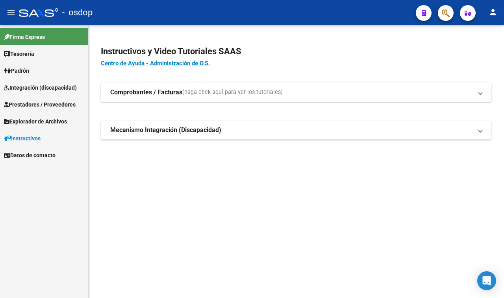
click at [39, 85] on span "Integración (discapacidad)" at bounding box center [40, 87] width 73 height 9
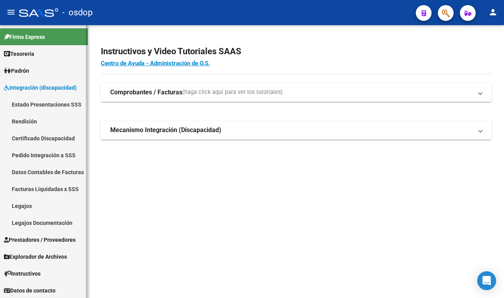
click at [33, 205] on link "Legajos" at bounding box center [44, 206] width 88 height 17
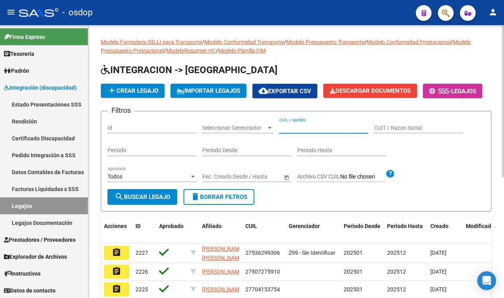
click at [298, 132] on input "CUIL / Apellido" at bounding box center [323, 128] width 89 height 7
paste input "240313"
type input "240313"
drag, startPoint x: 298, startPoint y: 146, endPoint x: 243, endPoint y: 146, distance: 54.7
click at [243, 146] on div "Filtros Id Seleccionar Gerenciador Seleccionar Gerenciador 240313 CUIL / Apelli…" at bounding box center [296, 154] width 377 height 72
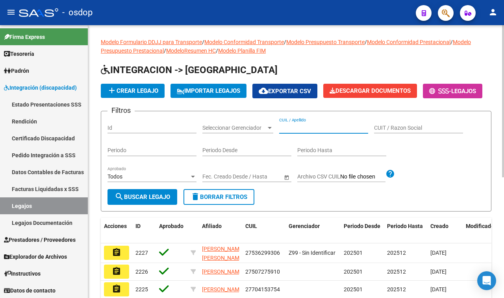
click at [146, 132] on input "Id" at bounding box center [152, 128] width 89 height 7
paste input "240313"
type input "240313"
click at [163, 201] on span "search Buscar Legajo" at bounding box center [143, 197] width 56 height 7
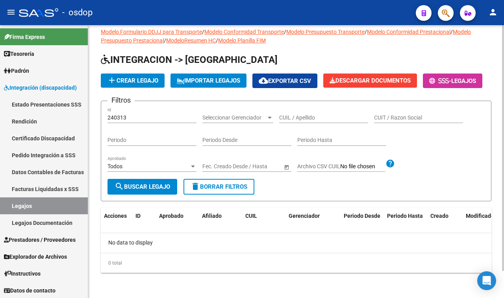
scroll to position [30, 0]
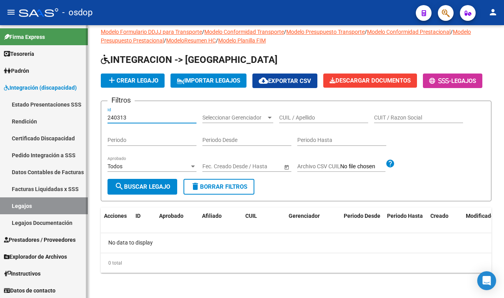
drag, startPoint x: 155, startPoint y: 118, endPoint x: 2, endPoint y: 117, distance: 152.4
click at [19, 117] on mat-sidenav-container "Firma Express Tesorería Extractos Procesados (csv) Extractos Originales (pdf) P…" at bounding box center [252, 161] width 504 height 273
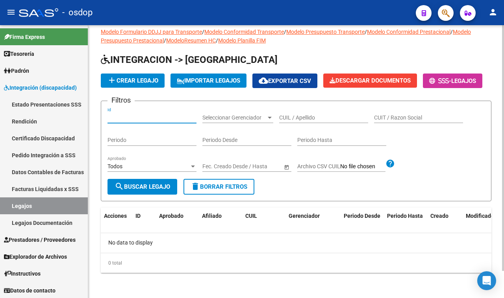
click at [306, 115] on input "CUIL / Apellido" at bounding box center [323, 118] width 89 height 7
paste input "20498172297"
type input "20498172297"
click at [155, 189] on span "search Buscar Legajo" at bounding box center [143, 187] width 56 height 7
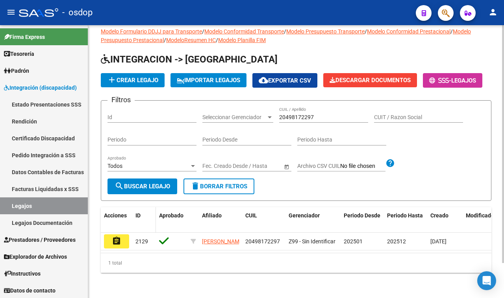
scroll to position [40, 0]
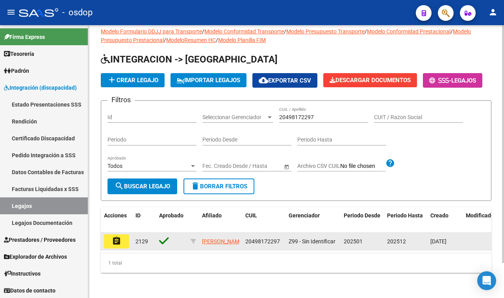
click at [120, 237] on mat-icon "assignment" at bounding box center [116, 241] width 9 height 9
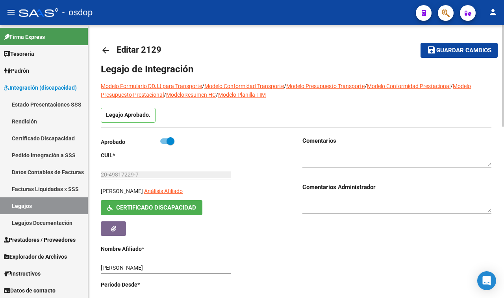
click at [165, 143] on span at bounding box center [167, 142] width 14 height 6
click at [164, 144] on input "checkbox" at bounding box center [164, 144] width 0 height 0
checkbox input "false"
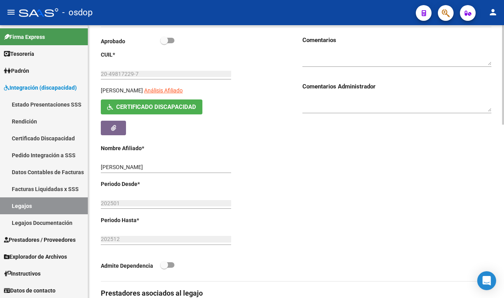
scroll to position [148, 0]
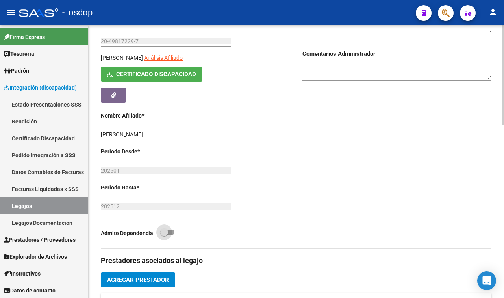
click at [171, 234] on span at bounding box center [167, 233] width 14 height 6
click at [164, 235] on input "checkbox" at bounding box center [164, 235] width 0 height 0
checkbox input "true"
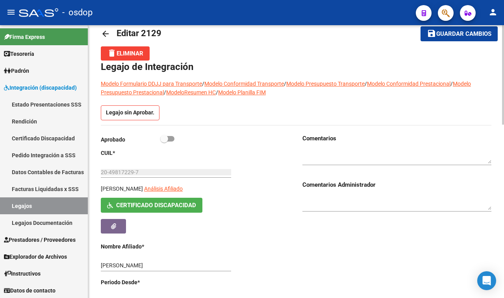
scroll to position [0, 0]
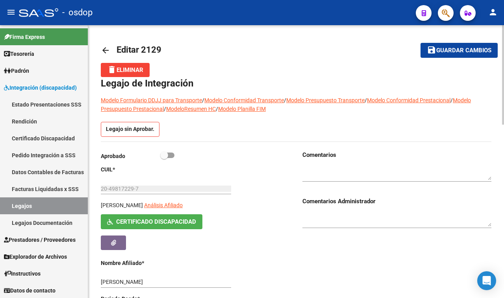
click at [172, 156] on span at bounding box center [167, 156] width 14 height 6
click at [164, 158] on input "checkbox" at bounding box center [164, 158] width 0 height 0
checkbox input "true"
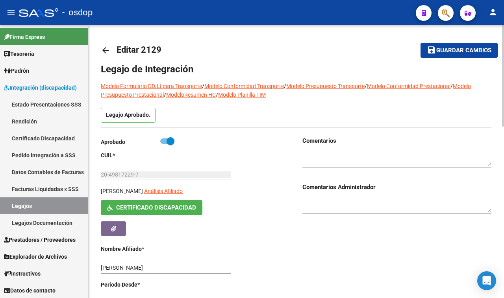
click at [471, 48] on span "Guardar cambios" at bounding box center [463, 50] width 55 height 7
click at [470, 52] on span "Guardar cambios" at bounding box center [463, 50] width 55 height 7
